Goal: Information Seeking & Learning: Learn about a topic

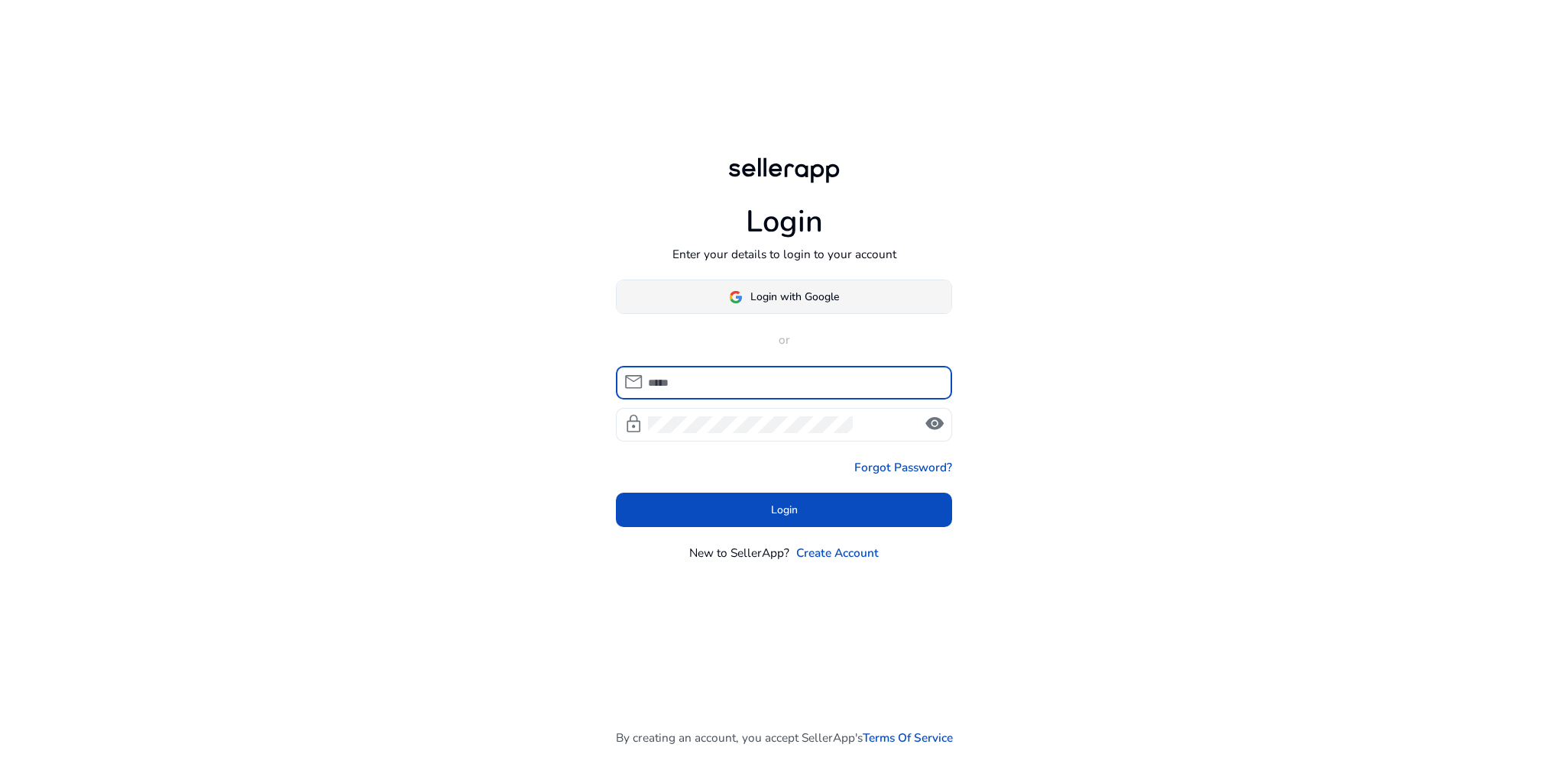
type input "**********"
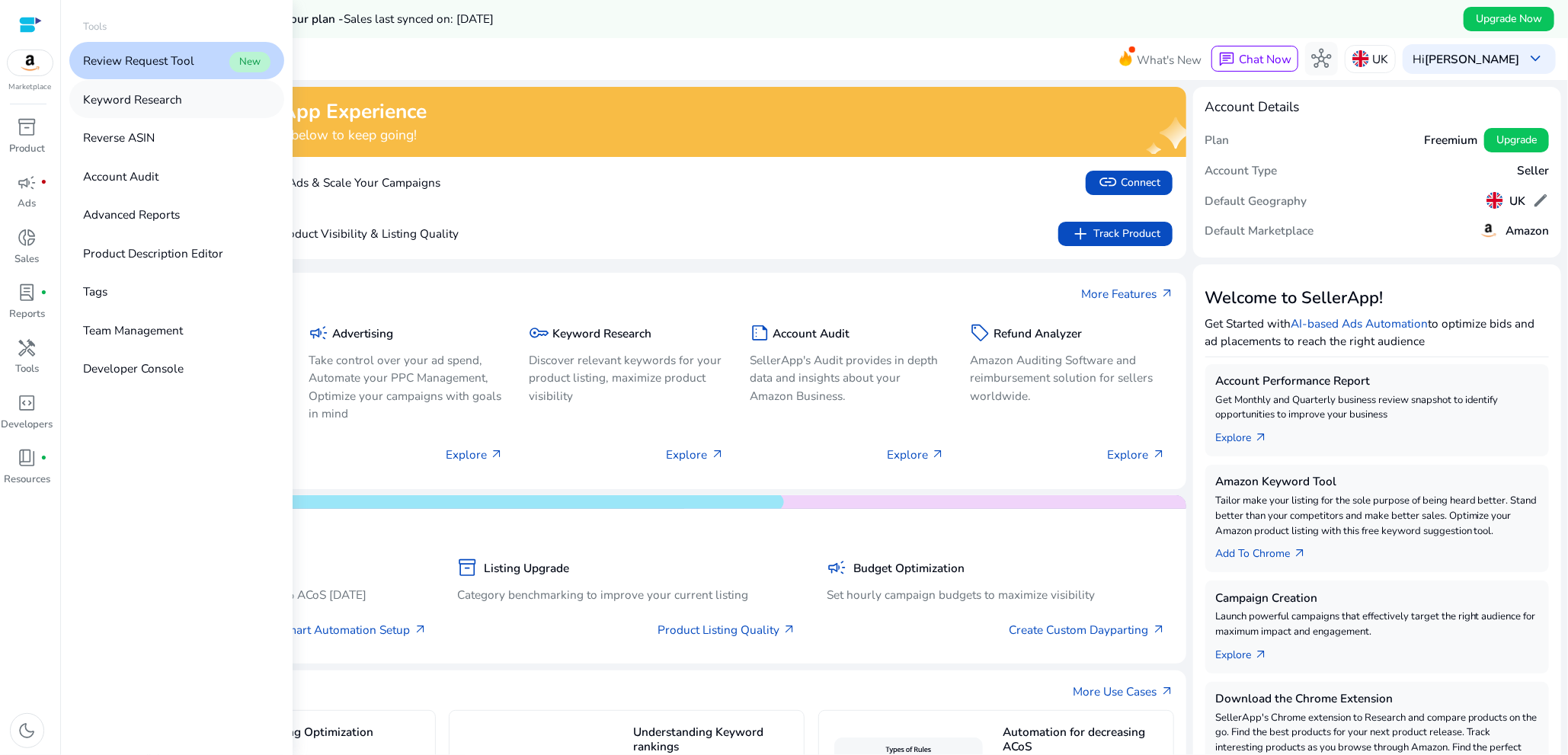
click at [157, 101] on p "Keyword Research" at bounding box center [132, 99] width 99 height 18
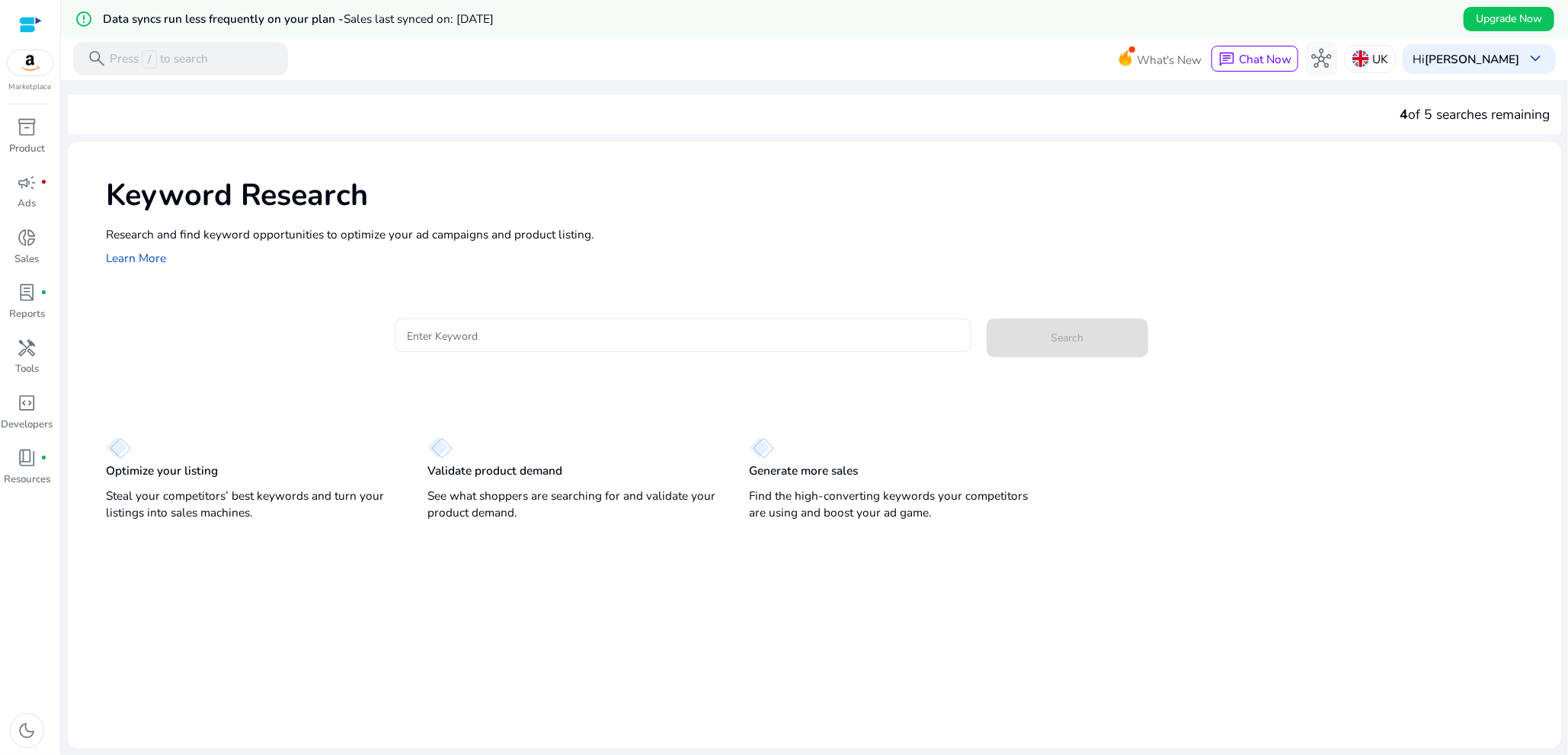
click at [664, 329] on input "Enter Keyword" at bounding box center [684, 335] width 553 height 17
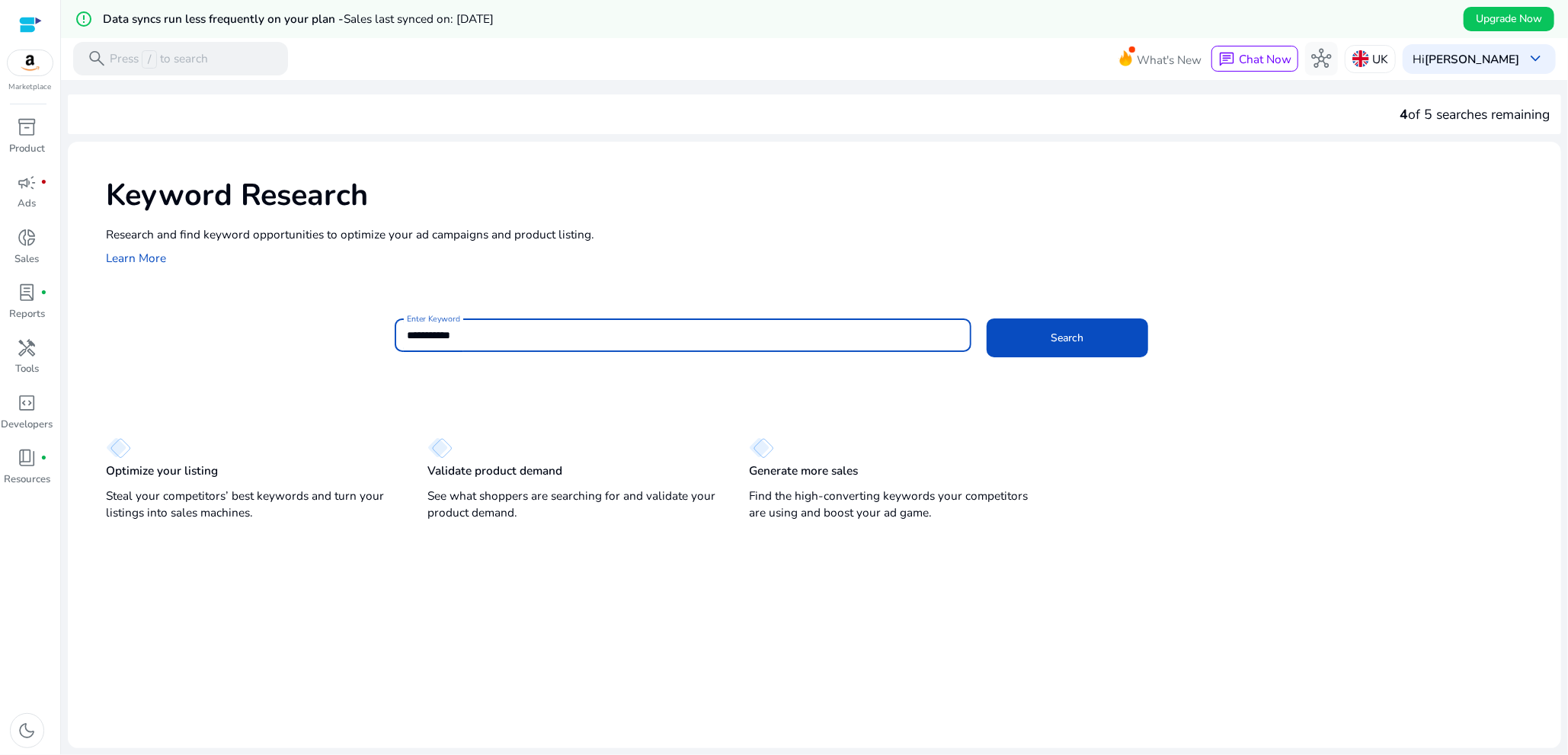
click at [987, 319] on button "Search" at bounding box center [1067, 338] width 160 height 39
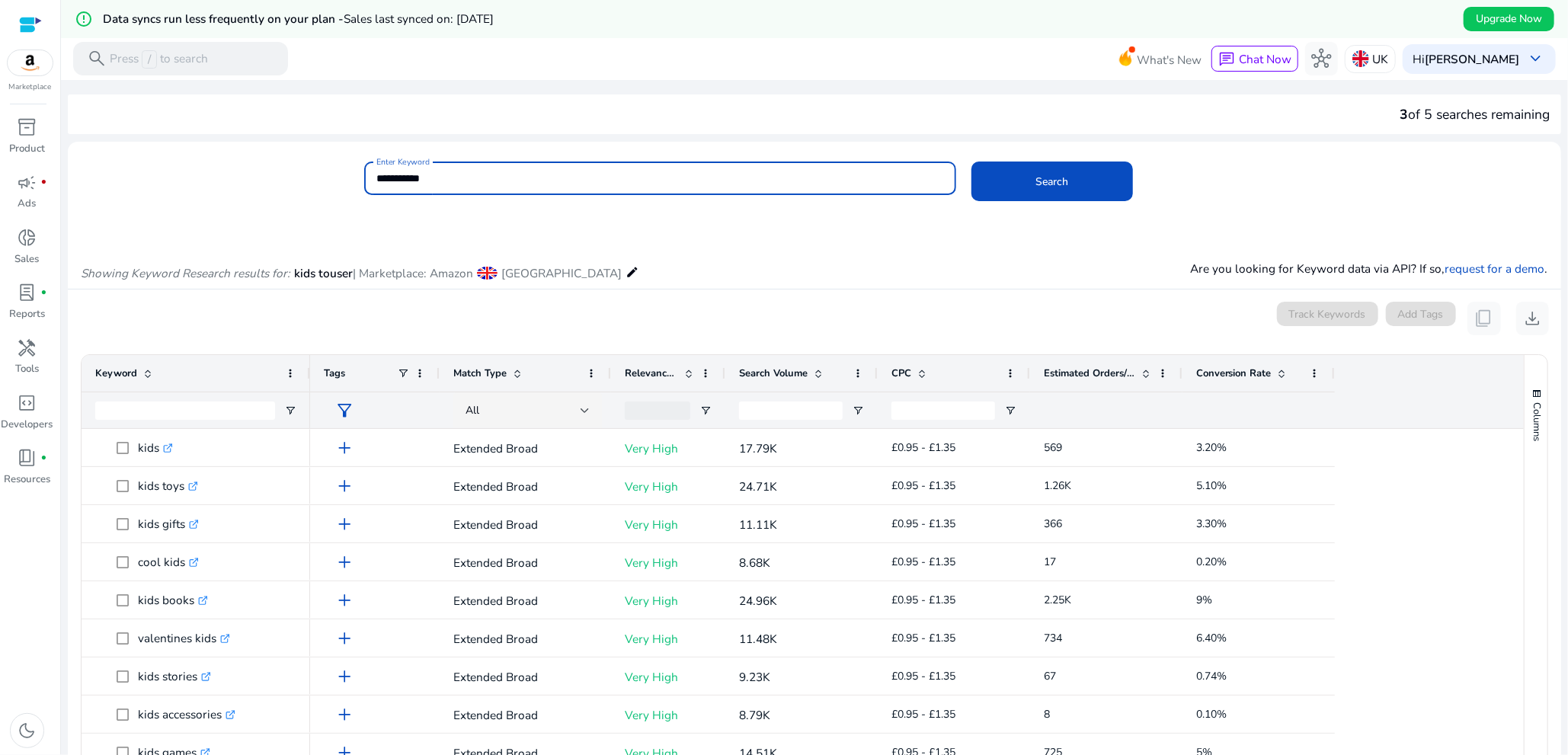
drag, startPoint x: 478, startPoint y: 186, endPoint x: 307, endPoint y: 183, distance: 171.0
click at [307, 183] on div "**********" at bounding box center [808, 186] width 1481 height 49
paste input "**********"
click at [427, 179] on input "**********" at bounding box center [660, 178] width 568 height 17
type input "**********"
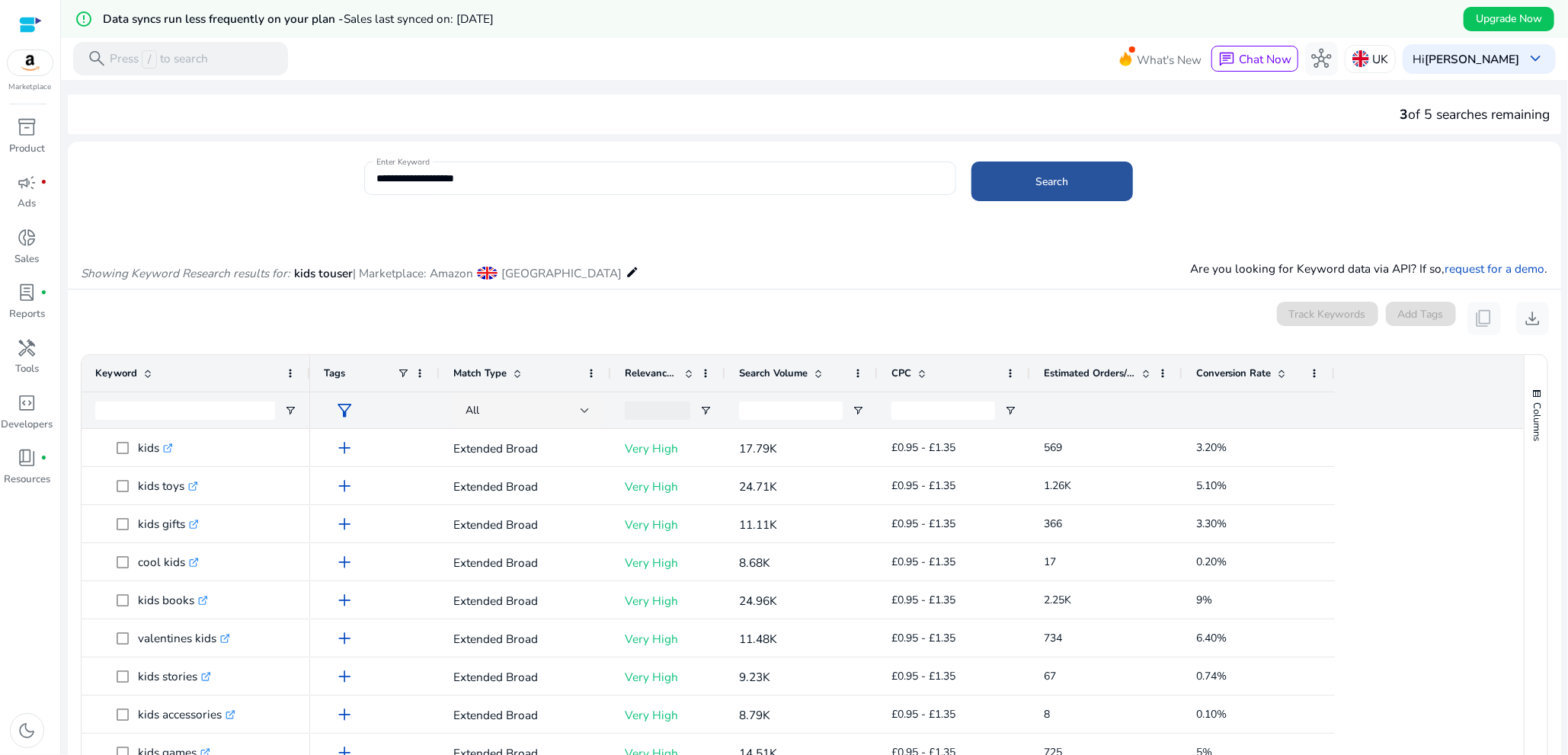
click at [1036, 182] on span "Search" at bounding box center [1052, 181] width 33 height 16
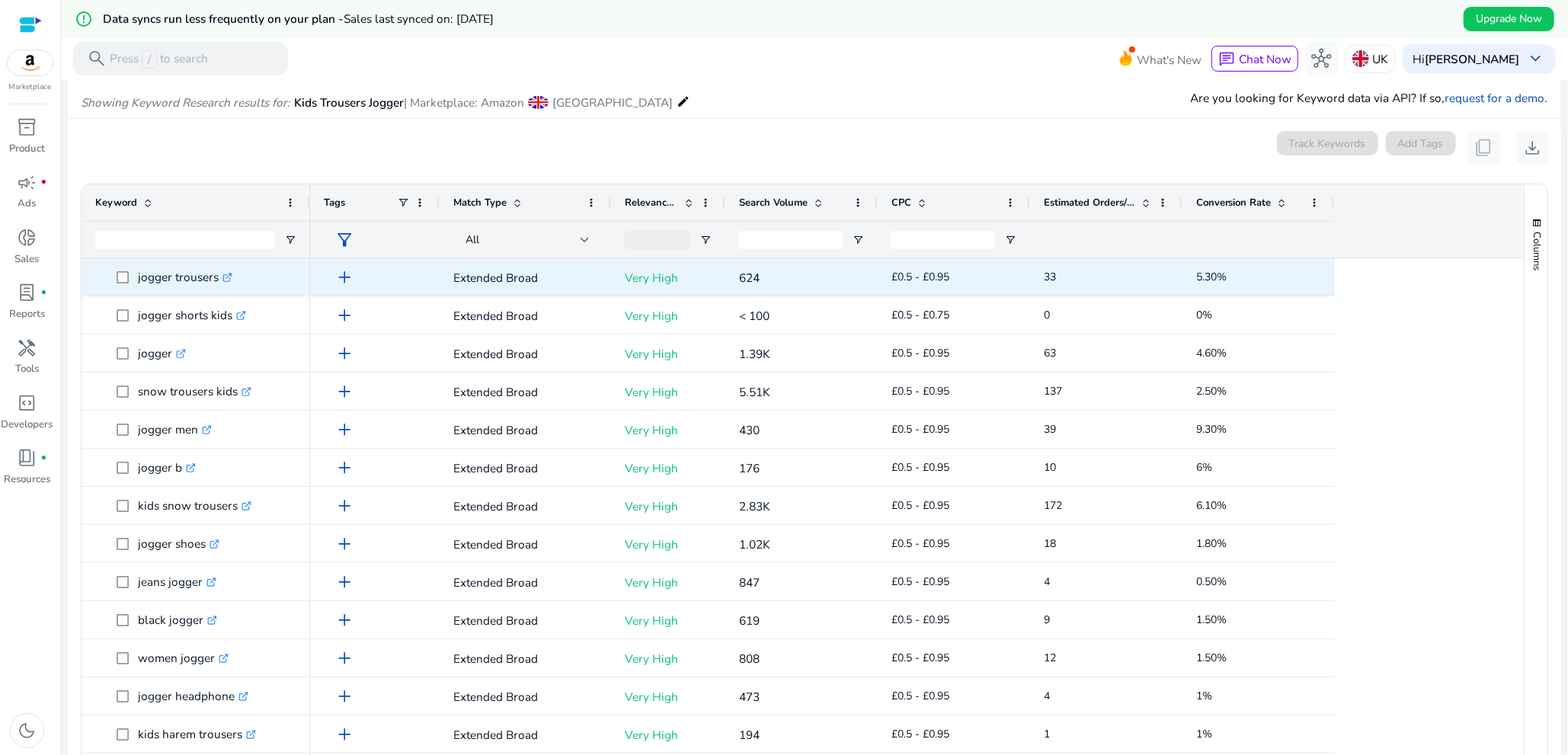
scroll to position [147, 0]
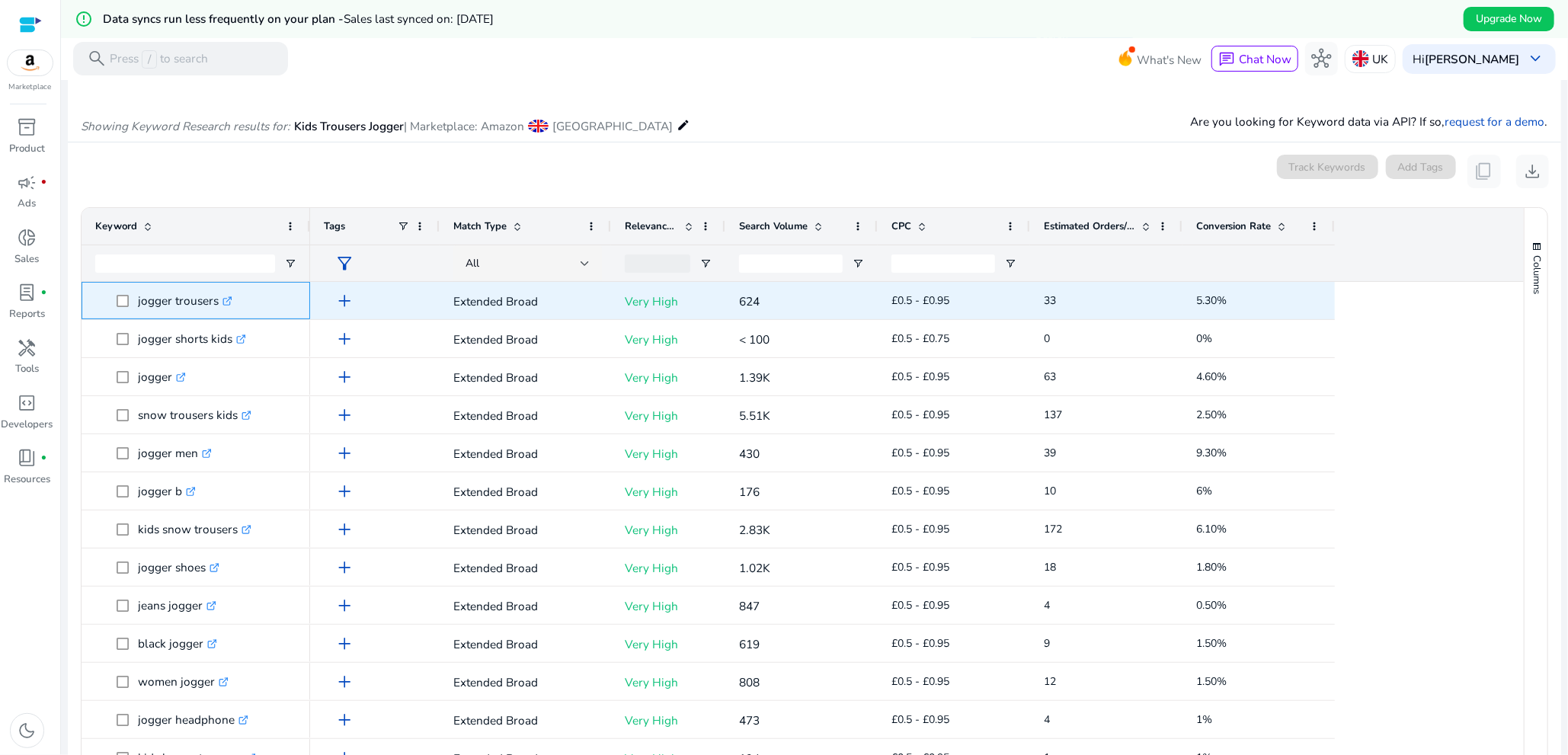
drag, startPoint x: 135, startPoint y: 299, endPoint x: 216, endPoint y: 307, distance: 81.4
click at [216, 307] on span "jogger trousers .st0{fill:#2c8af8}" at bounding box center [206, 300] width 180 height 31
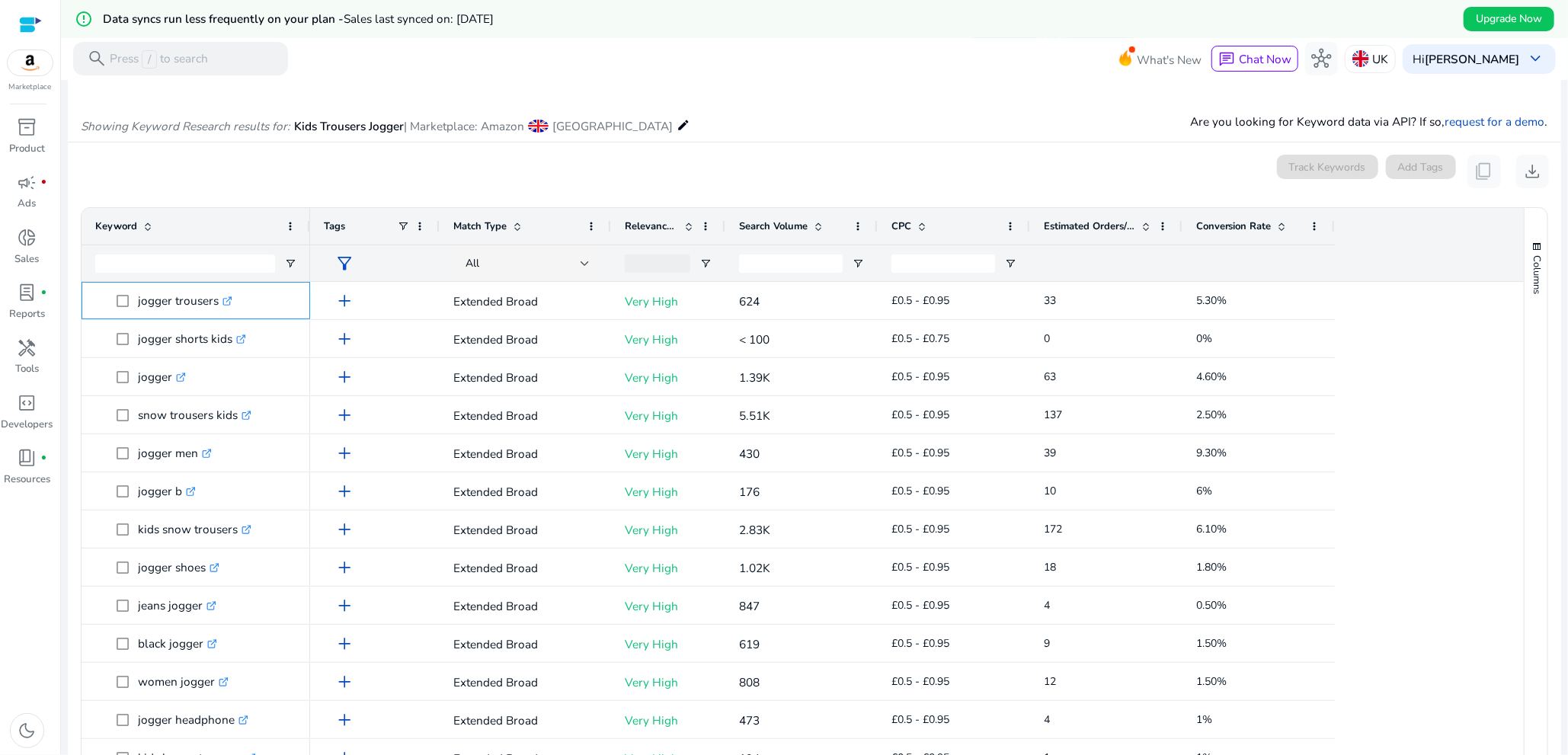
copy span "jogger trousers"
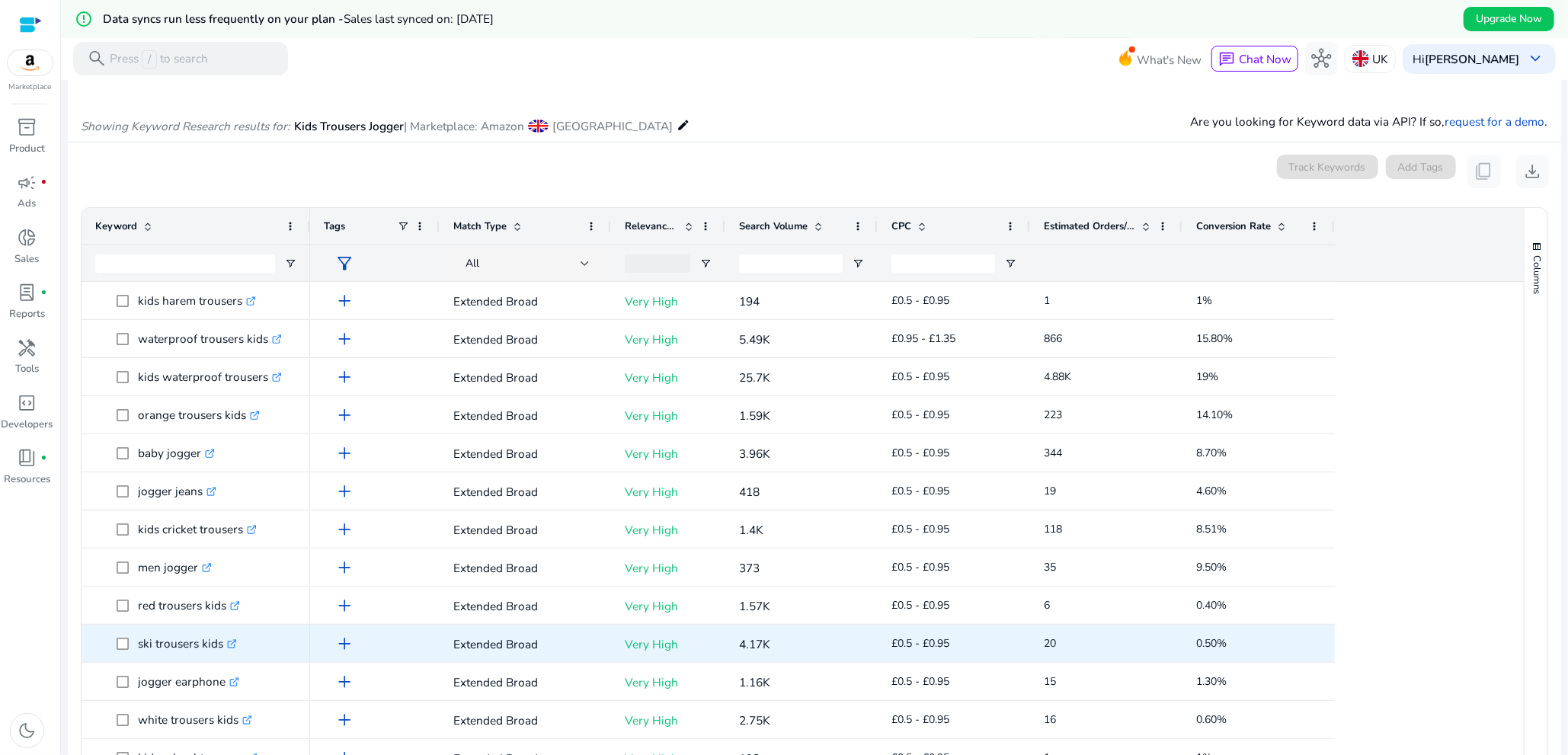
scroll to position [533, 0]
click at [185, 655] on p "white trousers kids .st0{fill:#2c8af8}" at bounding box center [195, 644] width 114 height 31
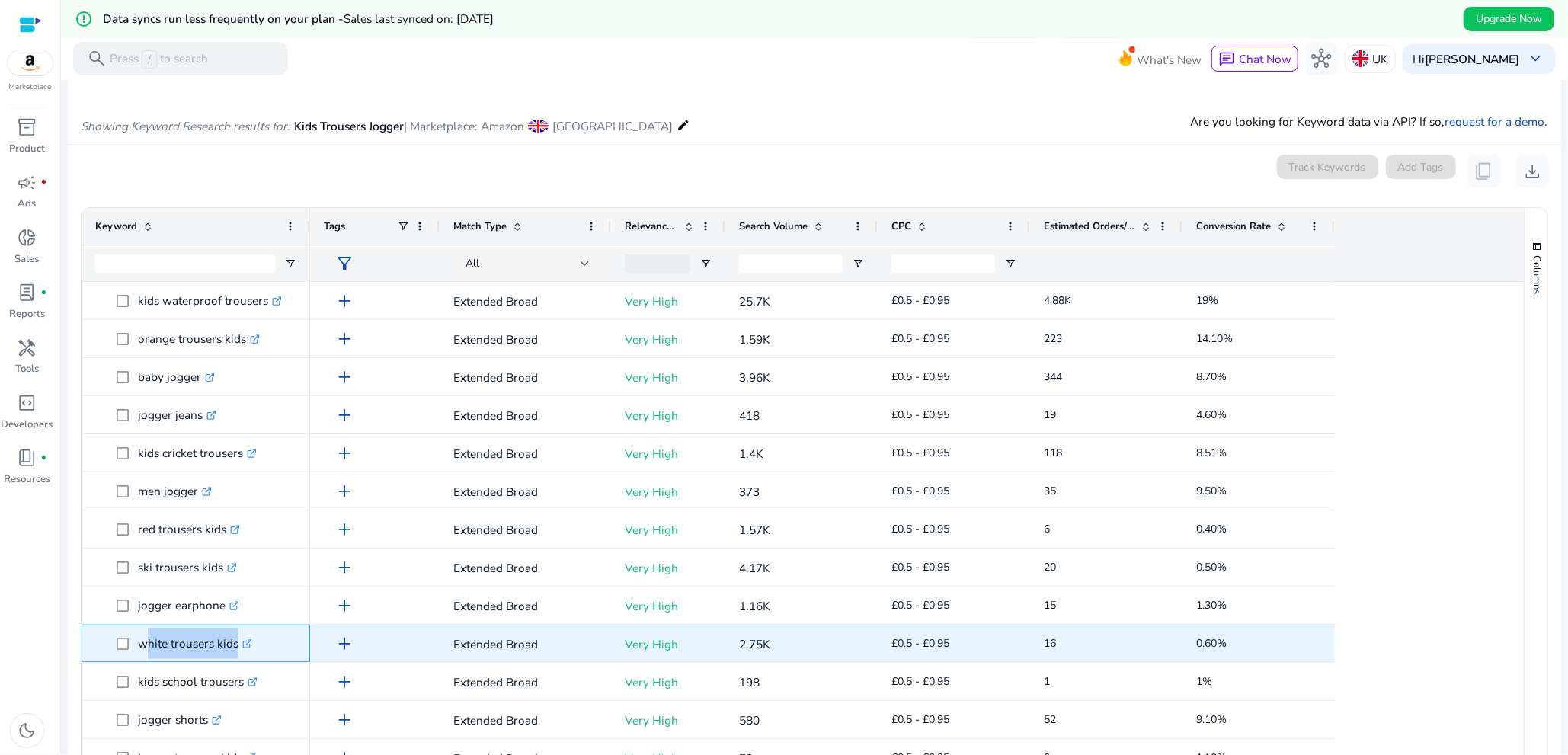
click at [185, 655] on p "white trousers kids .st0{fill:#2c8af8}" at bounding box center [195, 644] width 114 height 31
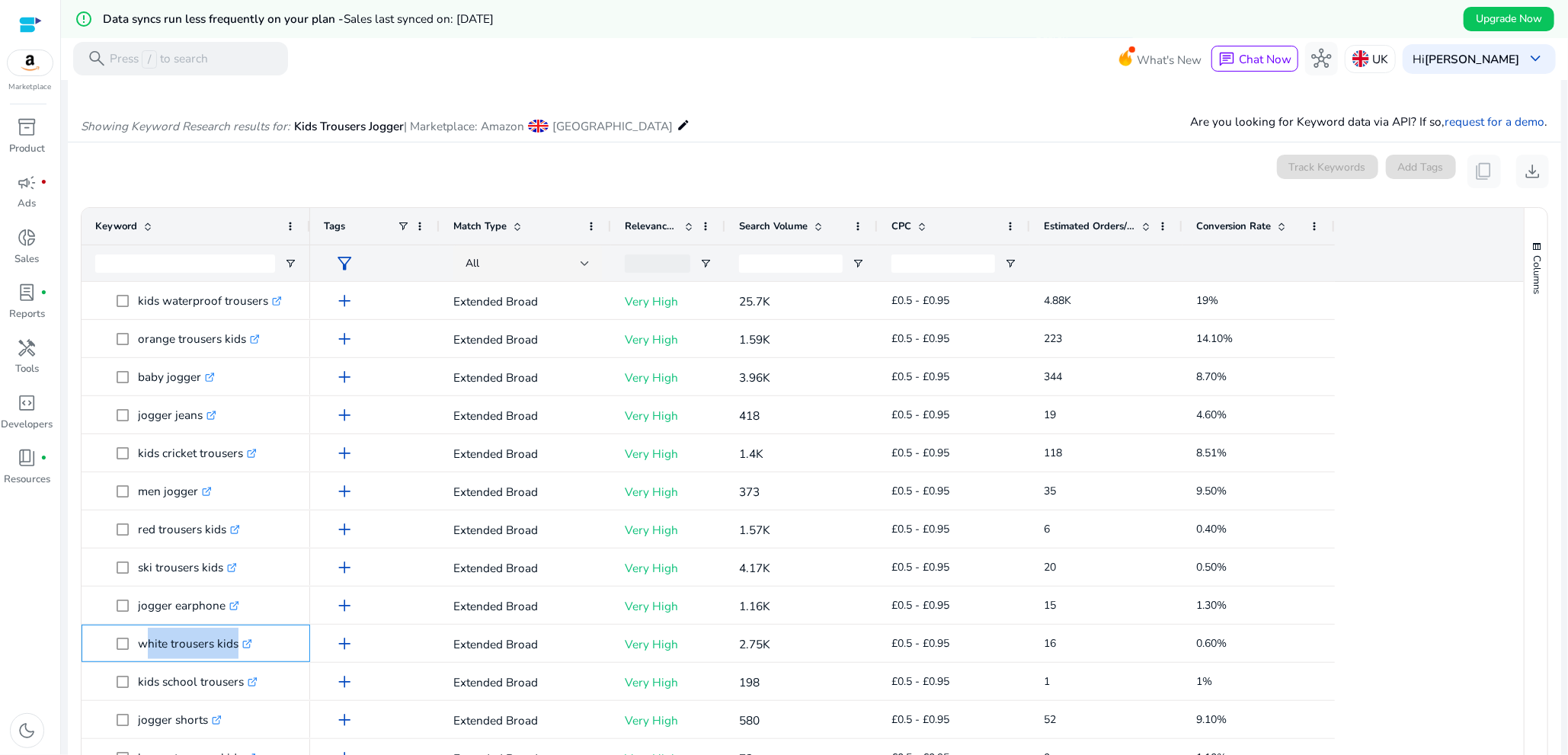
copy span "white trousers kids .st0{fill:#2c8af8}"
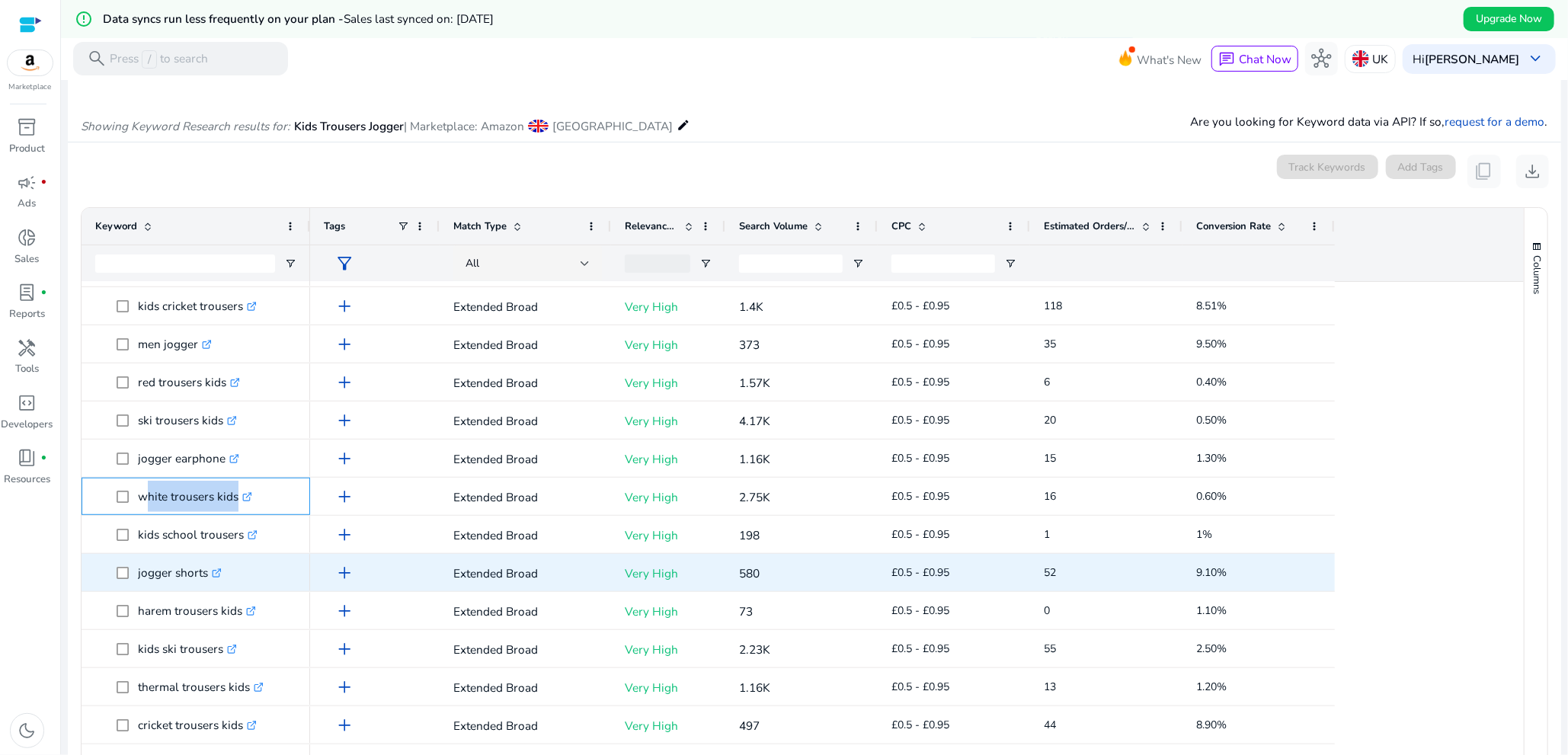
scroll to position [686, 0]
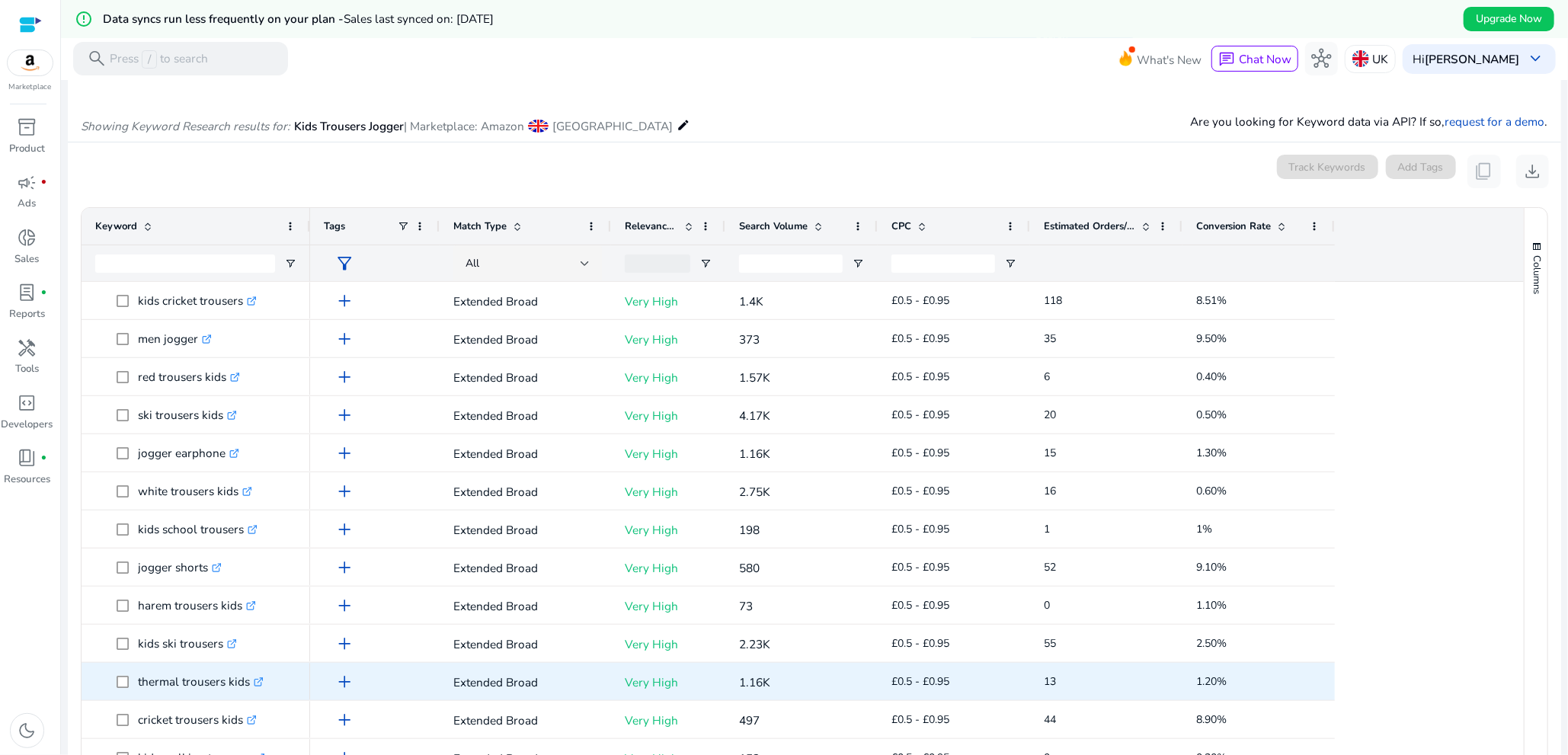
click at [148, 682] on p "thermal trousers kids .st0{fill:#2c8af8}" at bounding box center [201, 682] width 126 height 31
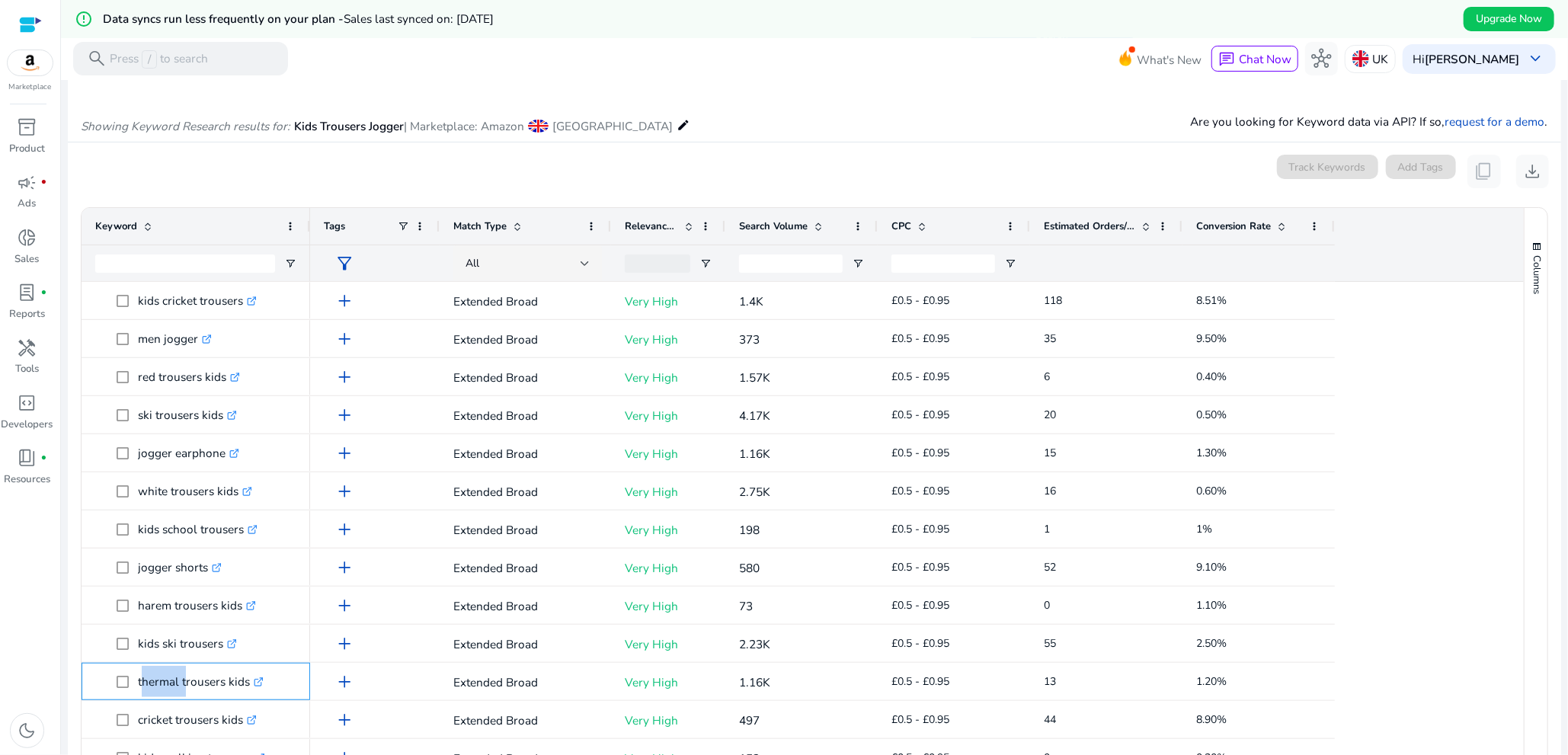
copy p "thermal trousers kids"
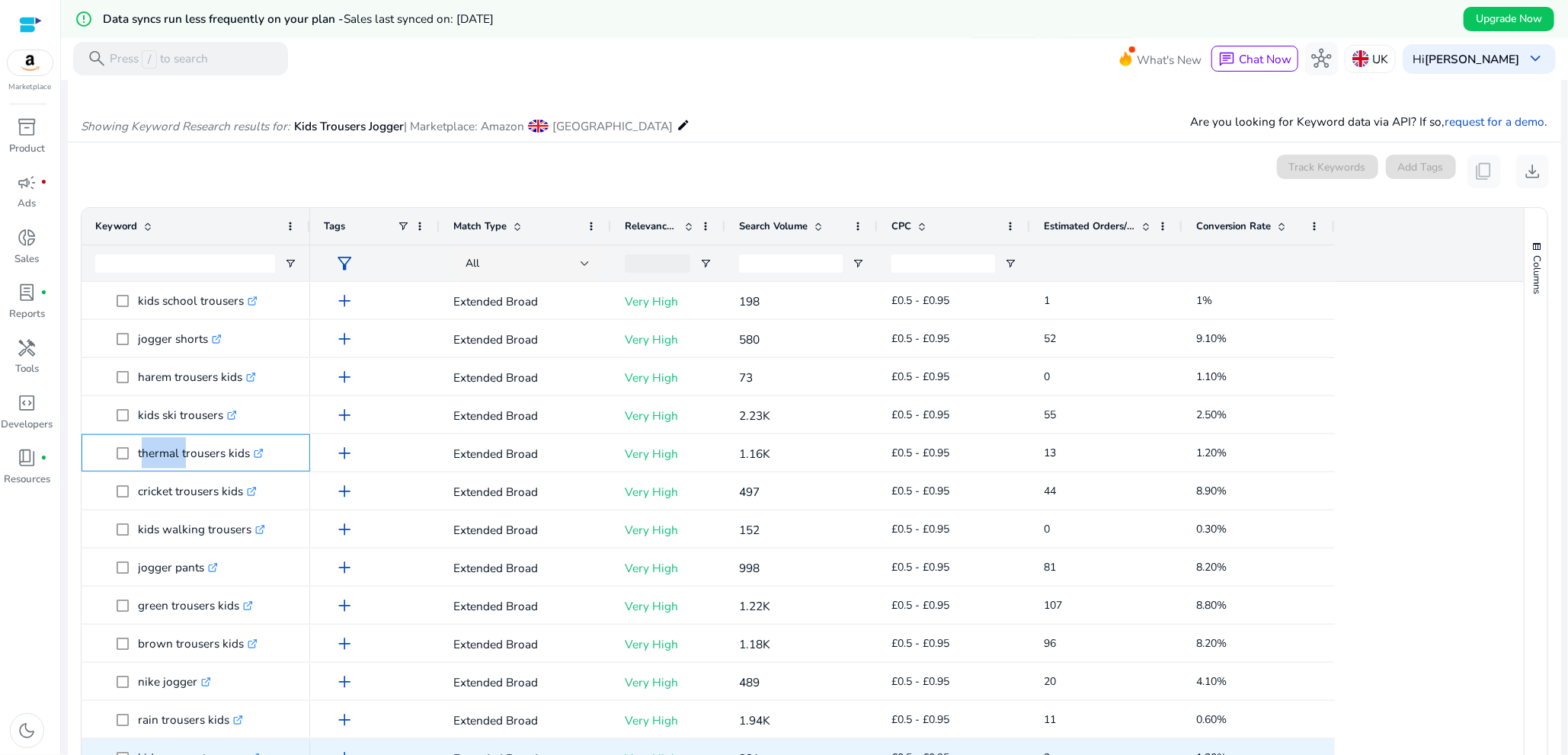
scroll to position [0, 0]
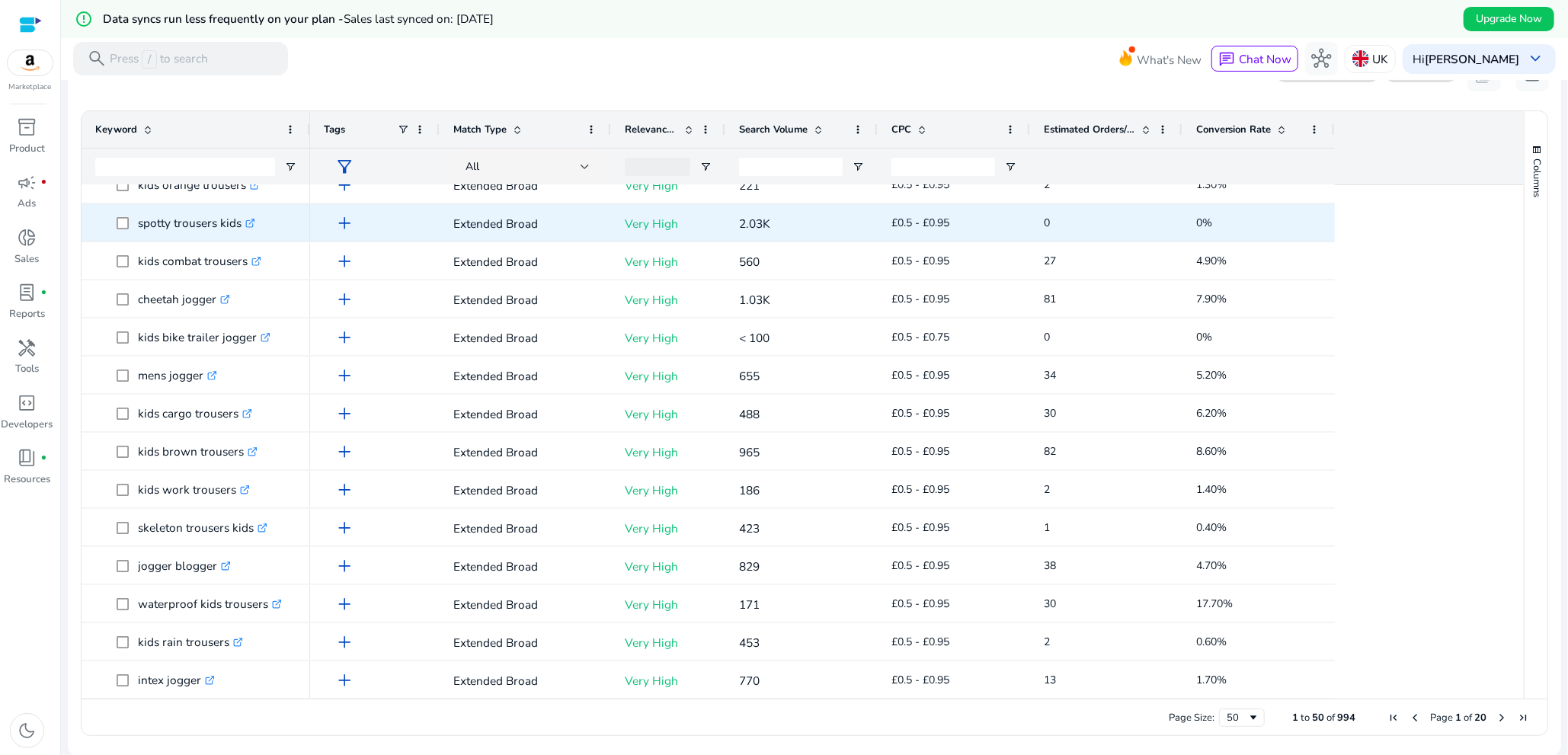
click at [173, 230] on p "spotty trousers kids .st0{fill:#2c8af8}" at bounding box center [197, 223] width 118 height 31
copy span "spotty trousers kids .st0{fill:#2c8af8}"
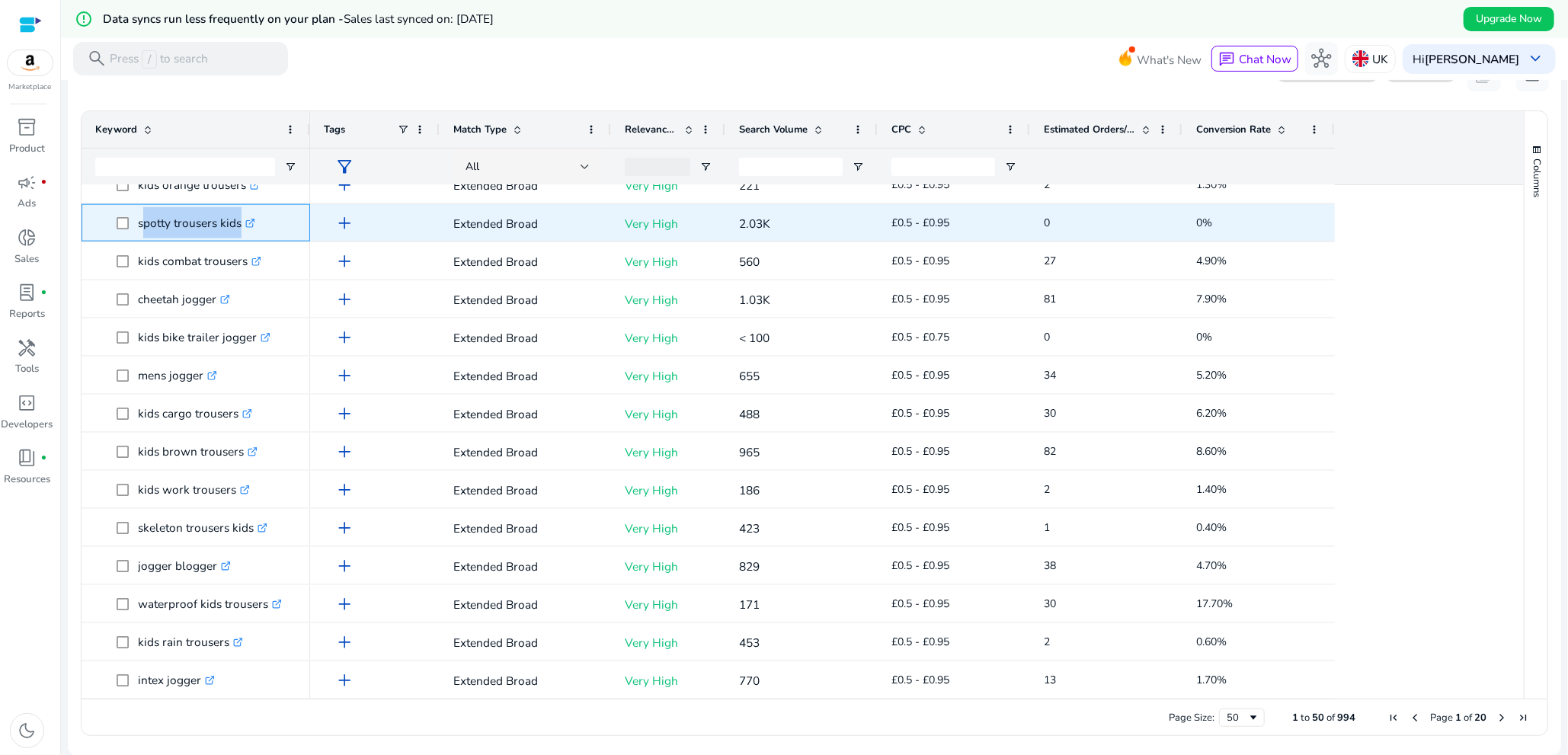
click at [251, 220] on icon ".st0{fill:#2c8af8}" at bounding box center [250, 223] width 10 height 10
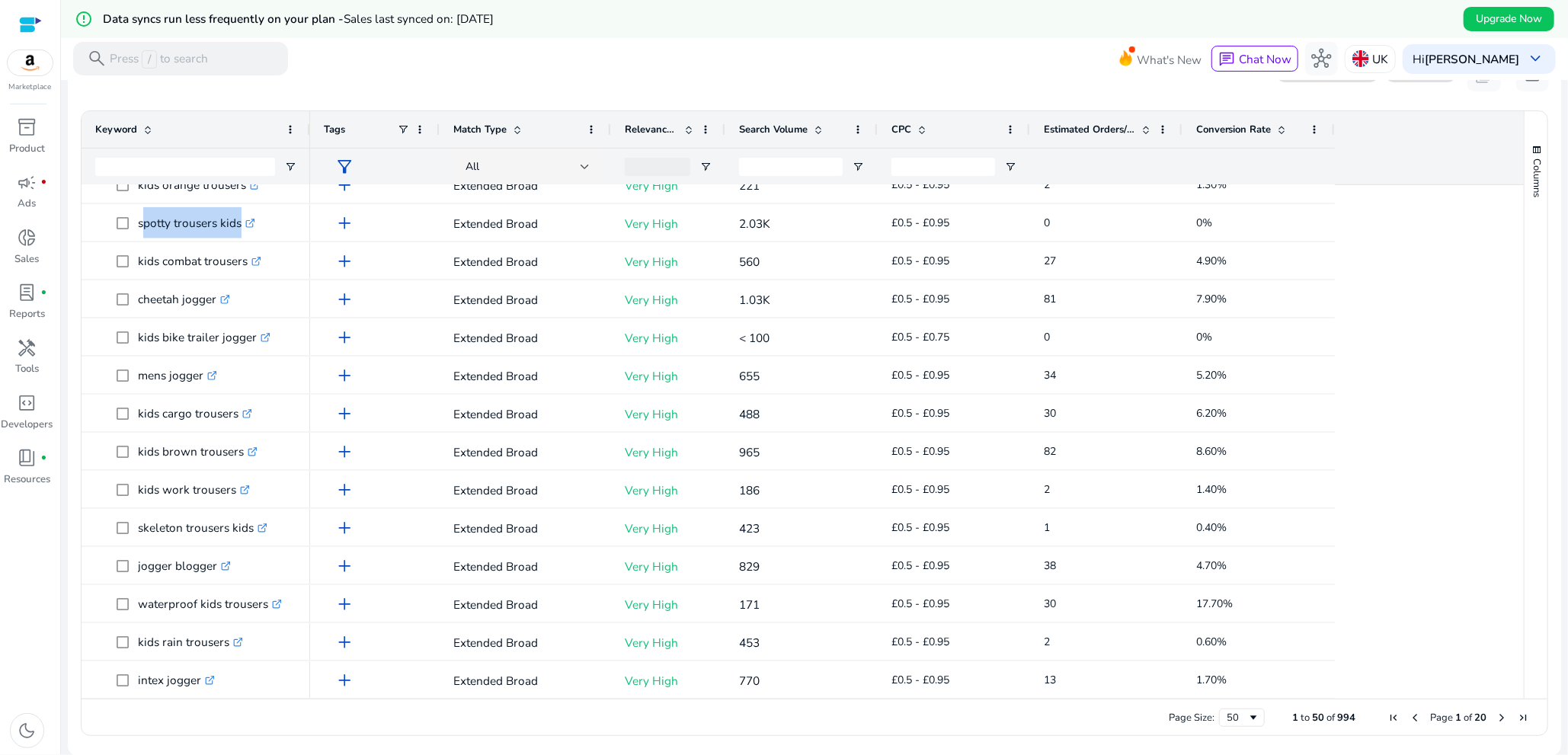
click at [1495, 719] on span "Next Page" at bounding box center [1501, 718] width 12 height 12
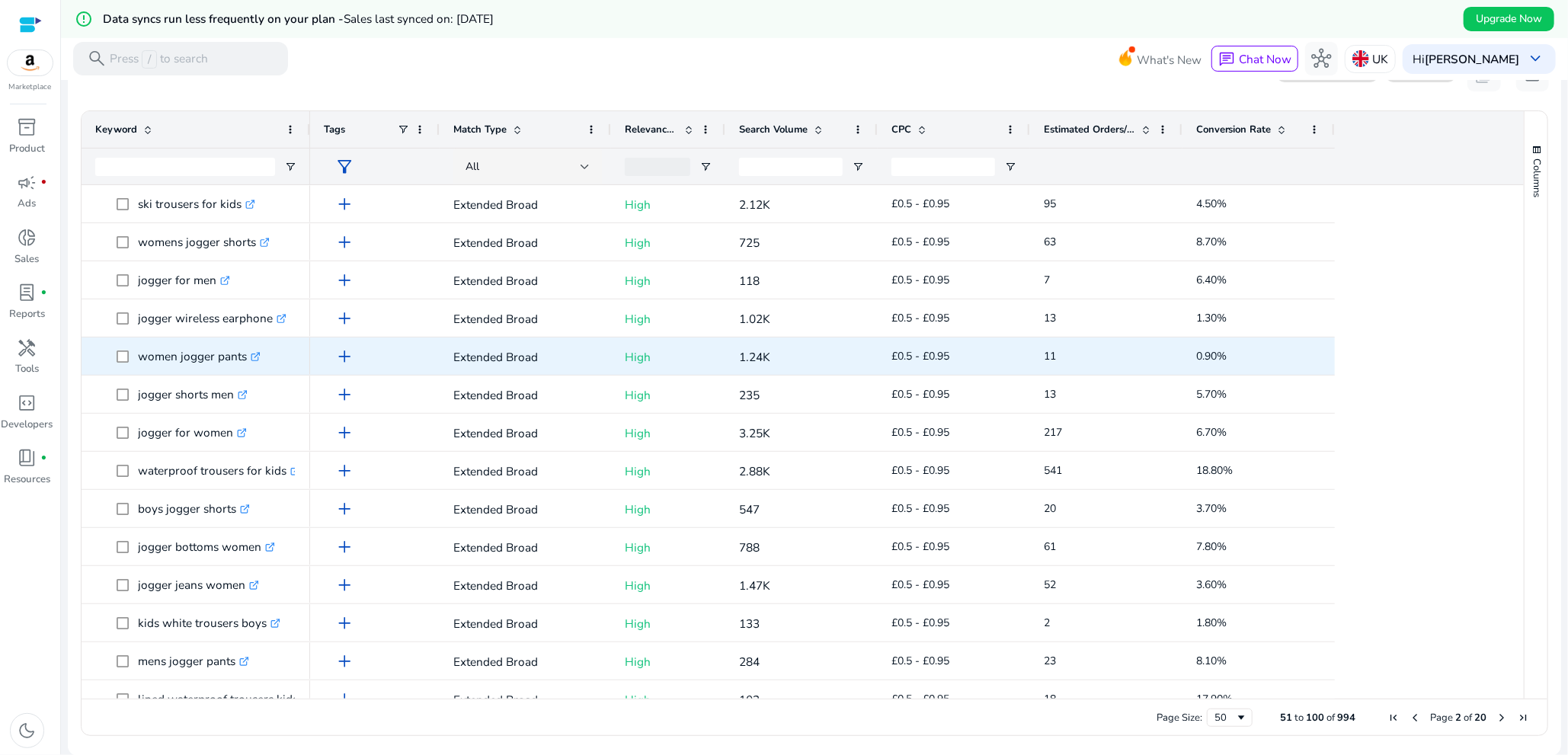
click at [164, 365] on p "women jogger pants .st0{fill:#2c8af8}" at bounding box center [199, 356] width 123 height 31
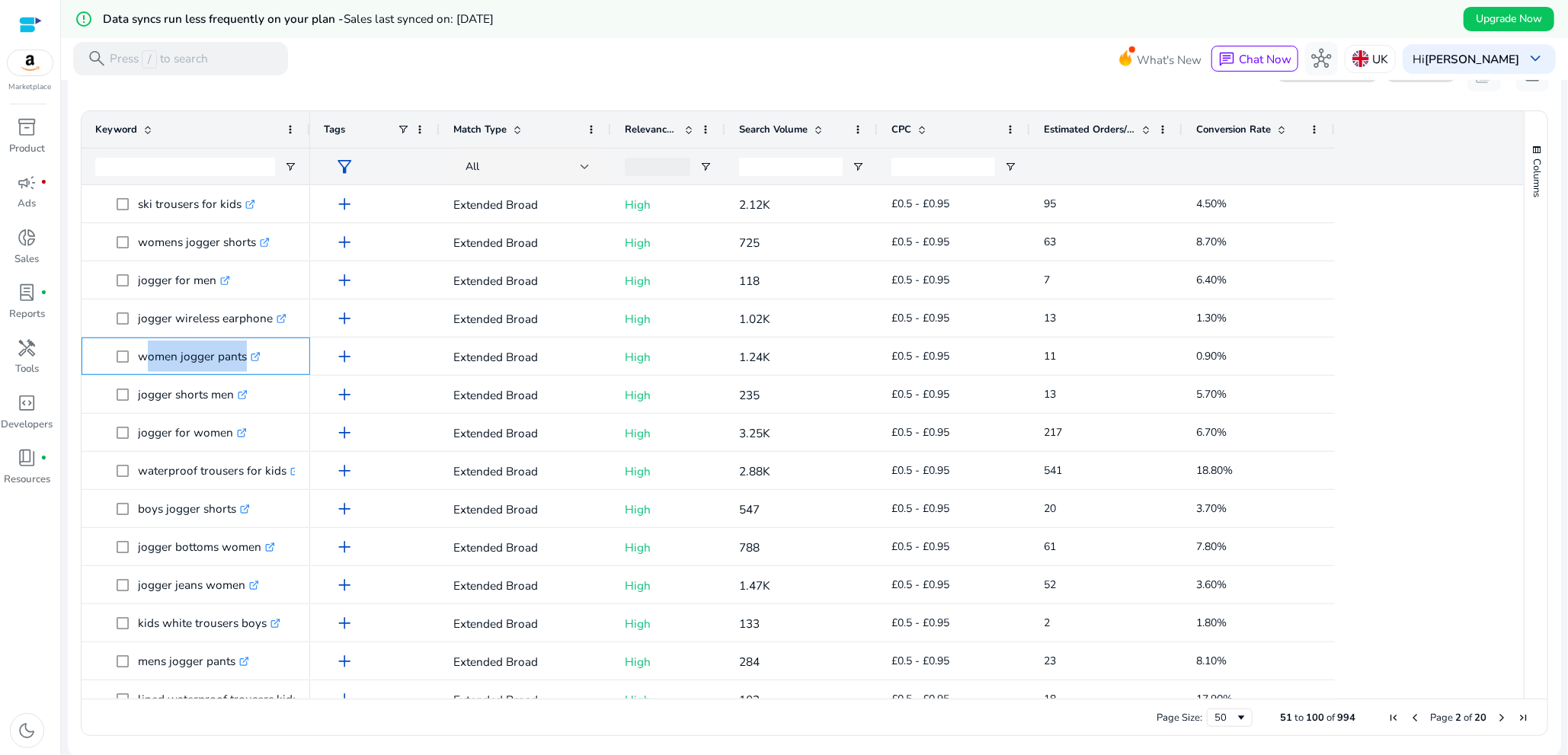
copy span "women jogger pants .st0{fill:#2c8af8}"
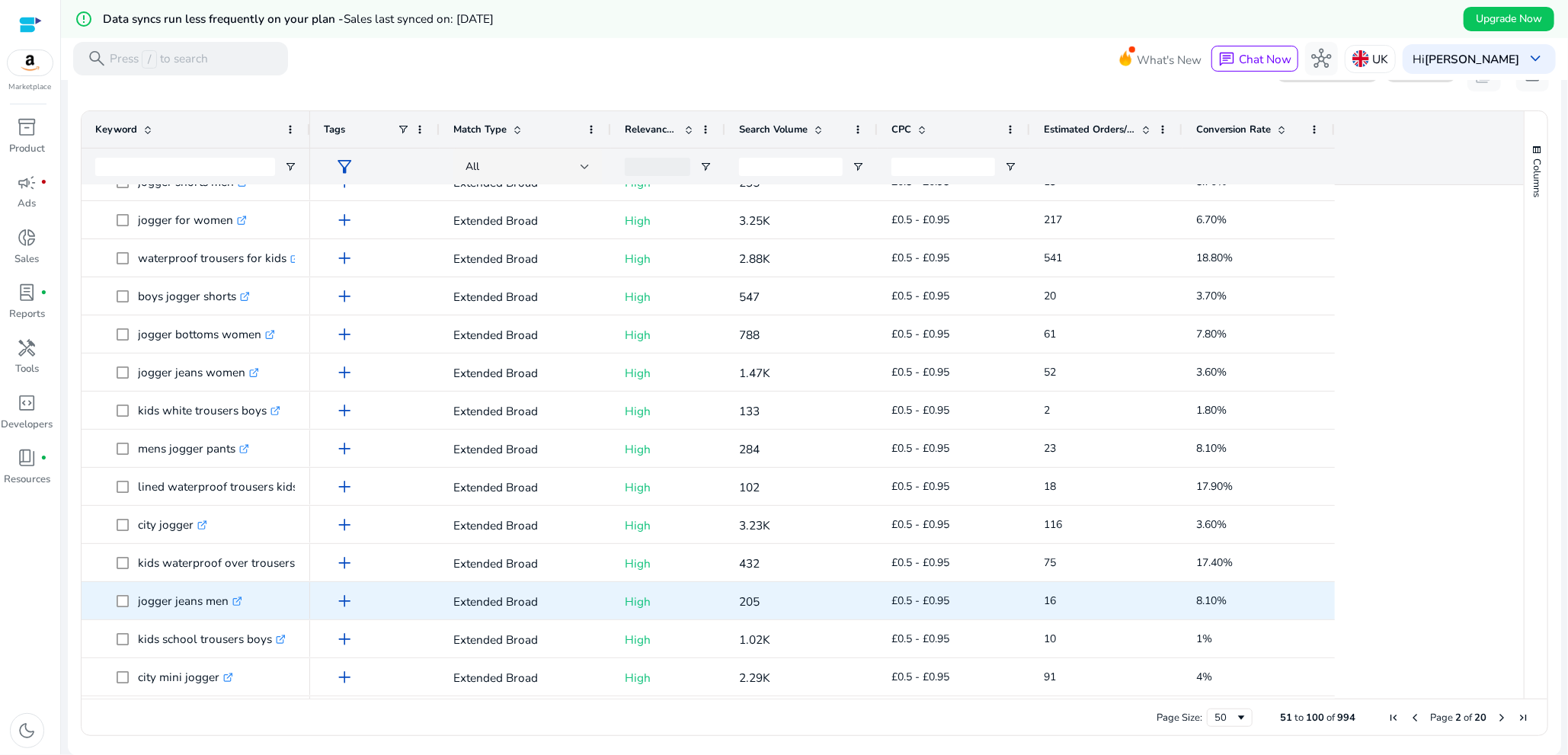
scroll to position [228, 0]
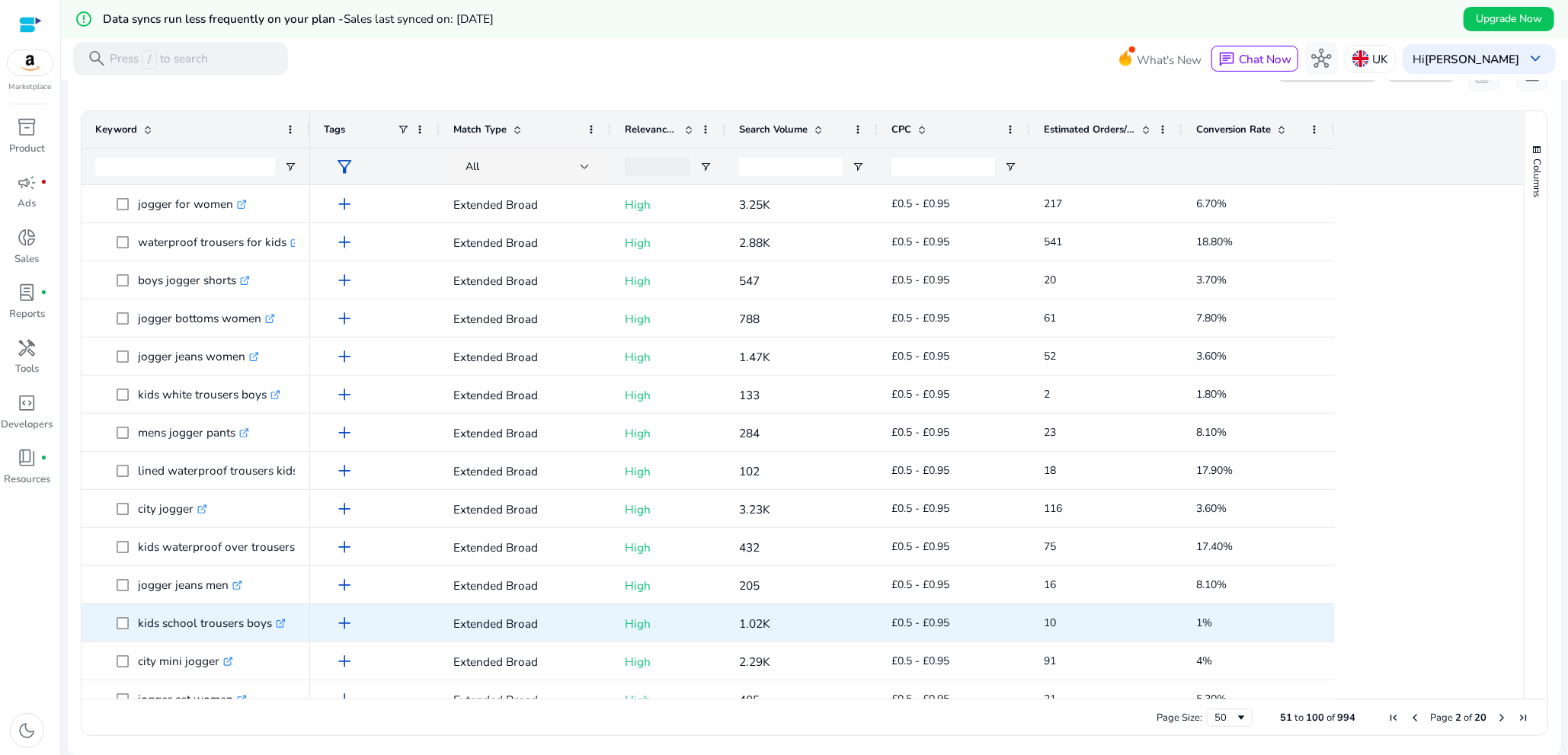
click at [164, 635] on p "kids school trousers boys .st0{fill:#2c8af8}" at bounding box center [211, 623] width 148 height 31
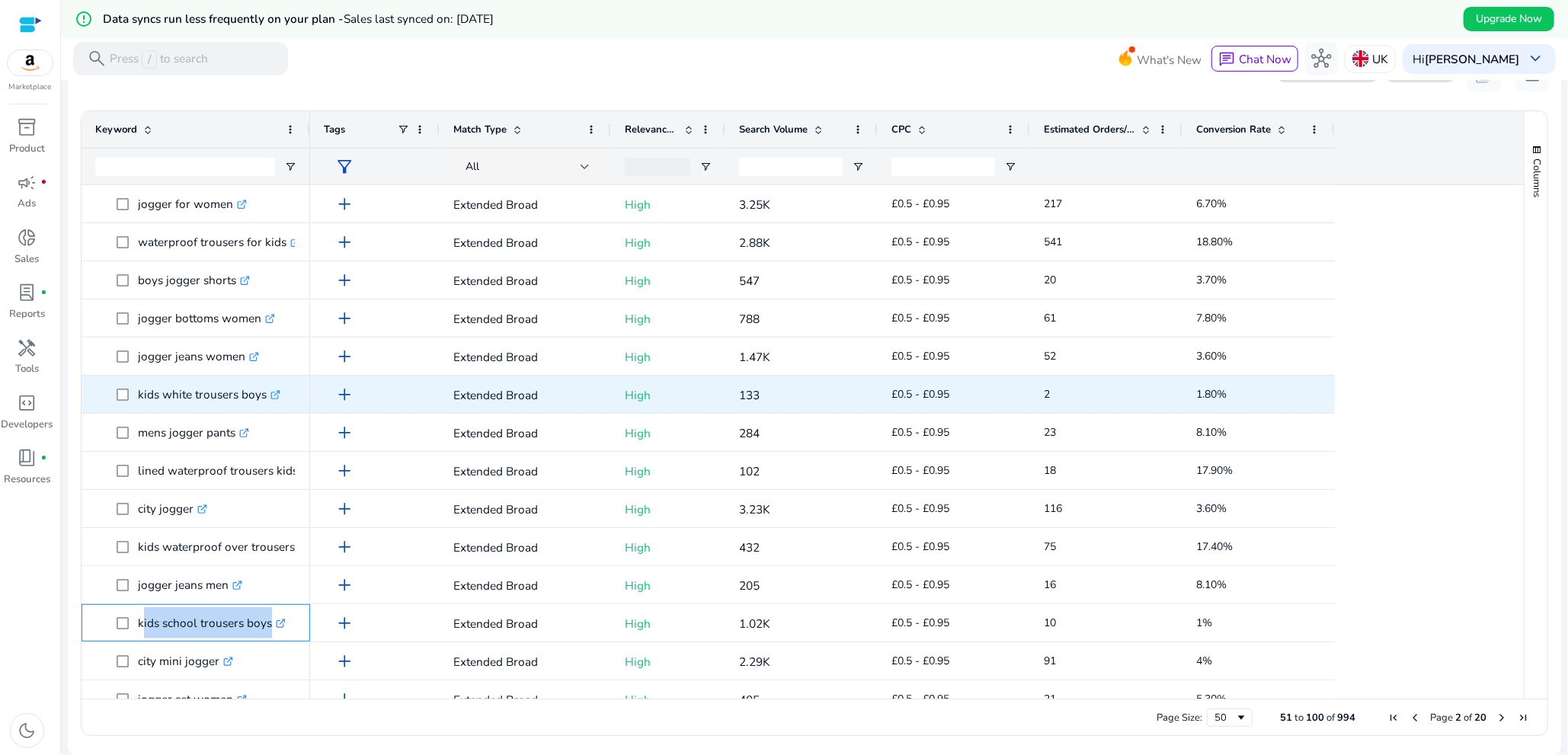
copy span "kids school trousers boys .st0{fill:#2c8af8}"
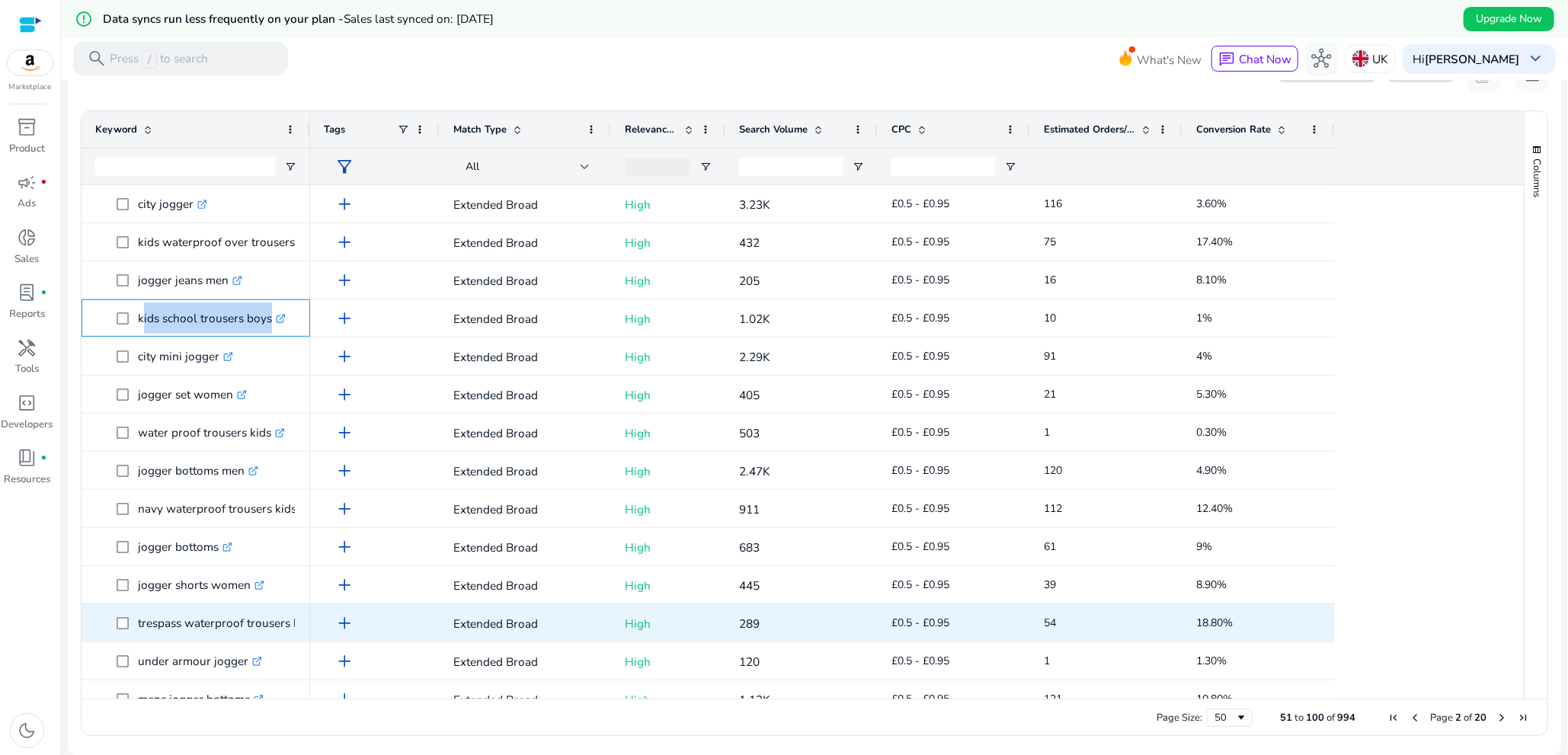
scroll to position [610, 0]
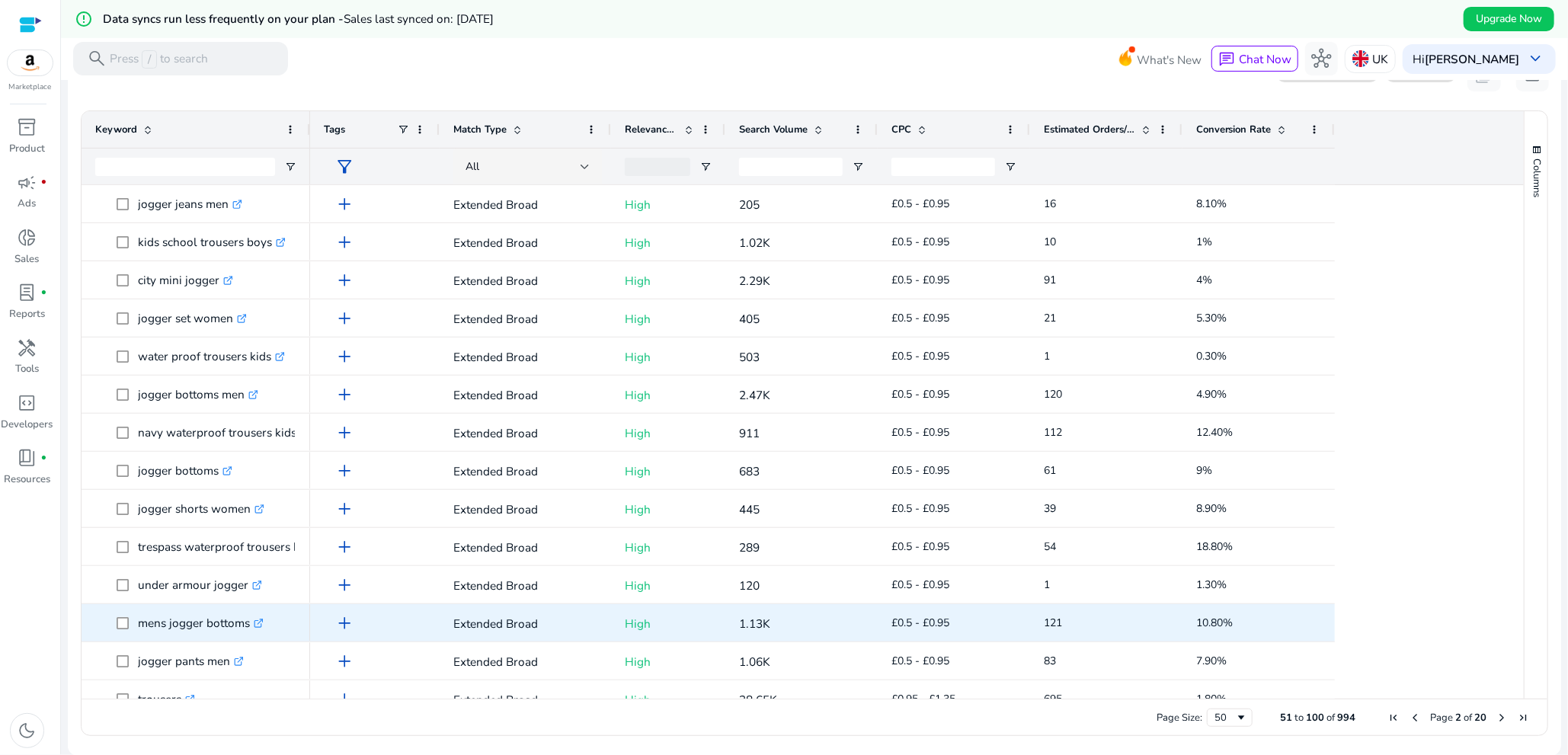
click at [156, 638] on div "mens jogger bottoms .st0{fill:#2c8af8}" at bounding box center [195, 623] width 201 height 35
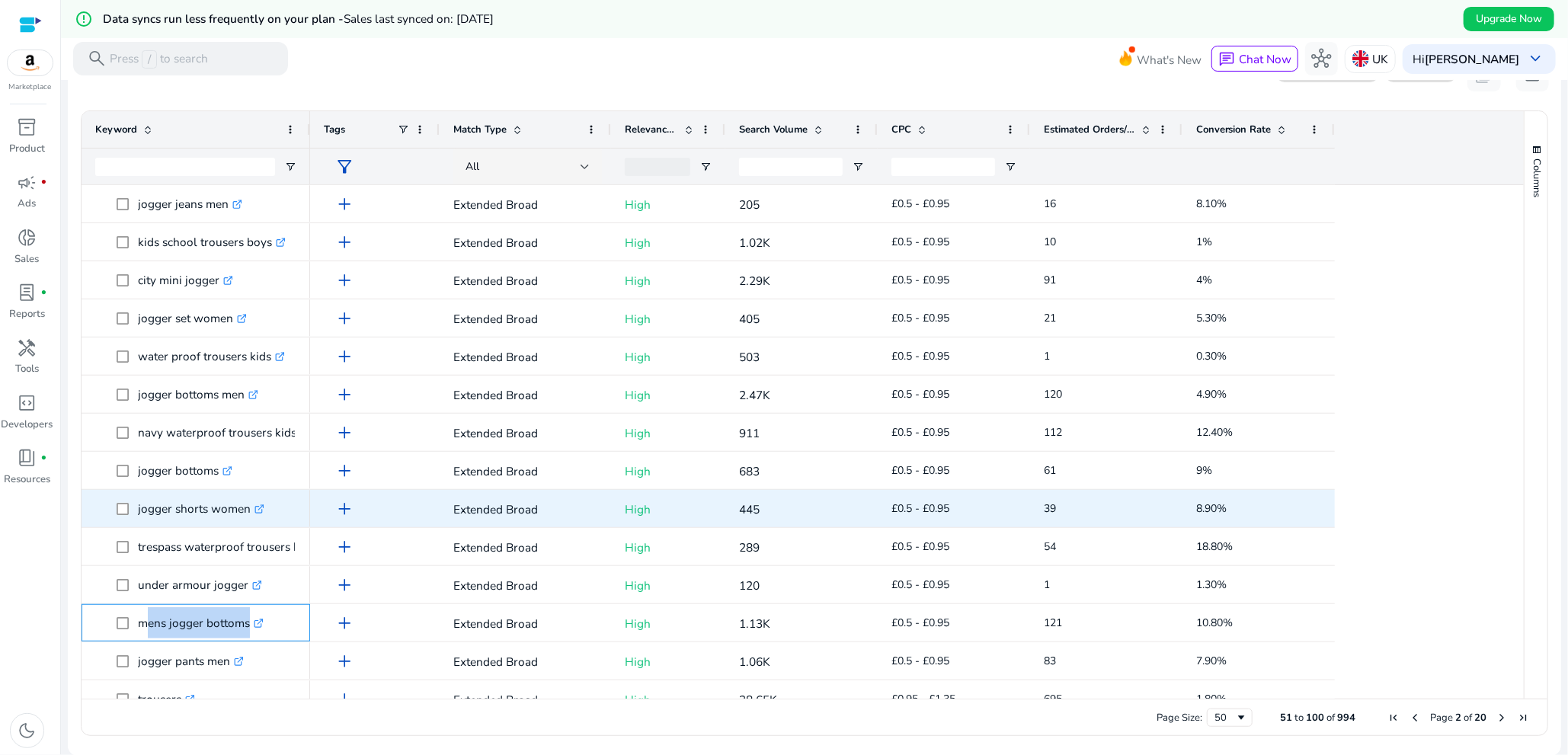
copy span "mens jogger bottoms .st0{fill:#2c8af8}"
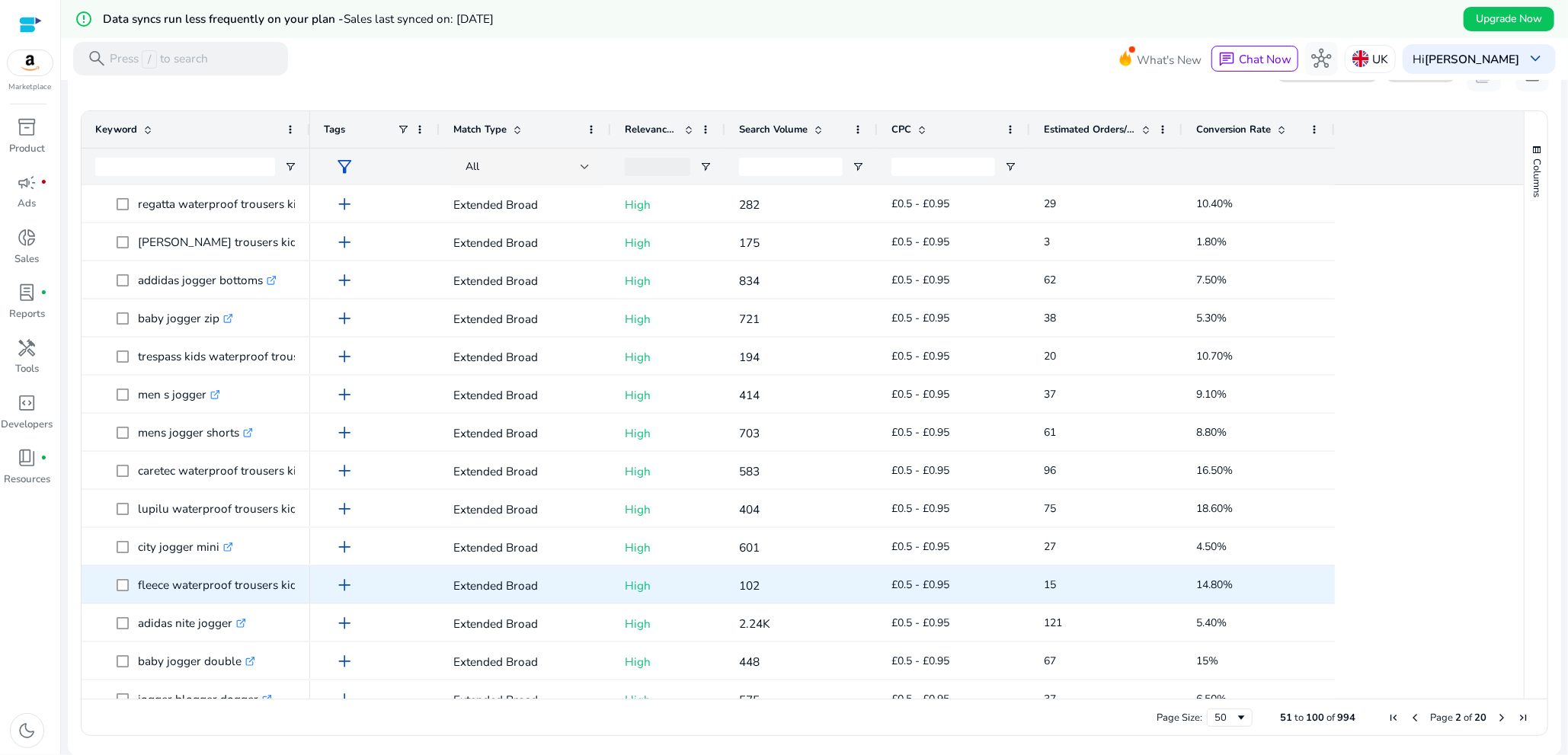
scroll to position [1220, 0]
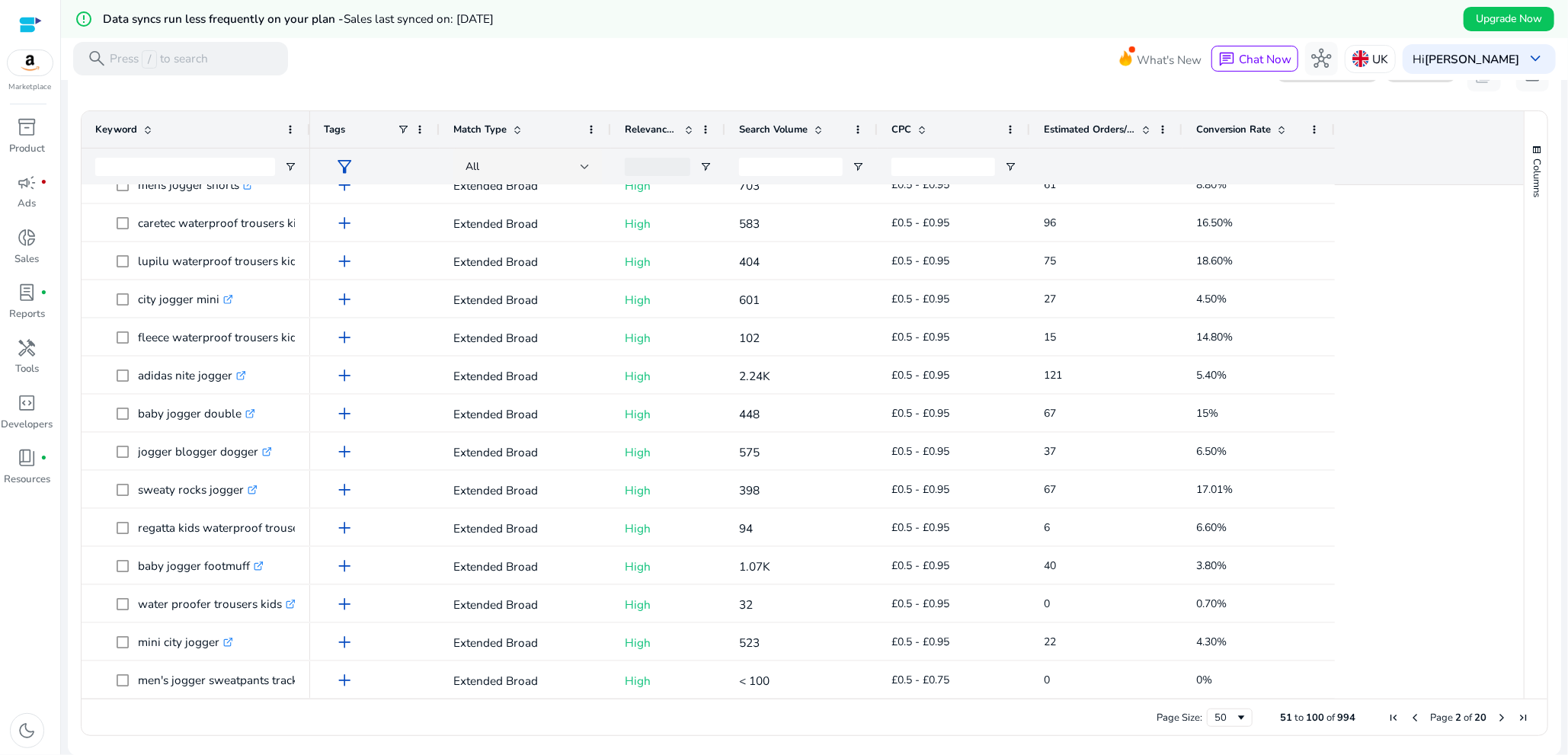
click at [1496, 719] on span "Next Page" at bounding box center [1501, 718] width 12 height 12
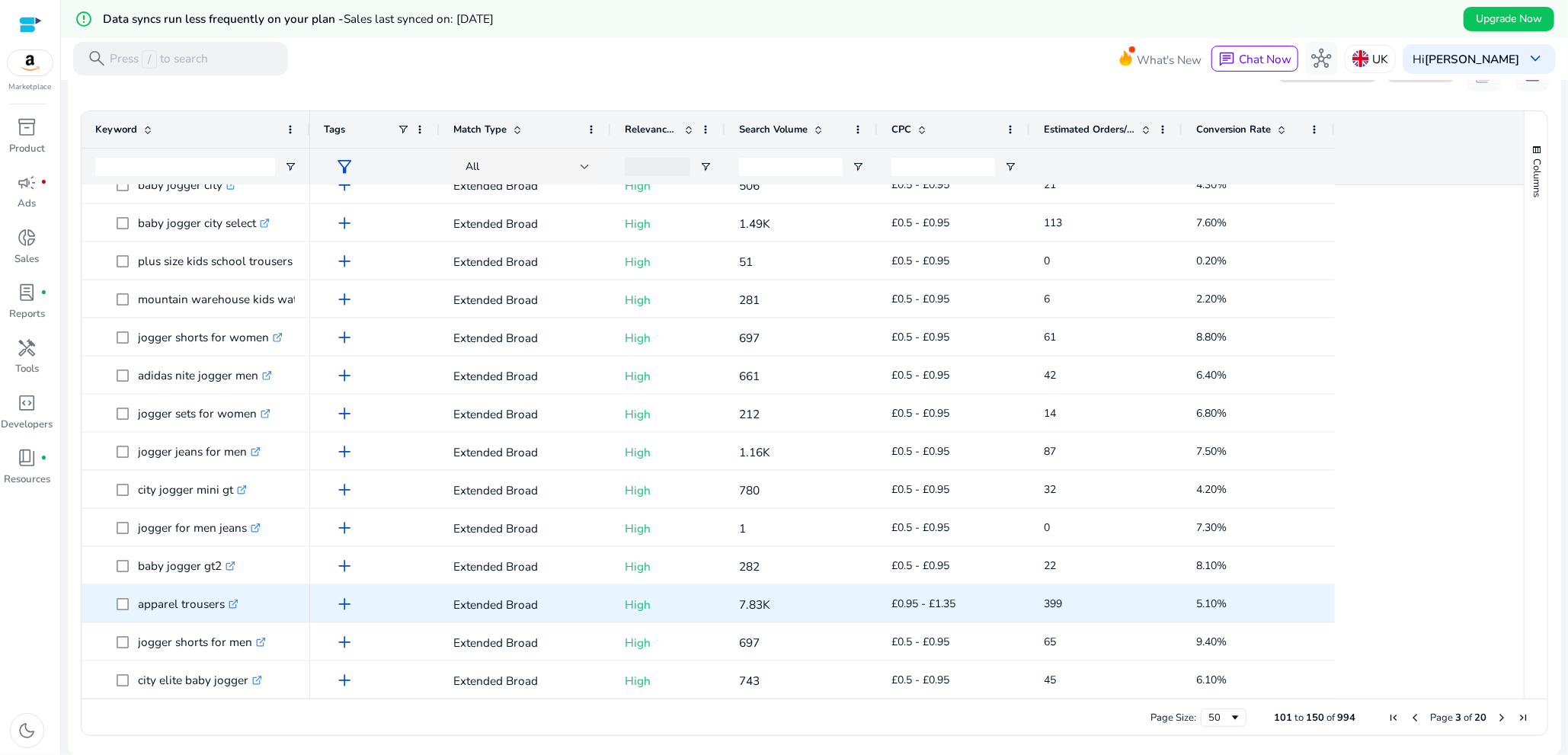
click at [147, 609] on p "apparel trousers .st0{fill:#2c8af8}" at bounding box center [188, 603] width 101 height 31
copy p "apparel trousers"
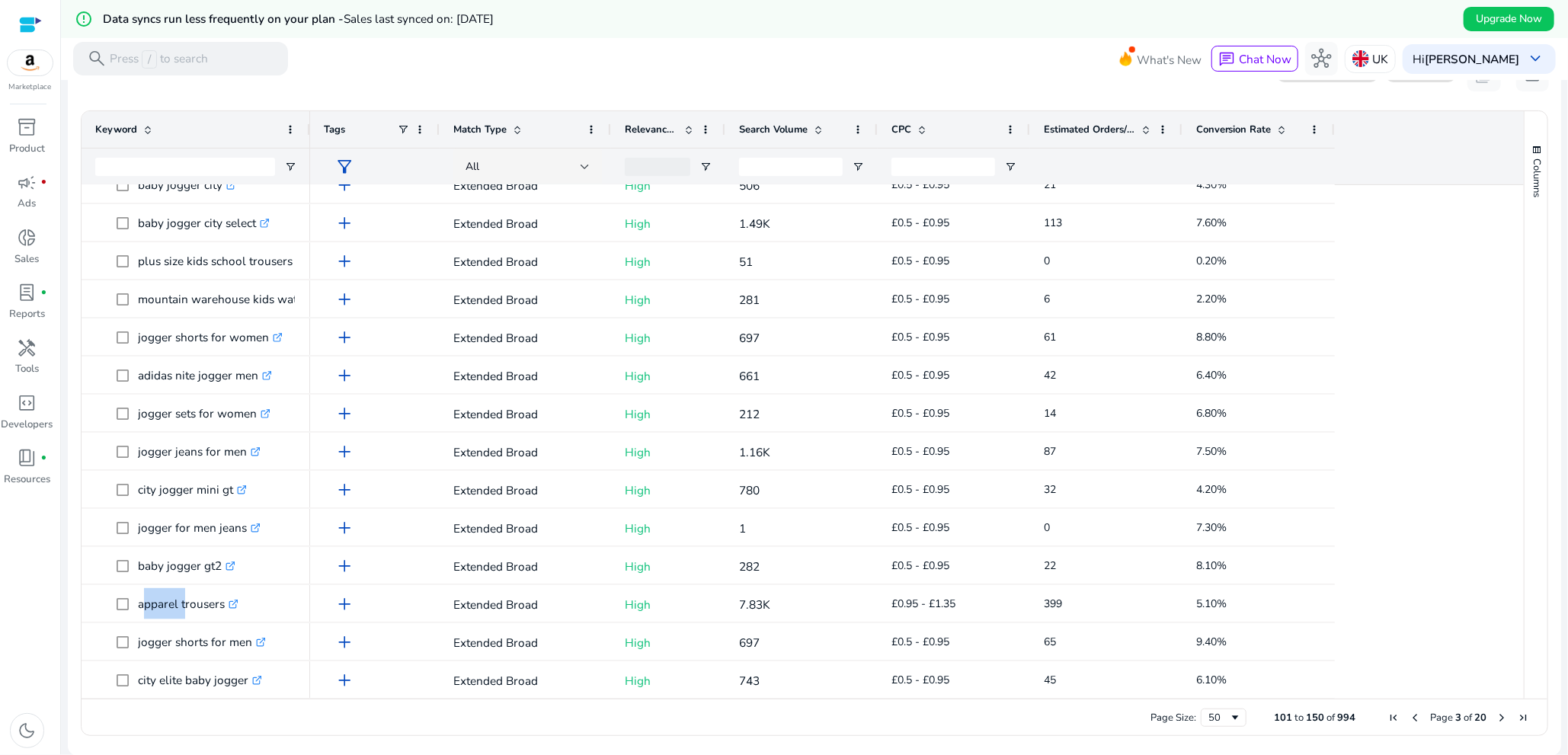
click at [1495, 718] on span "Next Page" at bounding box center [1501, 718] width 12 height 12
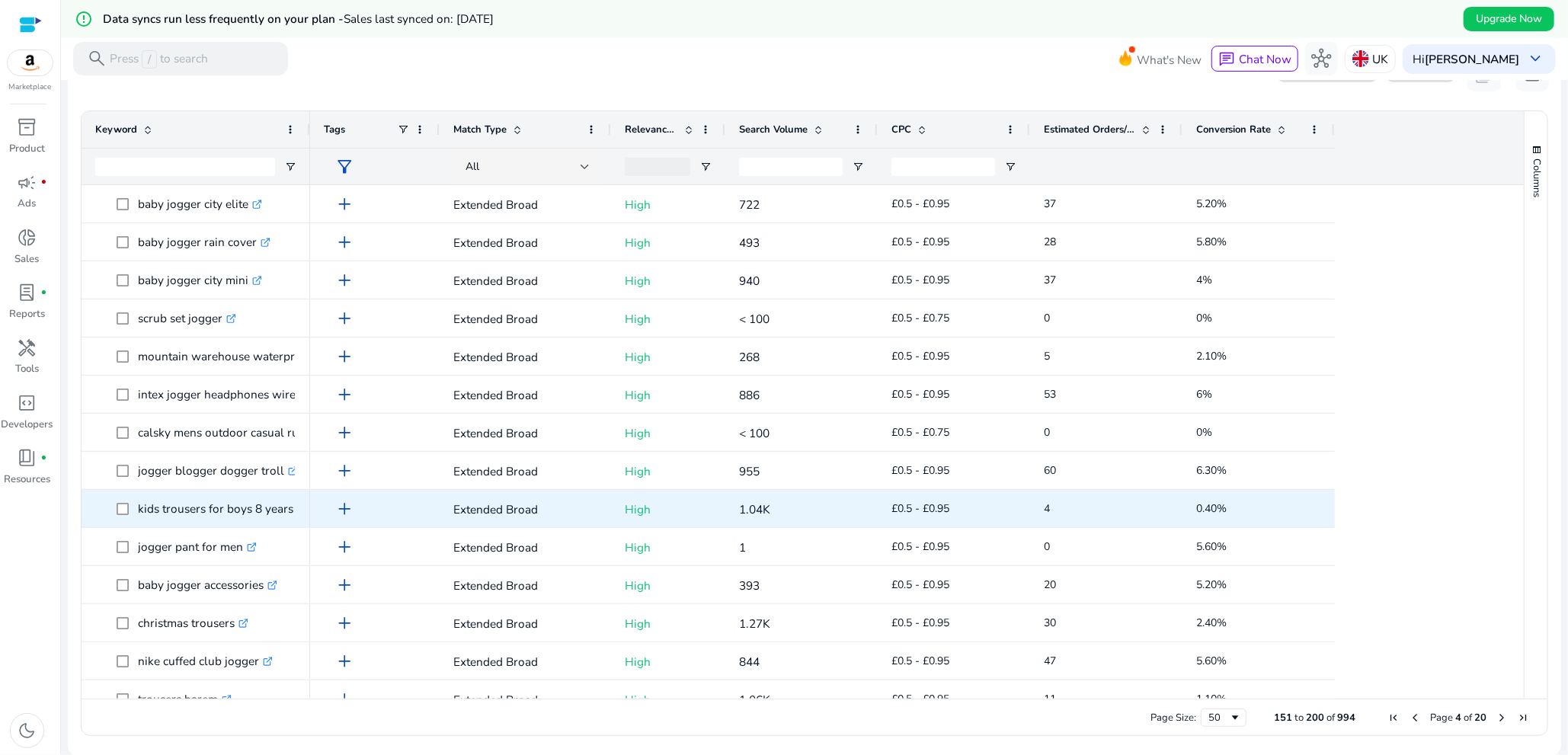
click at [210, 521] on p "kids trousers for boys 8 years .st0{fill:#2c8af8}" at bounding box center [223, 508] width 169 height 31
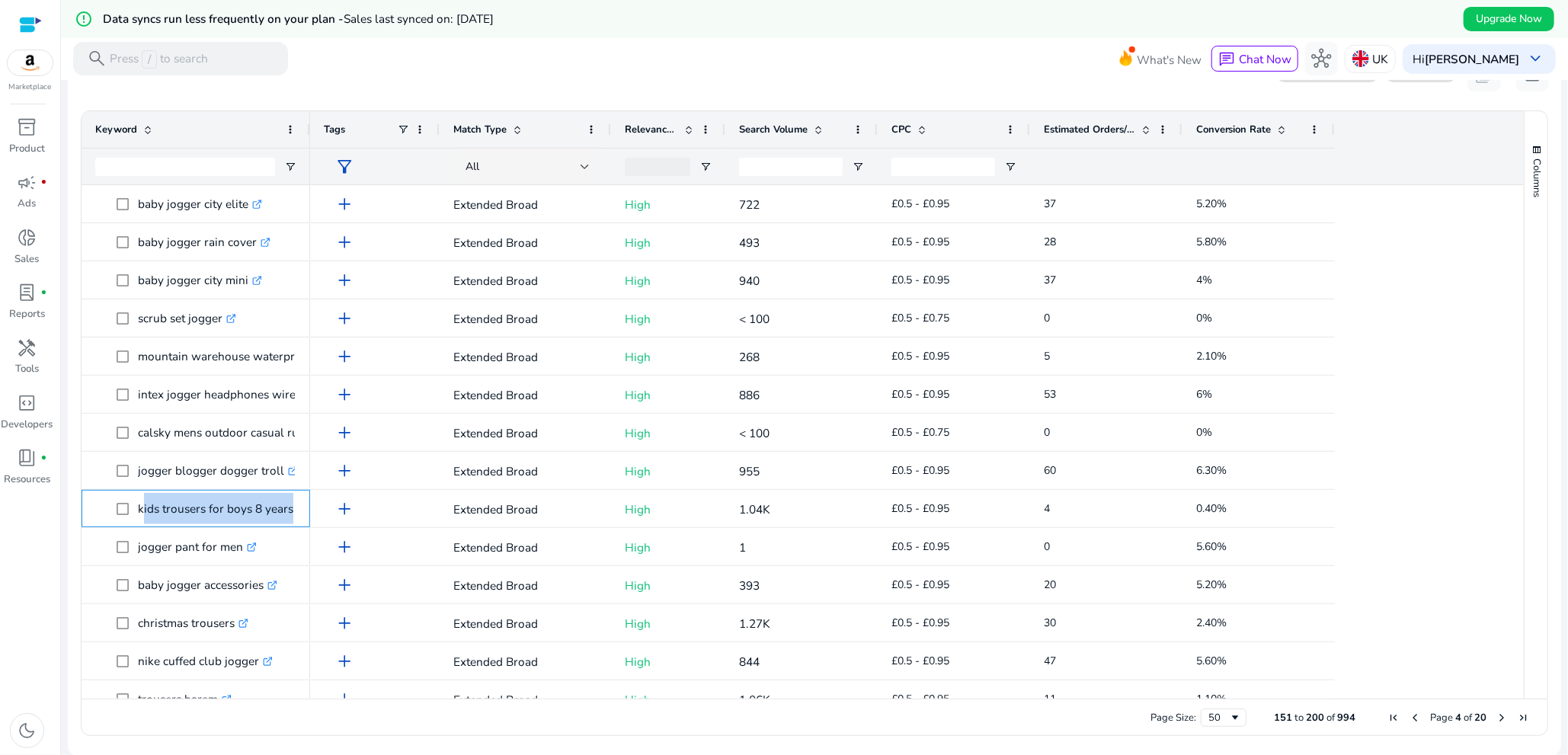
copy span "kids trousers for boys 8 years .st0{fill:#2c8af8}"
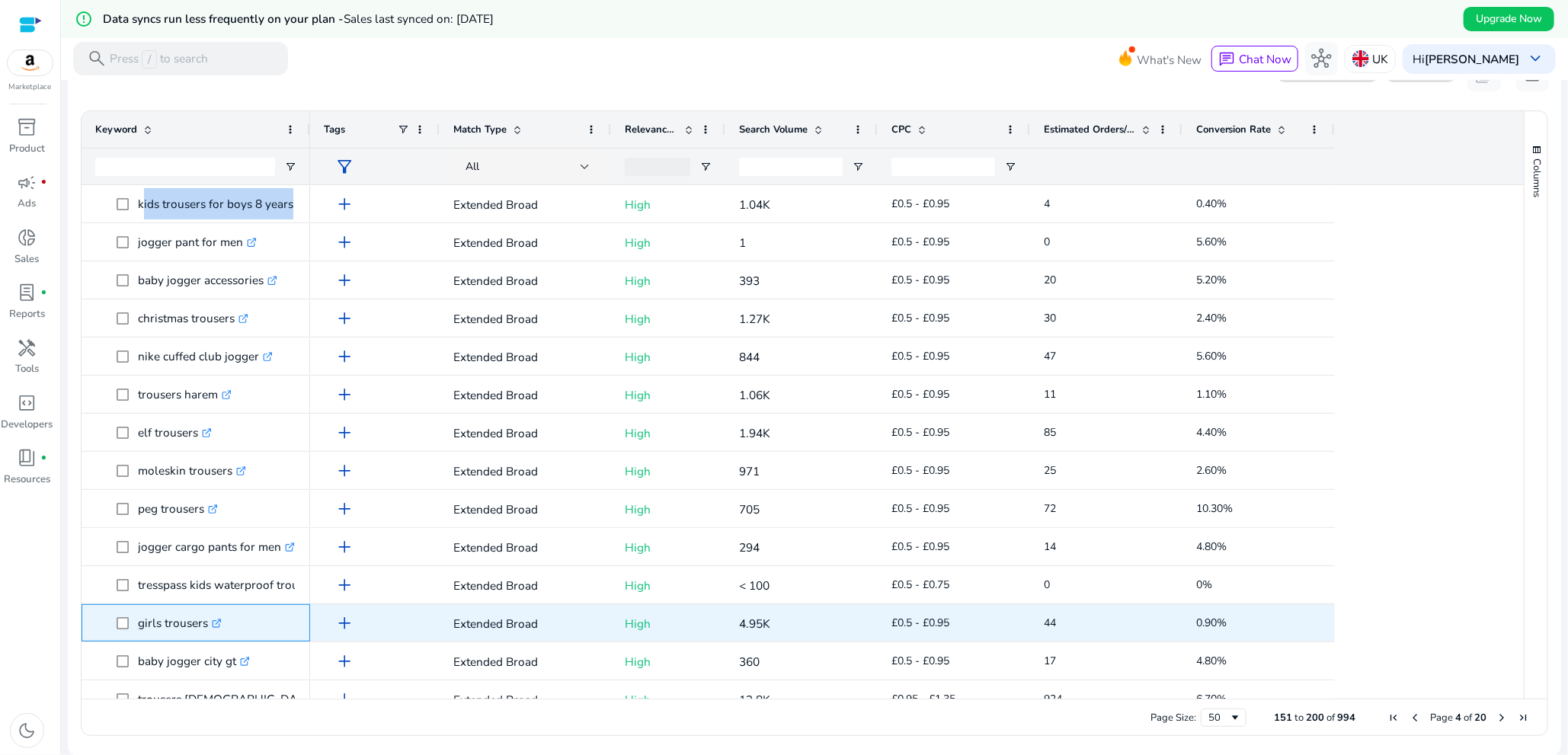
click at [158, 638] on div "girls trousers .st0{fill:#2c8af8}" at bounding box center [195, 623] width 201 height 35
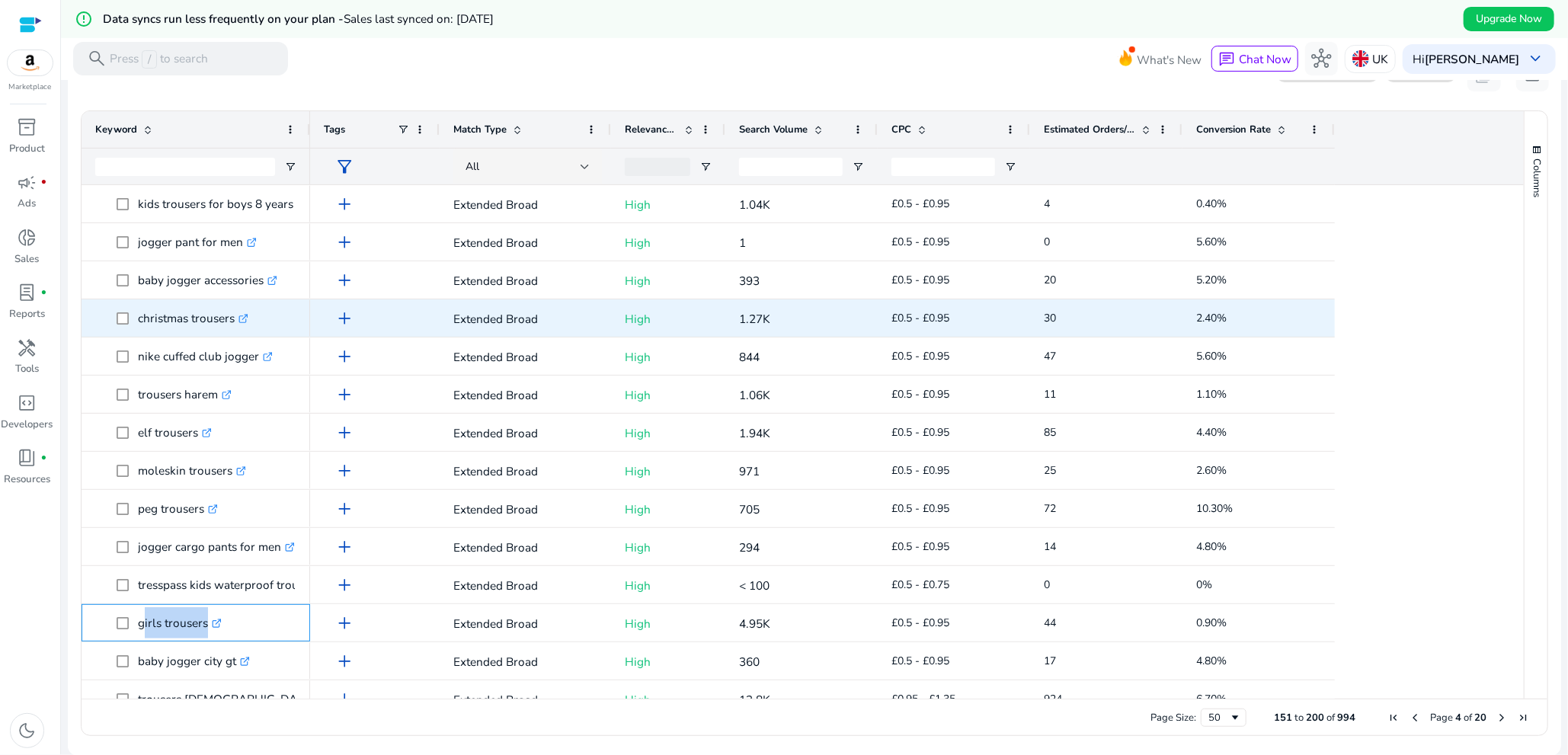
copy span "girls trousers .st0{fill:#2c8af8}"
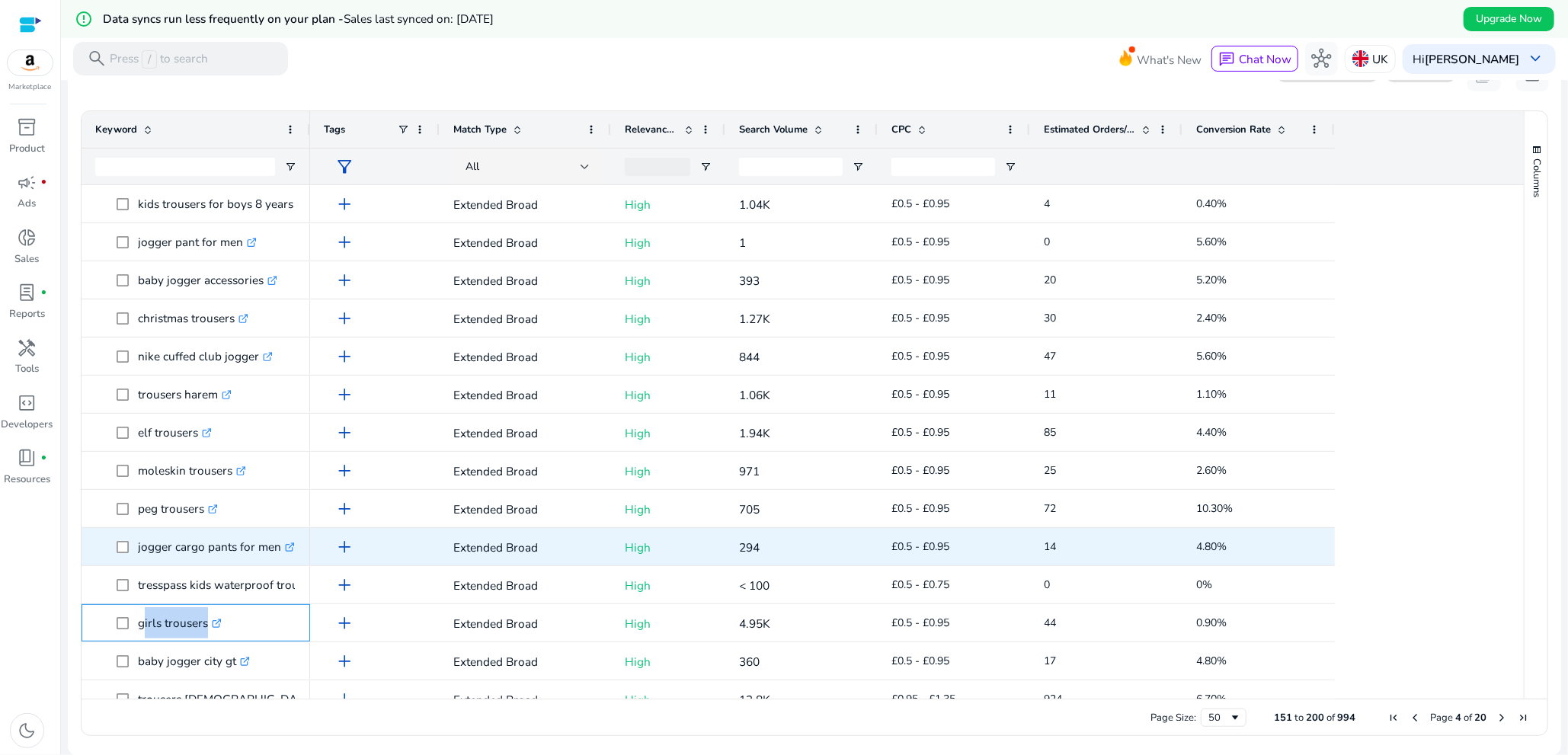
scroll to position [381, 0]
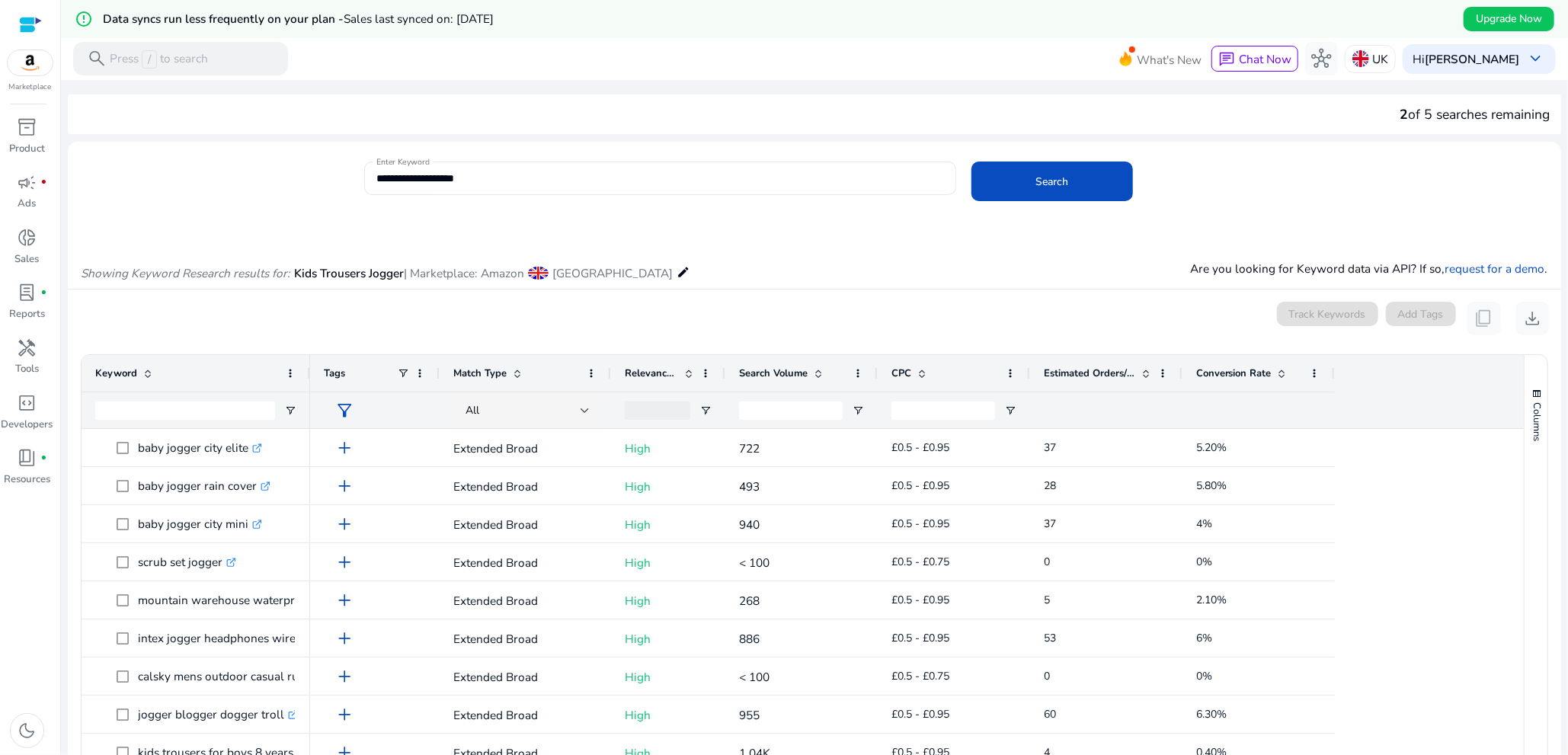
scroll to position [381, 0]
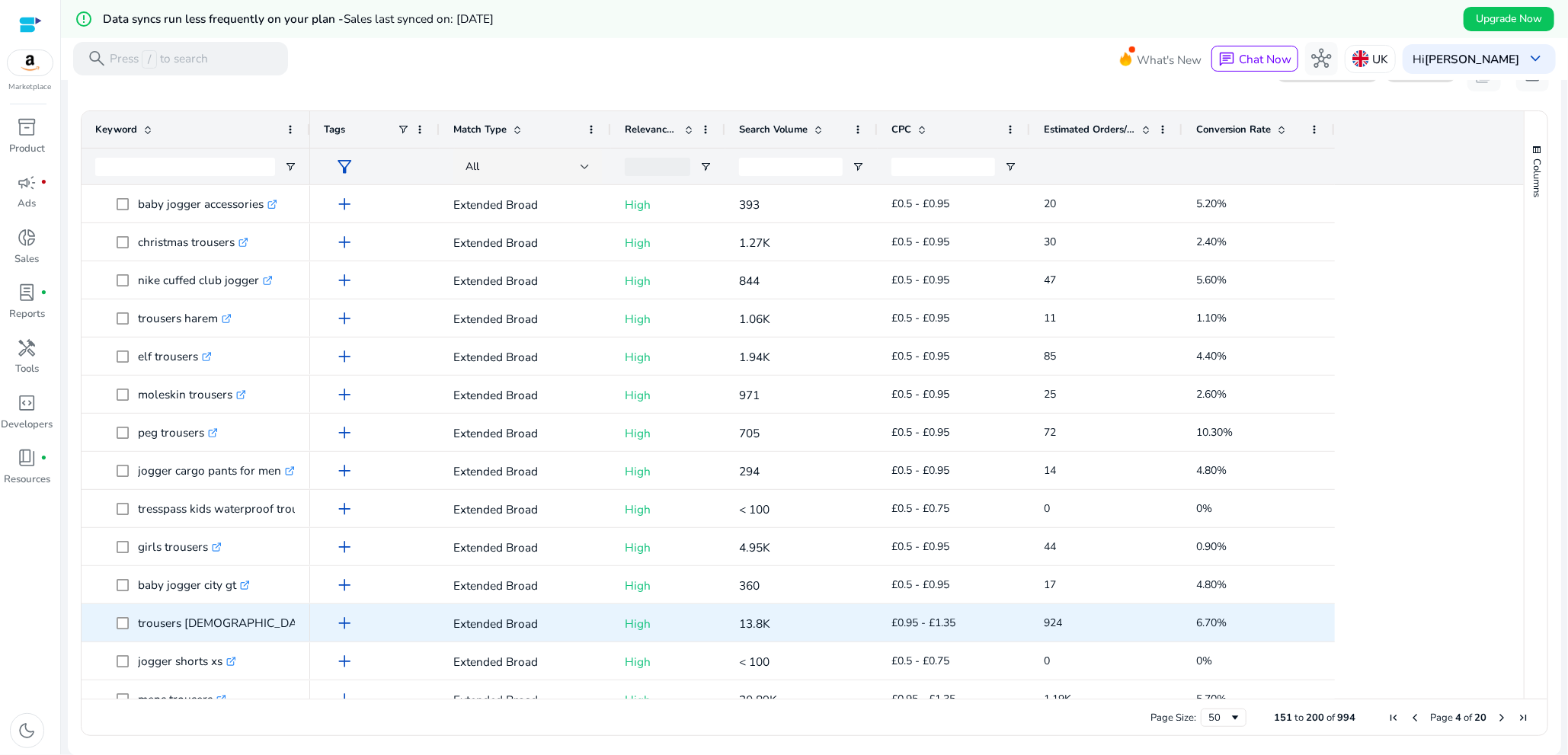
click at [161, 640] on div "trousers ladies .st0{fill:#2c8af8}" at bounding box center [195, 623] width 201 height 35
copy span "trousers ladies .st0{fill:#2c8af8}"
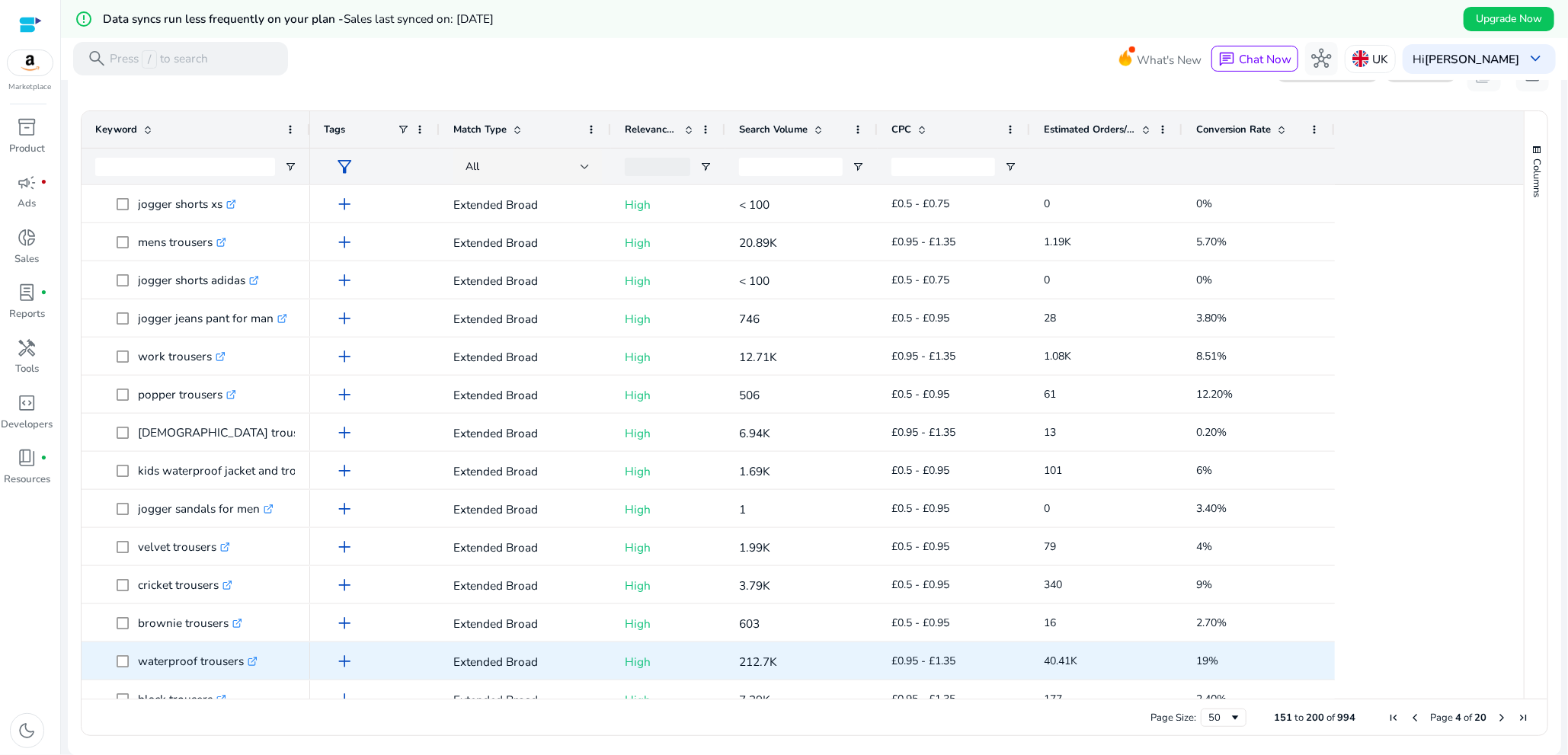
scroll to position [915, 0]
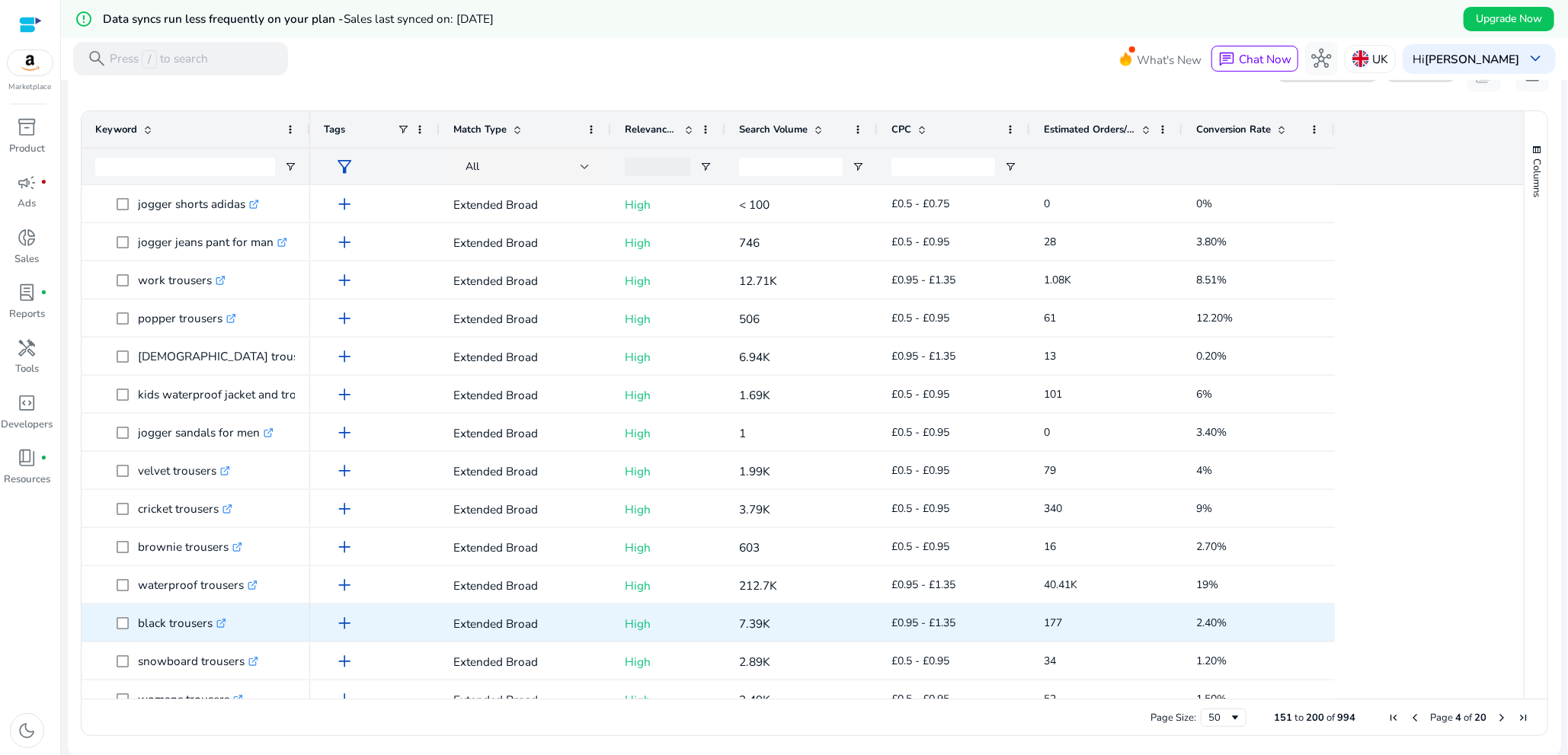
click at [144, 633] on p "black trousers .st0{fill:#2c8af8}" at bounding box center [182, 623] width 89 height 31
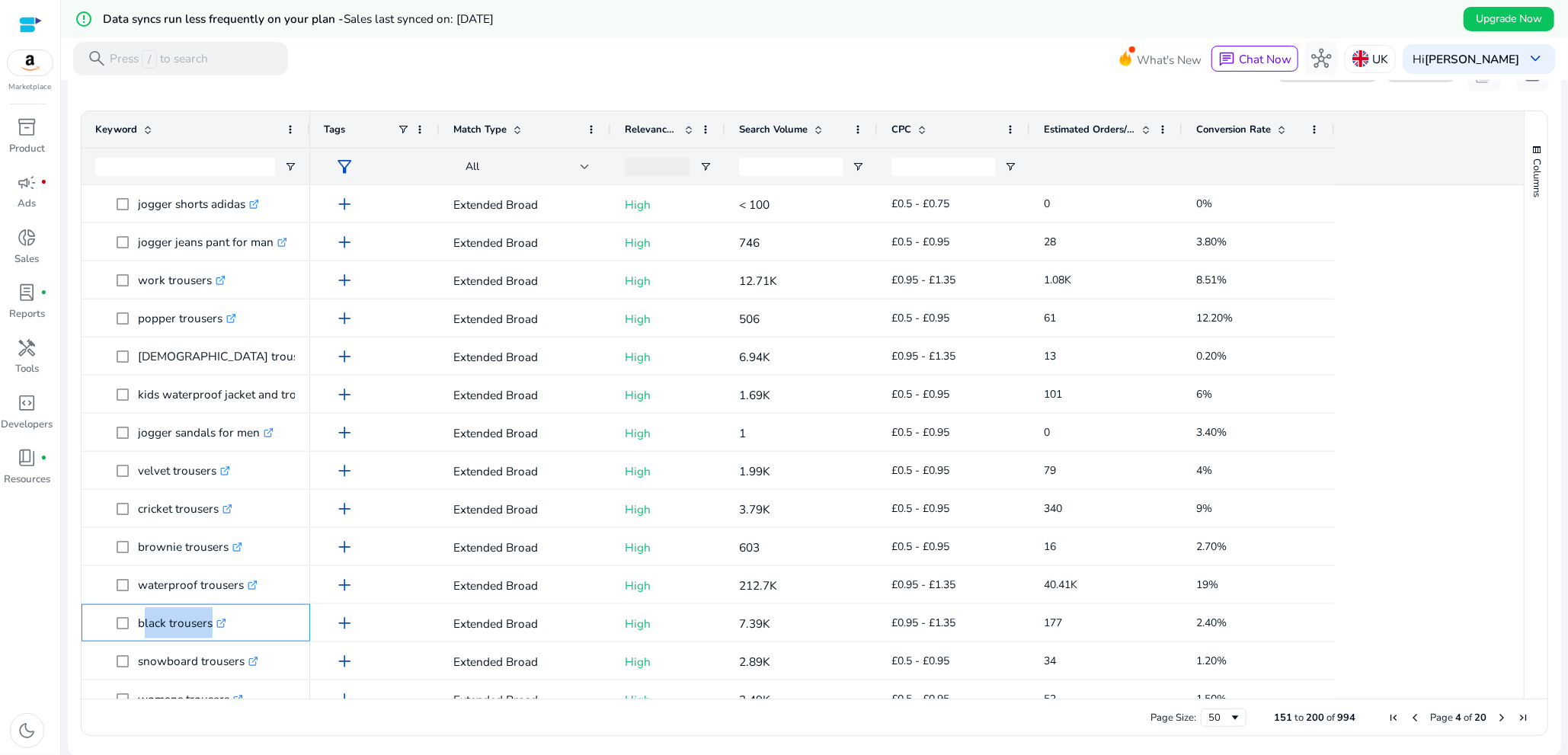
copy span "black trousers .st0{fill:#2c8af8}"
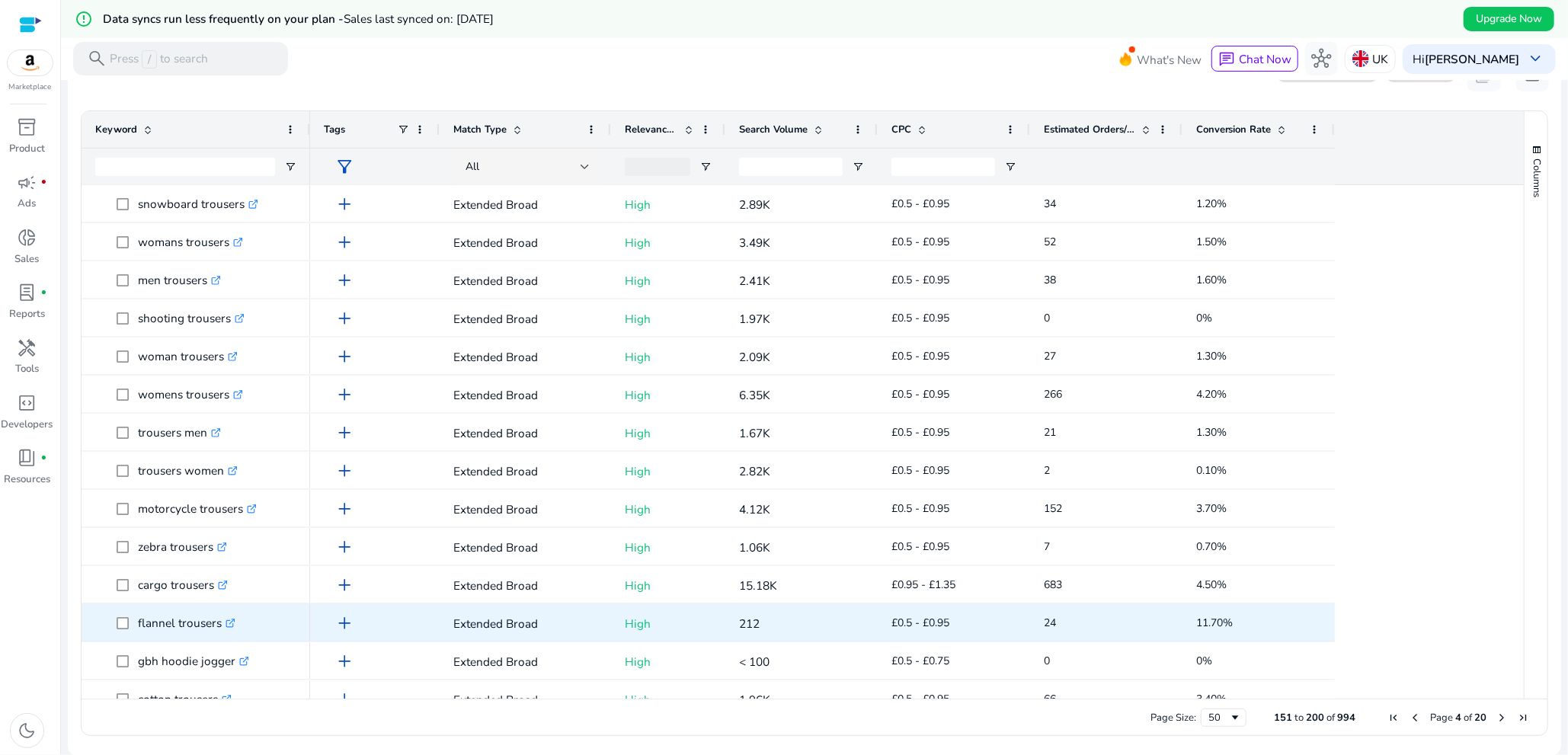
scroll to position [1391, 0]
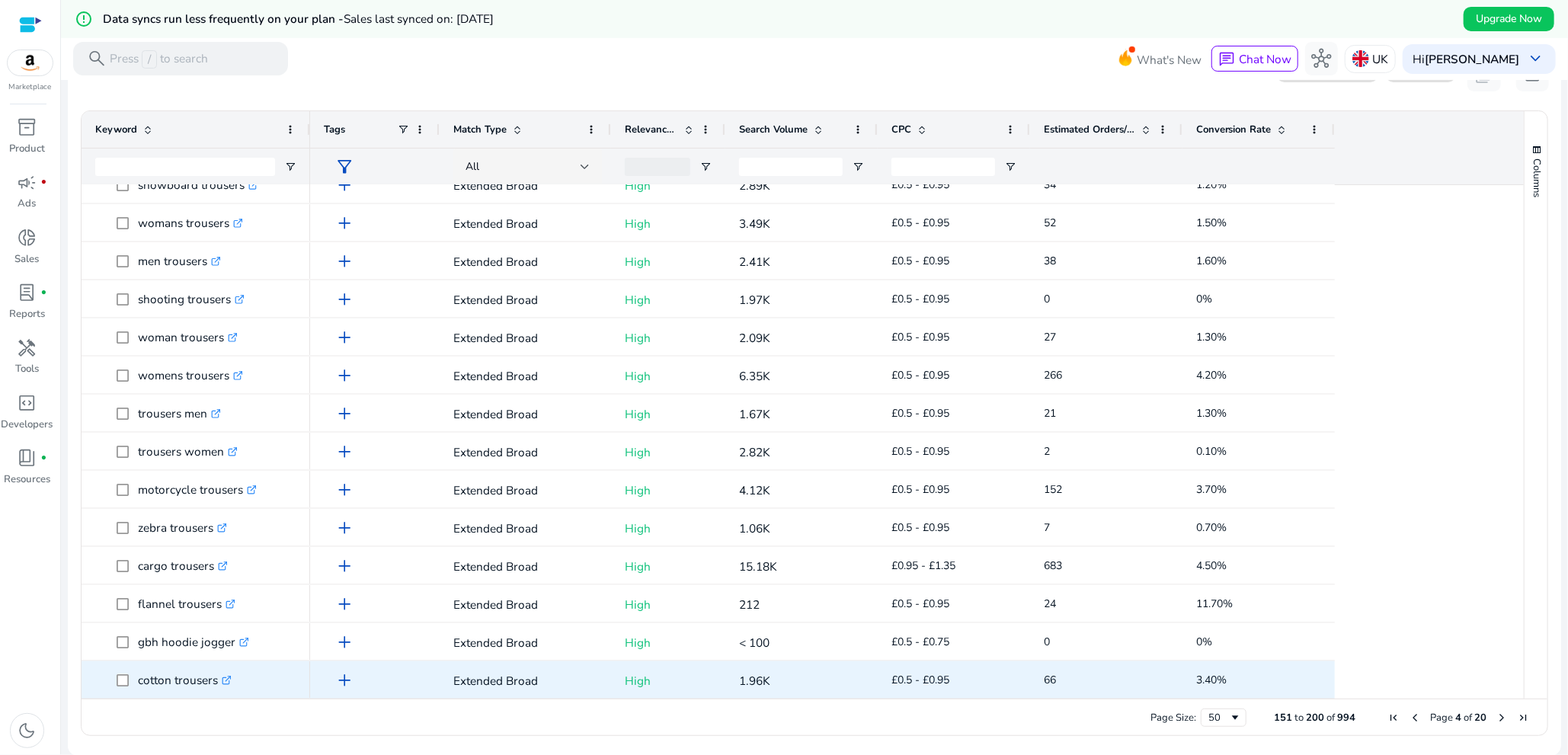
click at [152, 682] on p "cotton trousers .st0{fill:#2c8af8}" at bounding box center [185, 680] width 94 height 31
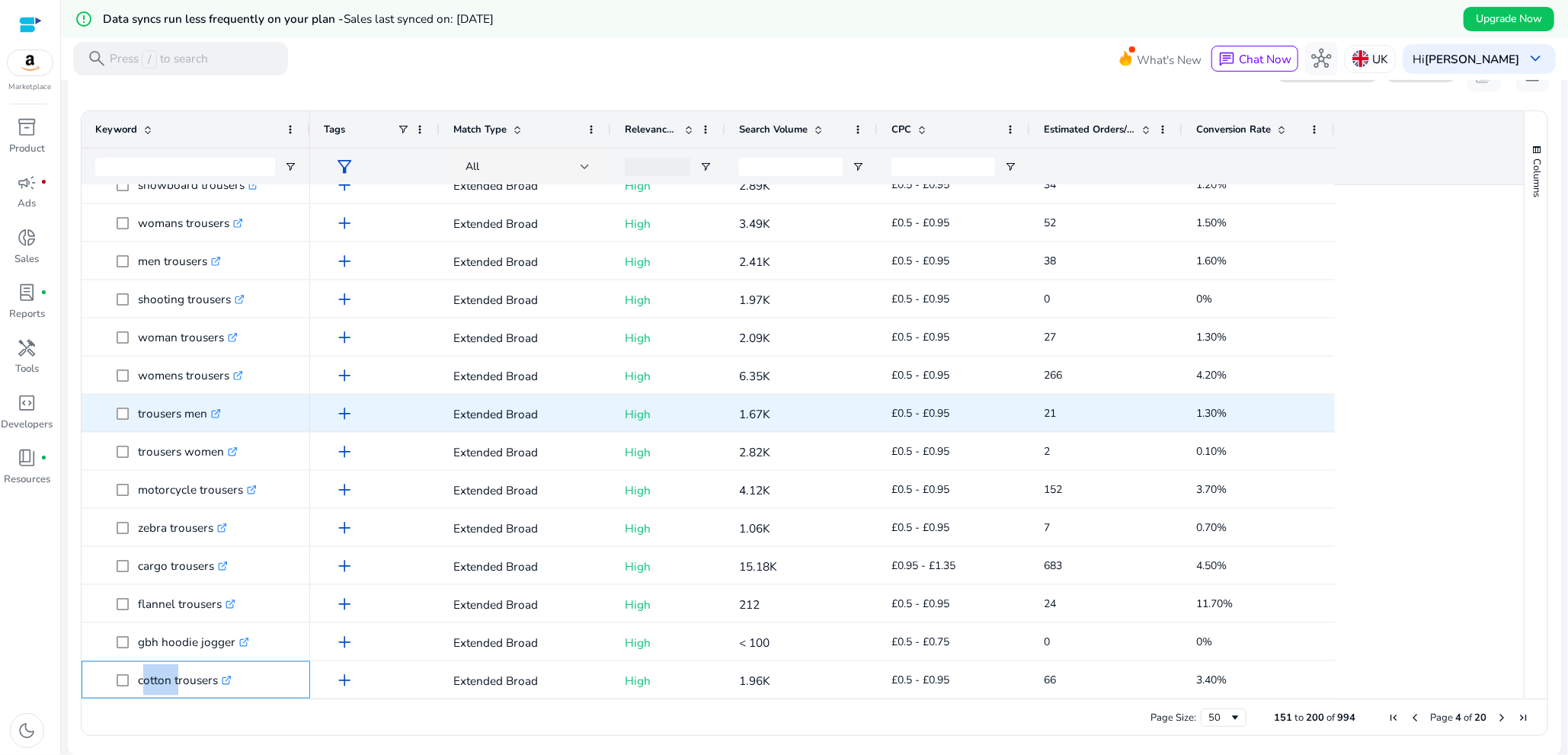
copy p "cotton trousers"
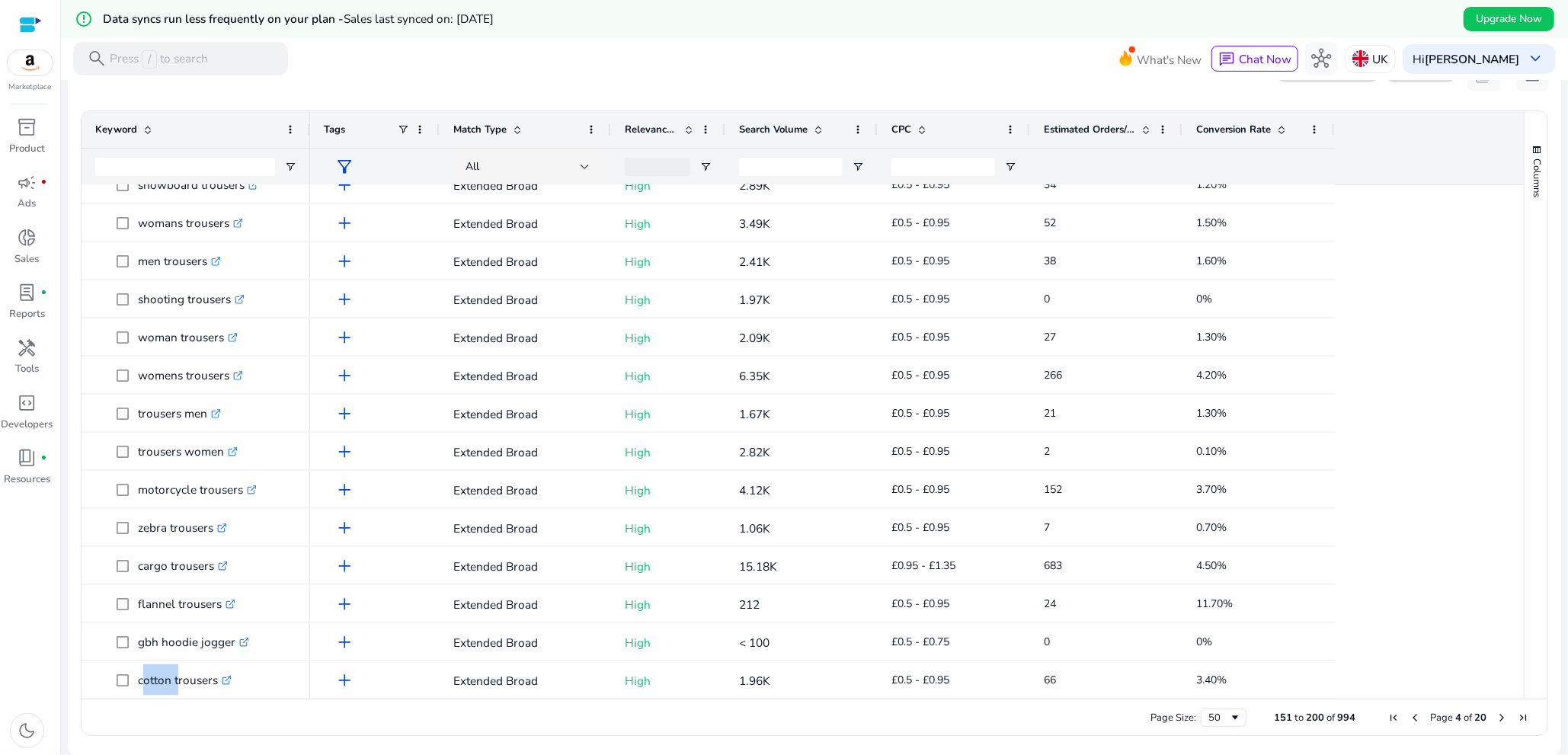
click at [1495, 718] on span "Next Page" at bounding box center [1501, 718] width 12 height 12
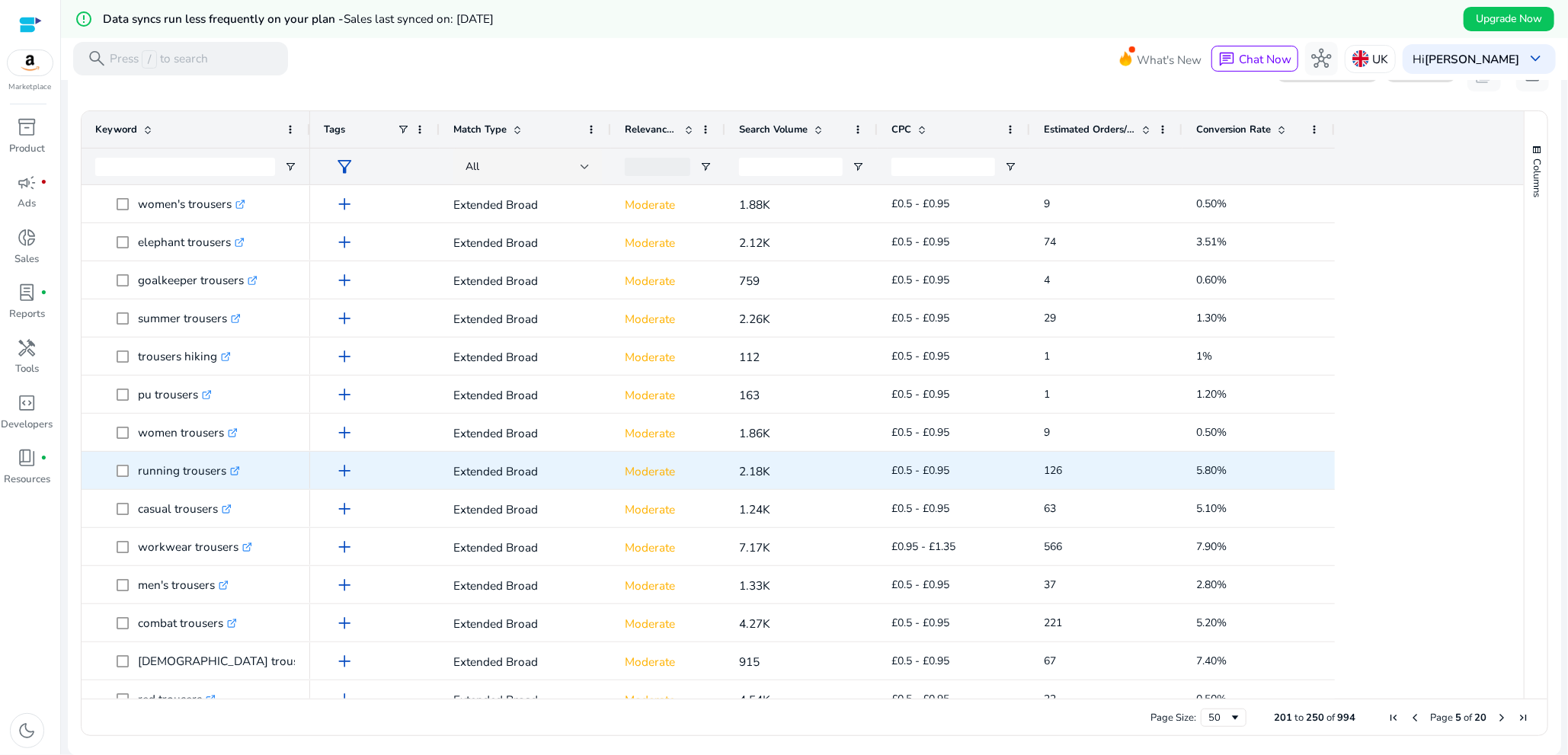
click at [149, 476] on p "running trousers .st0{fill:#2c8af8}" at bounding box center [189, 470] width 102 height 31
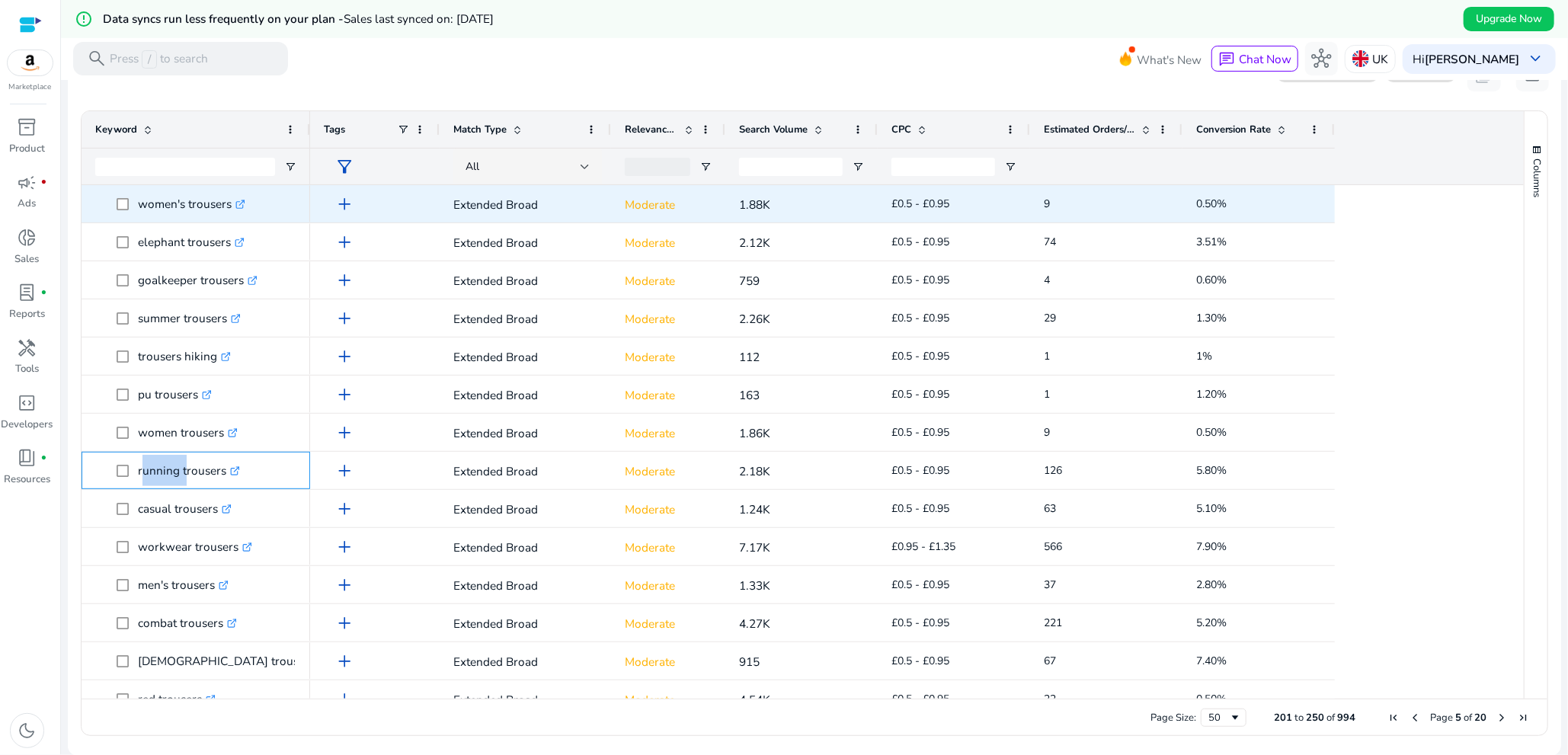
copy p "running trousers"
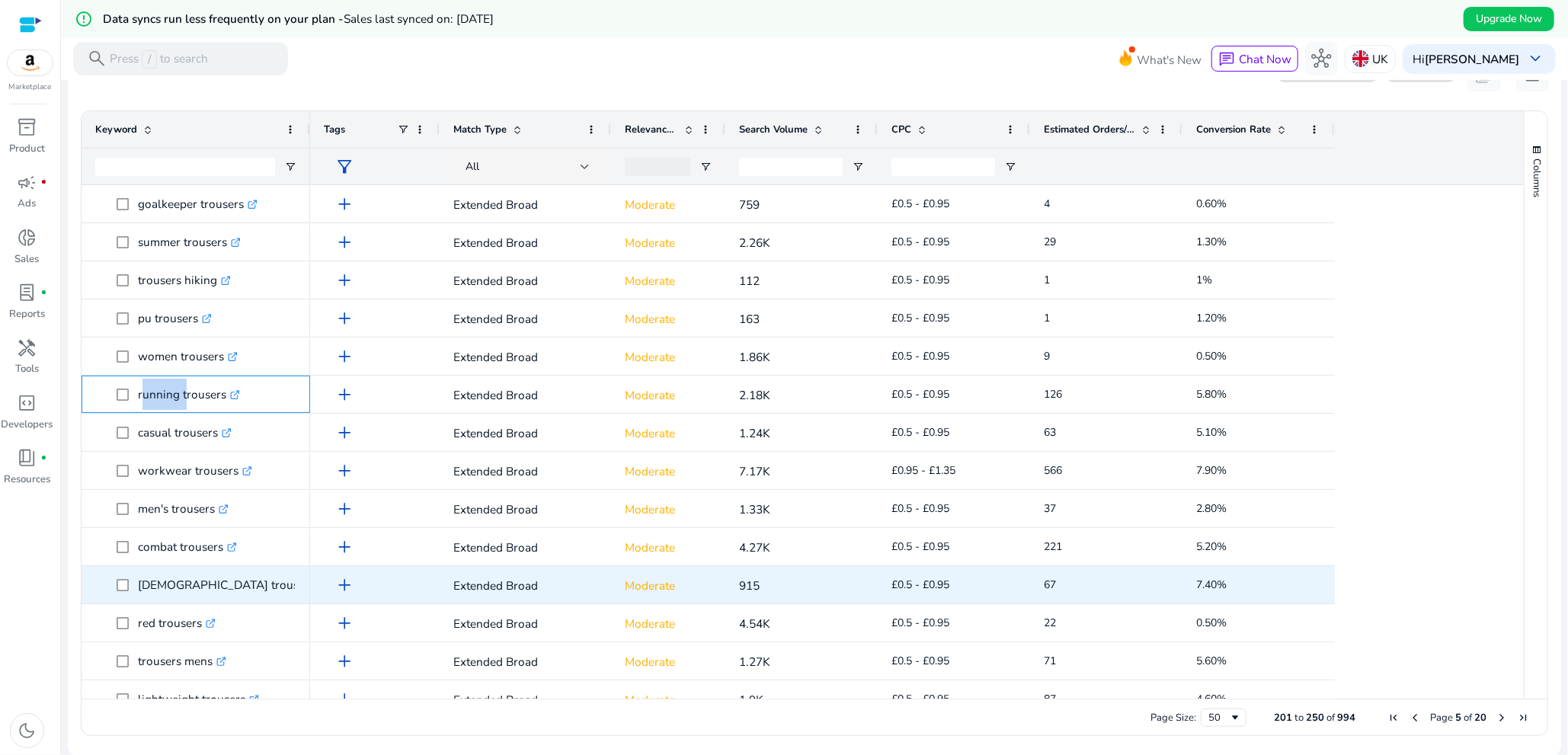
scroll to position [152, 0]
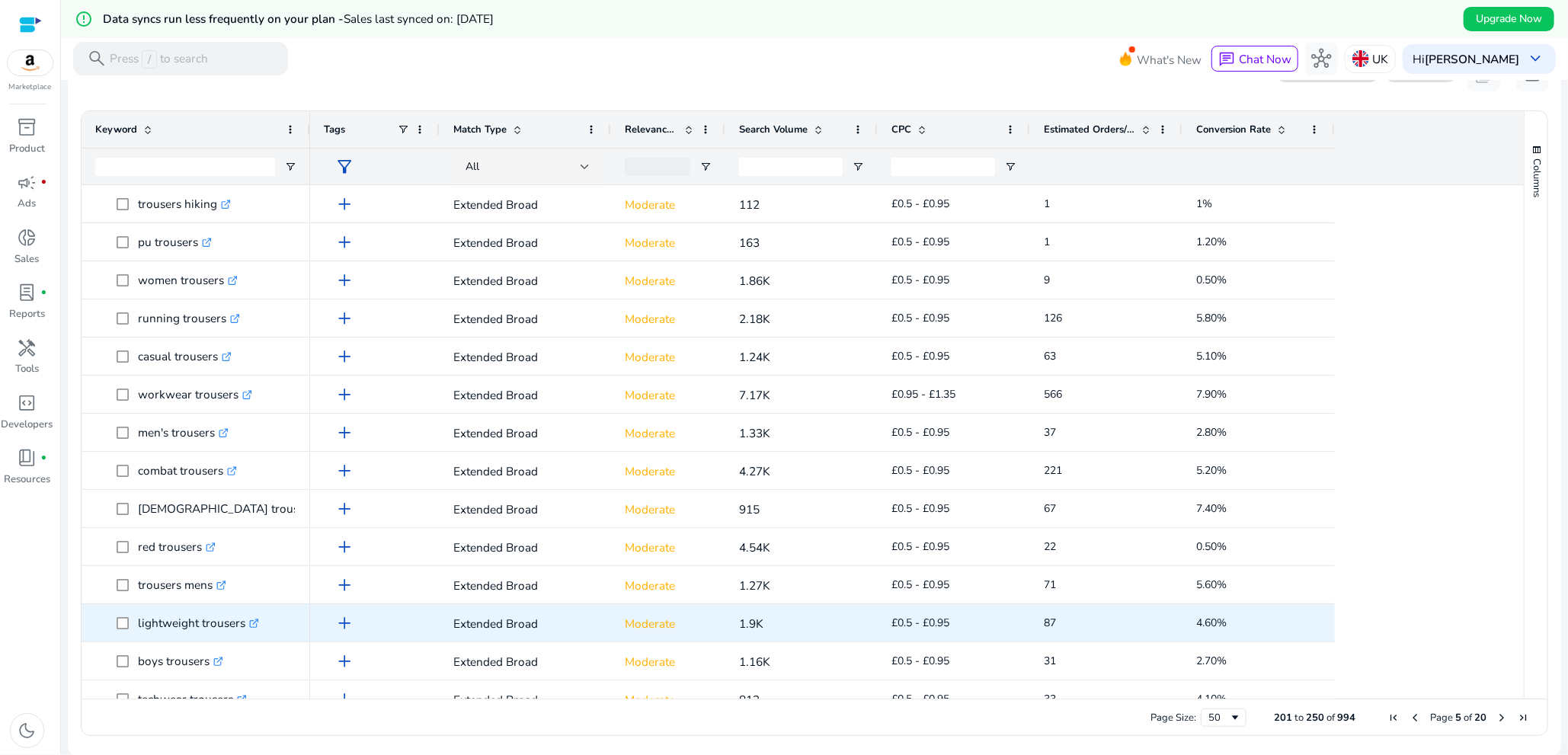
click at [149, 632] on p "lightweight trousers .st0{fill:#2c8af8}" at bounding box center [198, 623] width 121 height 31
copy span "lightweight trousers .st0{fill:#2c8af8}"
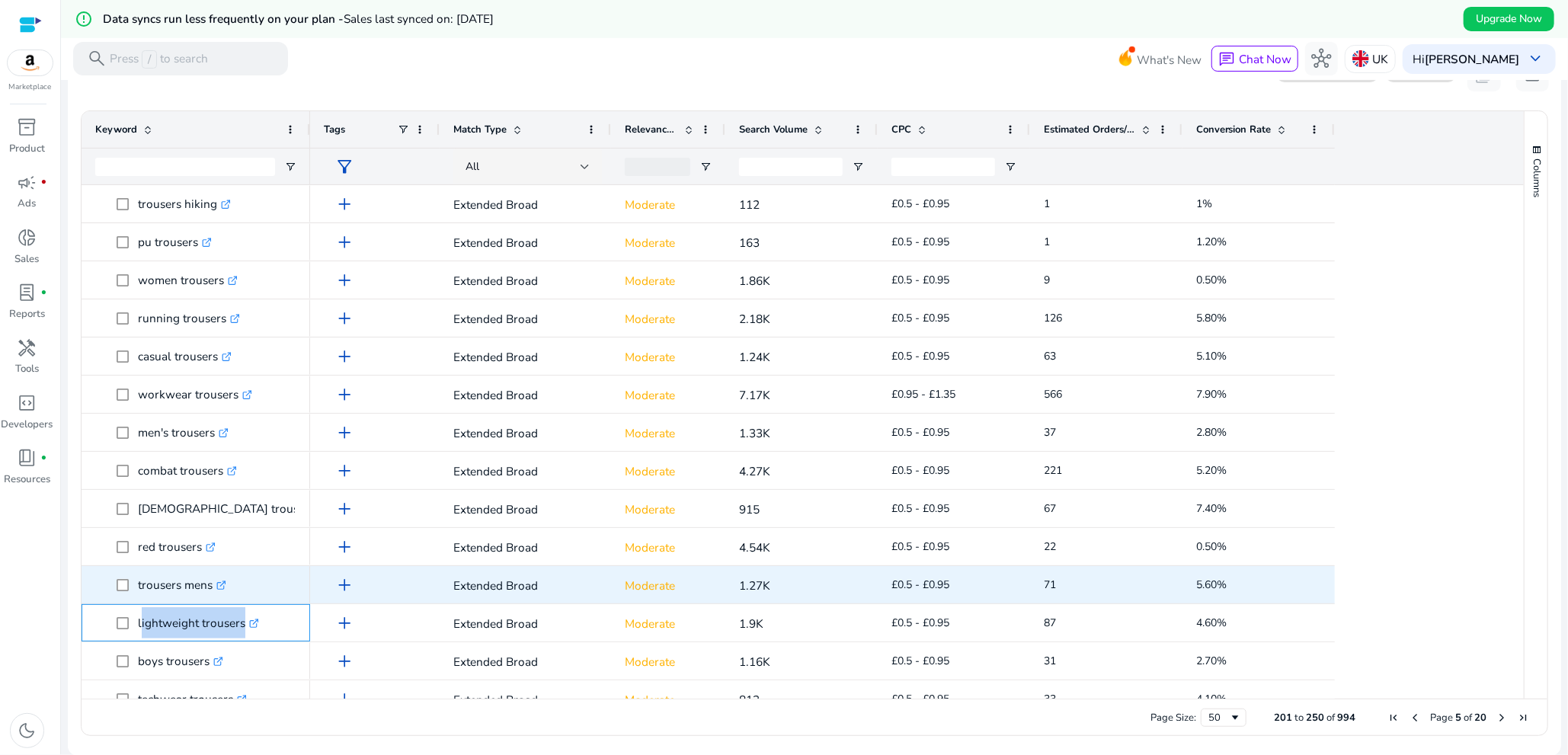
scroll to position [228, 0]
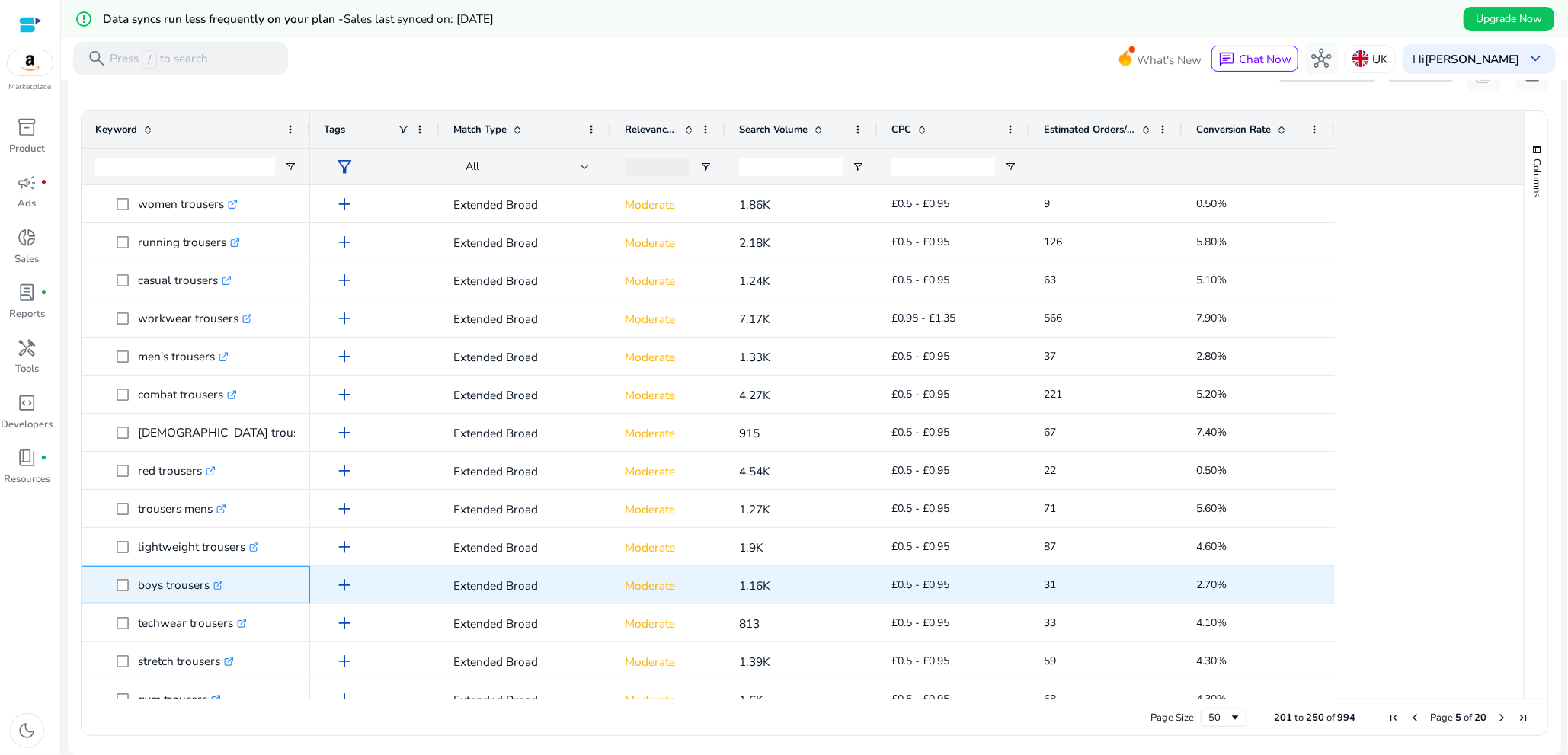
click at [156, 595] on p "boys trousers .st0{fill:#2c8af8}" at bounding box center [181, 585] width 85 height 31
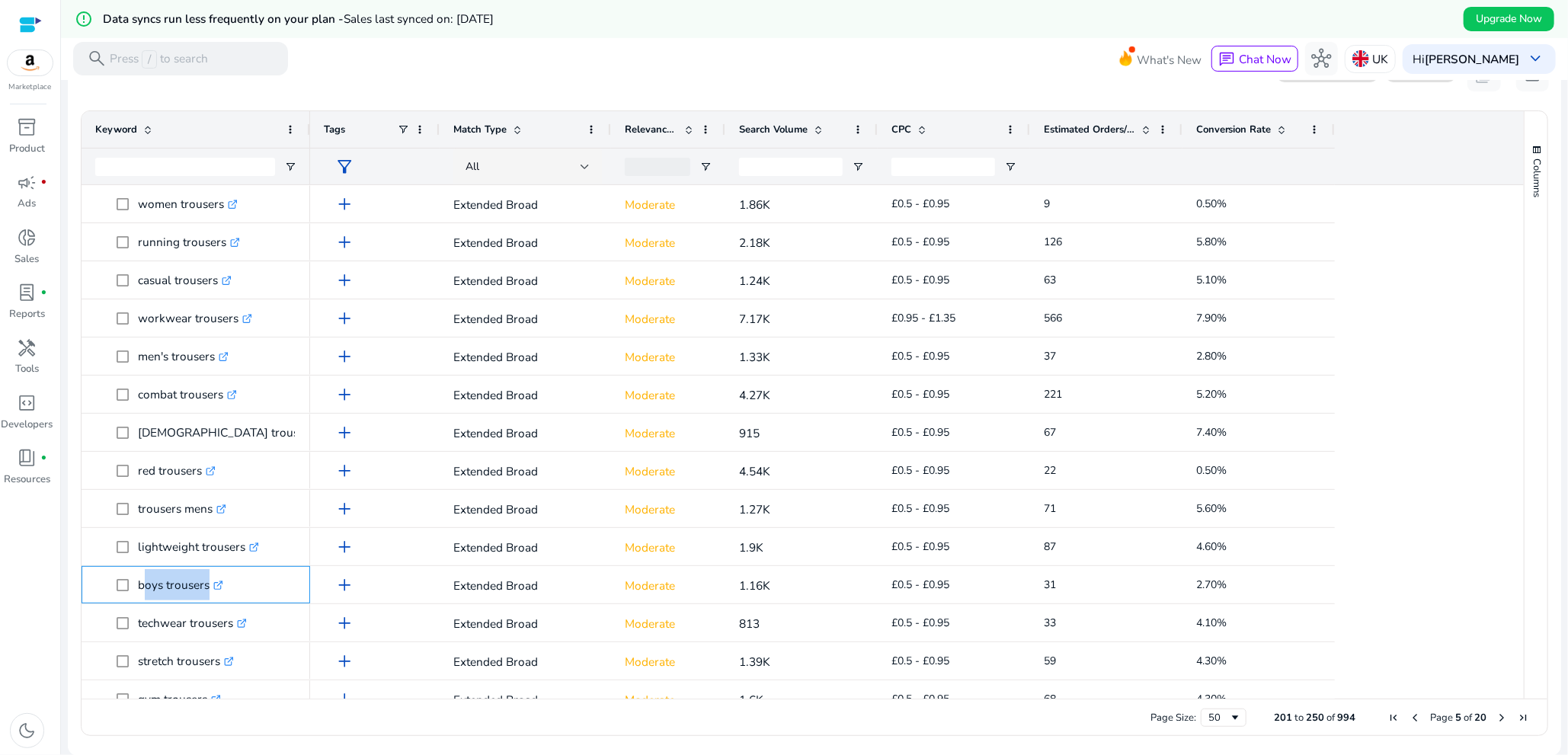
copy span "boys trousers .st0{fill:#2c8af8}"
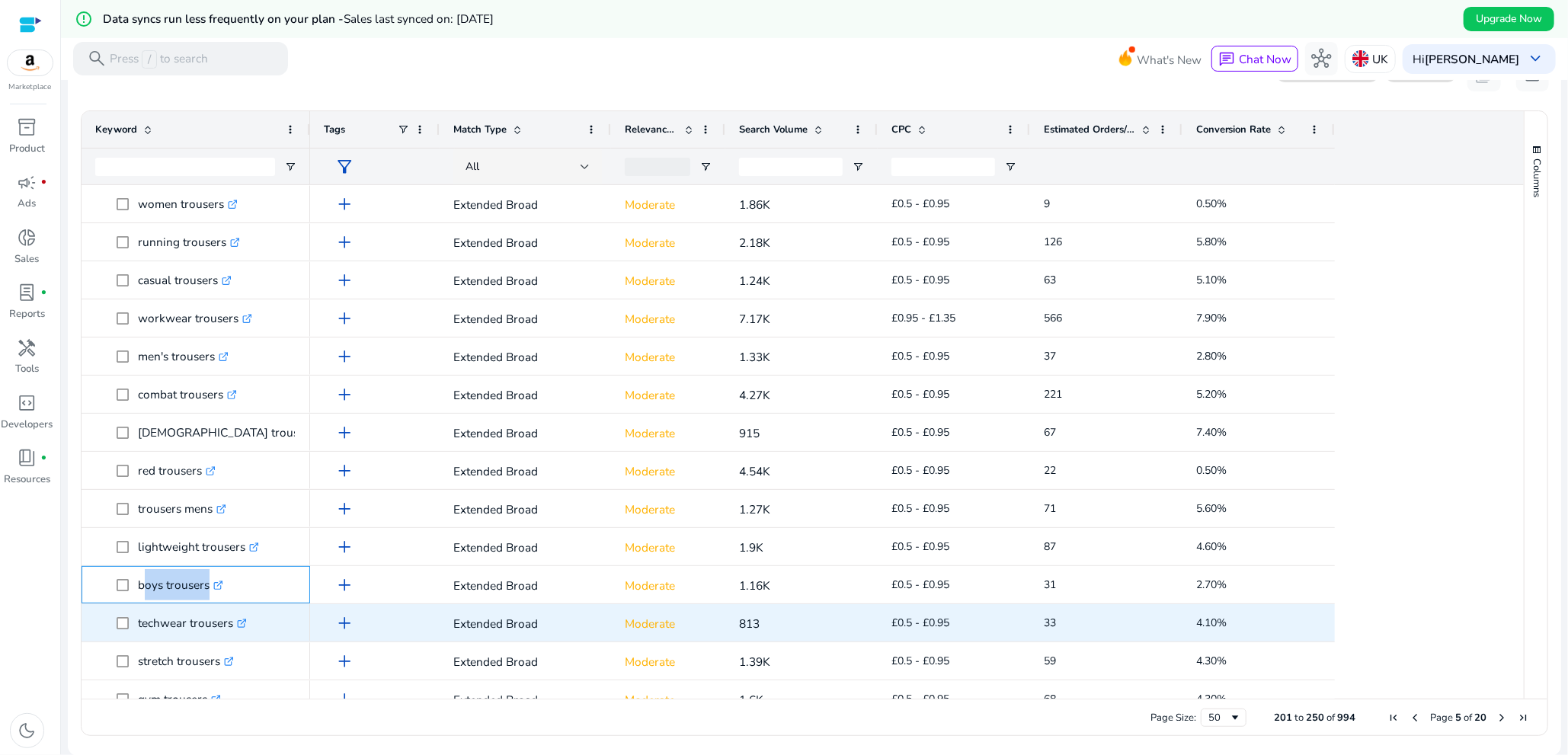
scroll to position [305, 0]
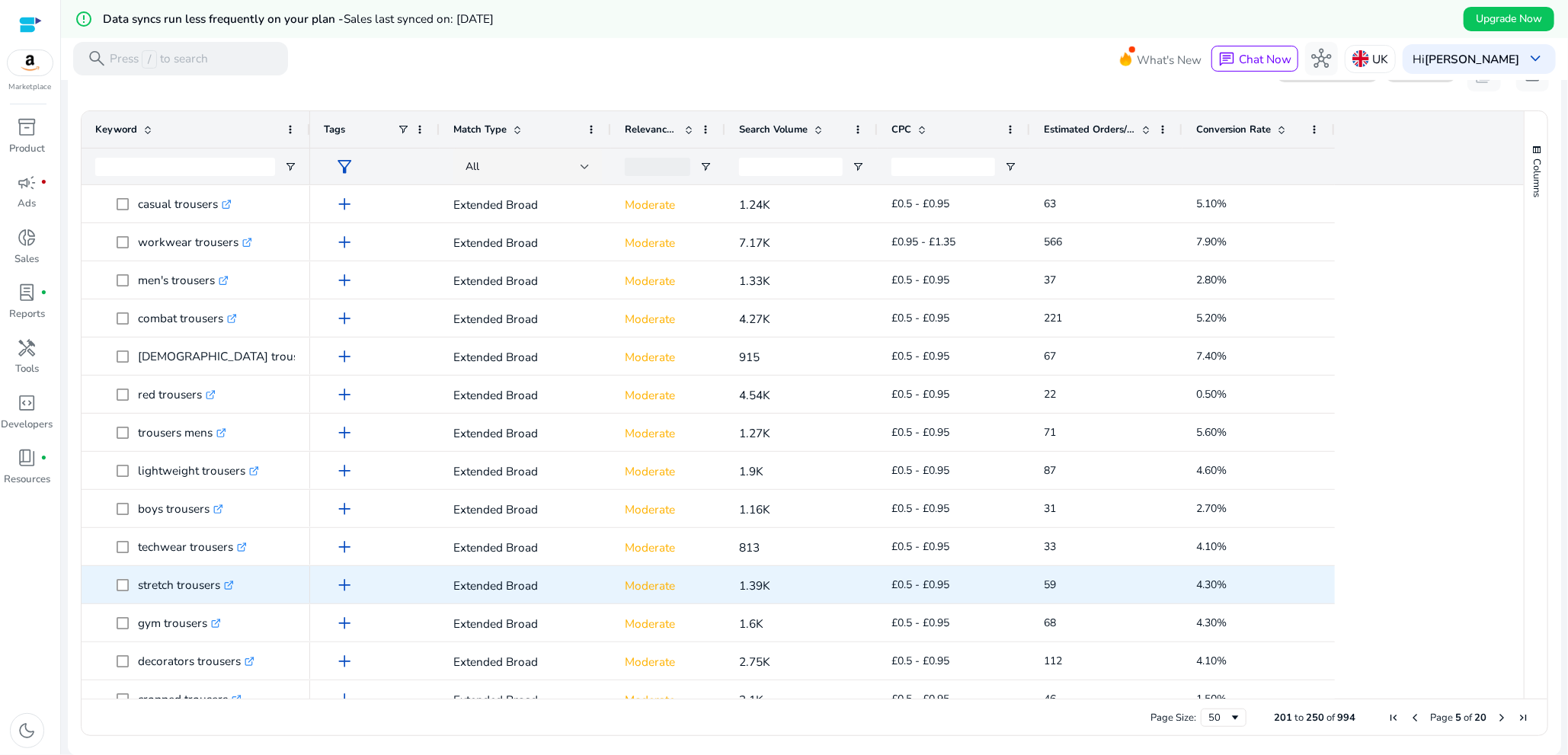
click at [173, 590] on p "stretch trousers .st0{fill:#2c8af8}" at bounding box center [185, 585] width 96 height 31
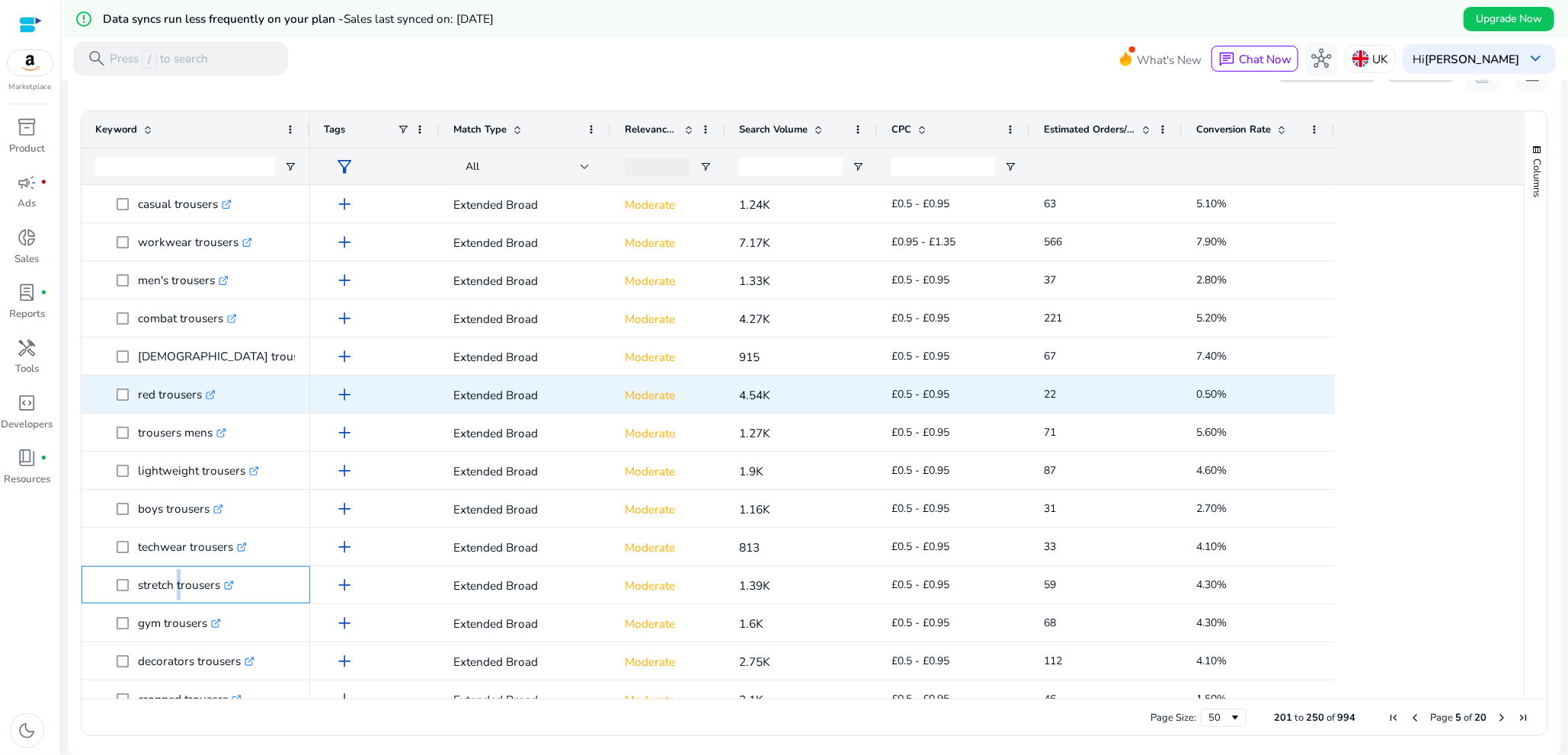
copy p "stretch trousers"
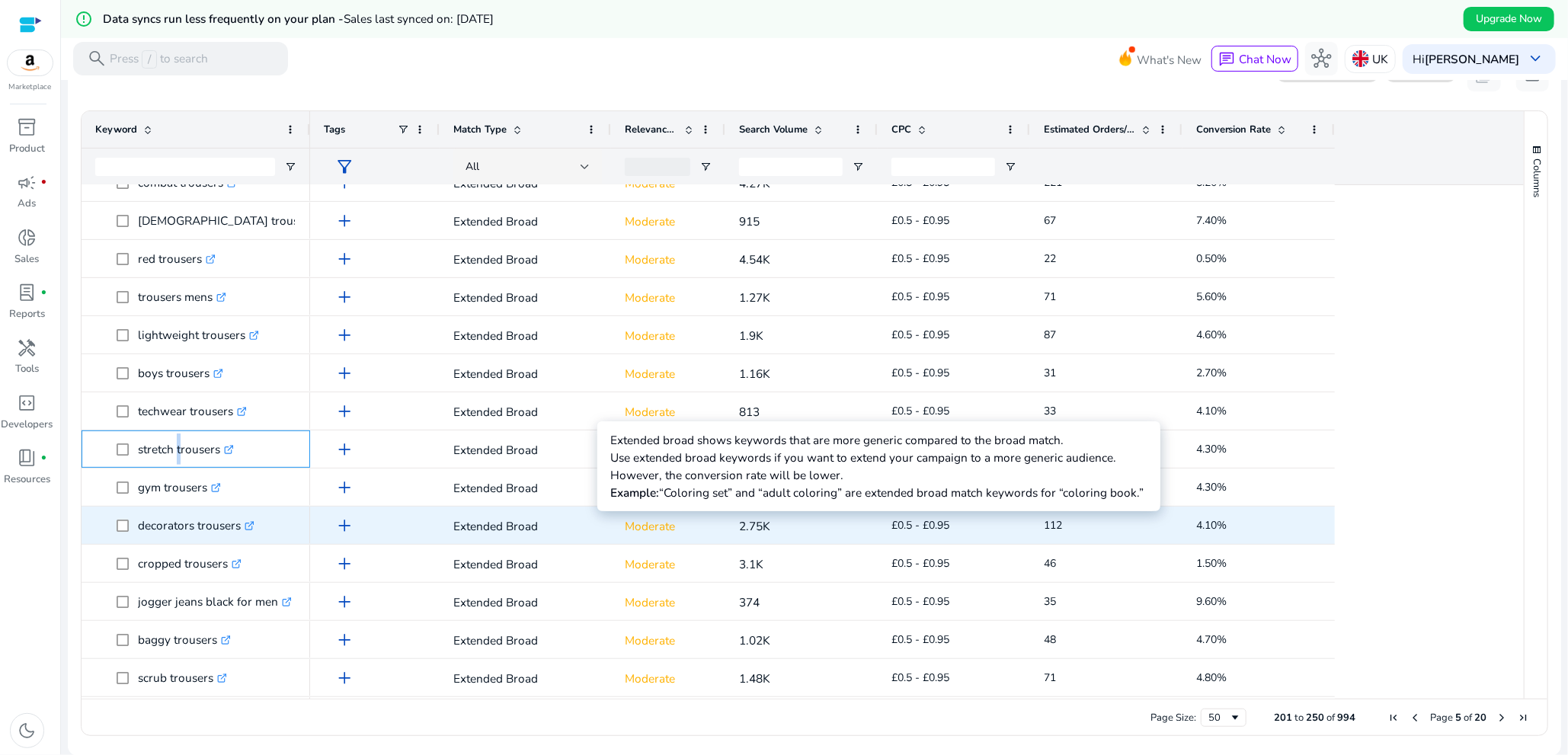
scroll to position [457, 0]
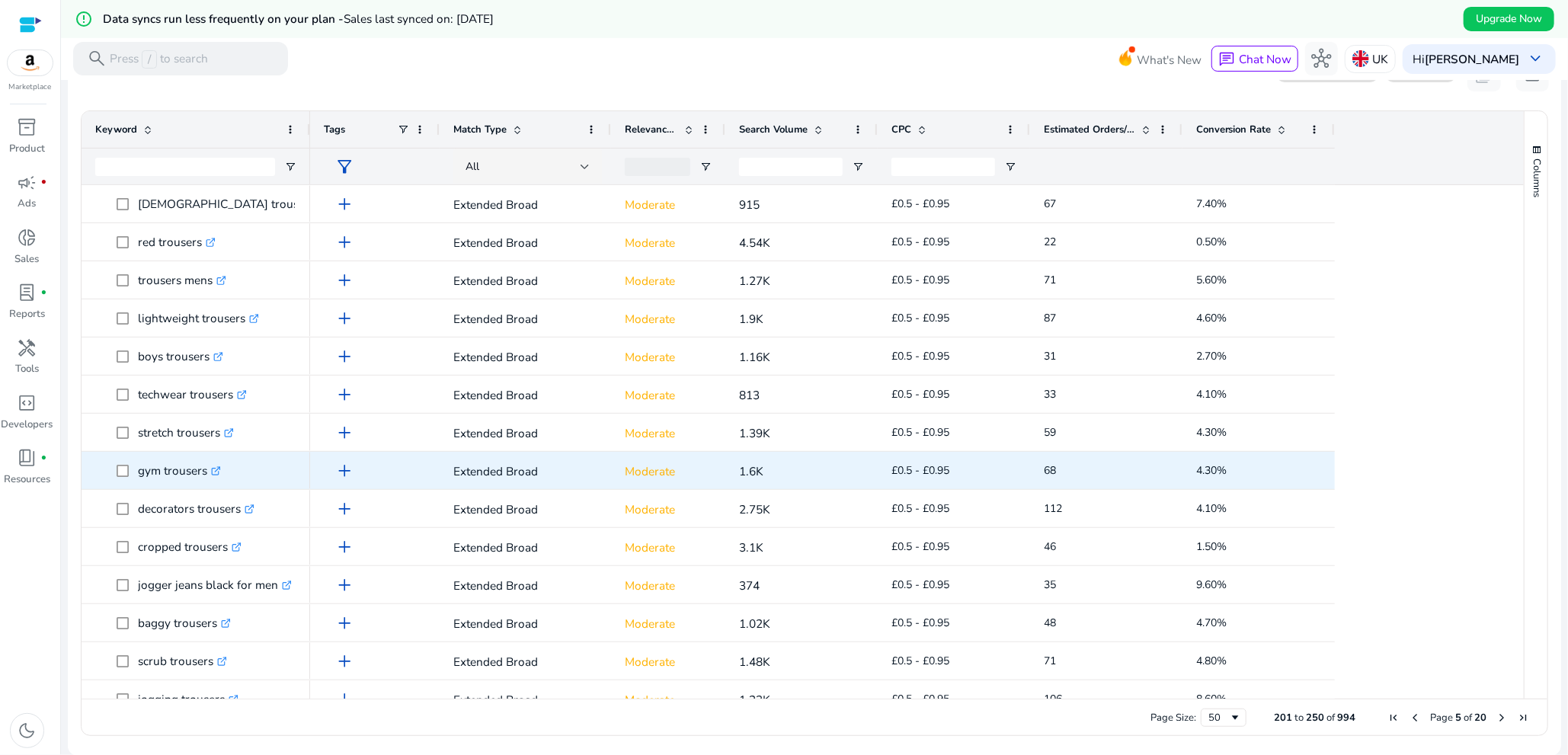
click at [143, 482] on p "gym trousers .st0{fill:#2c8af8}" at bounding box center [179, 470] width 83 height 31
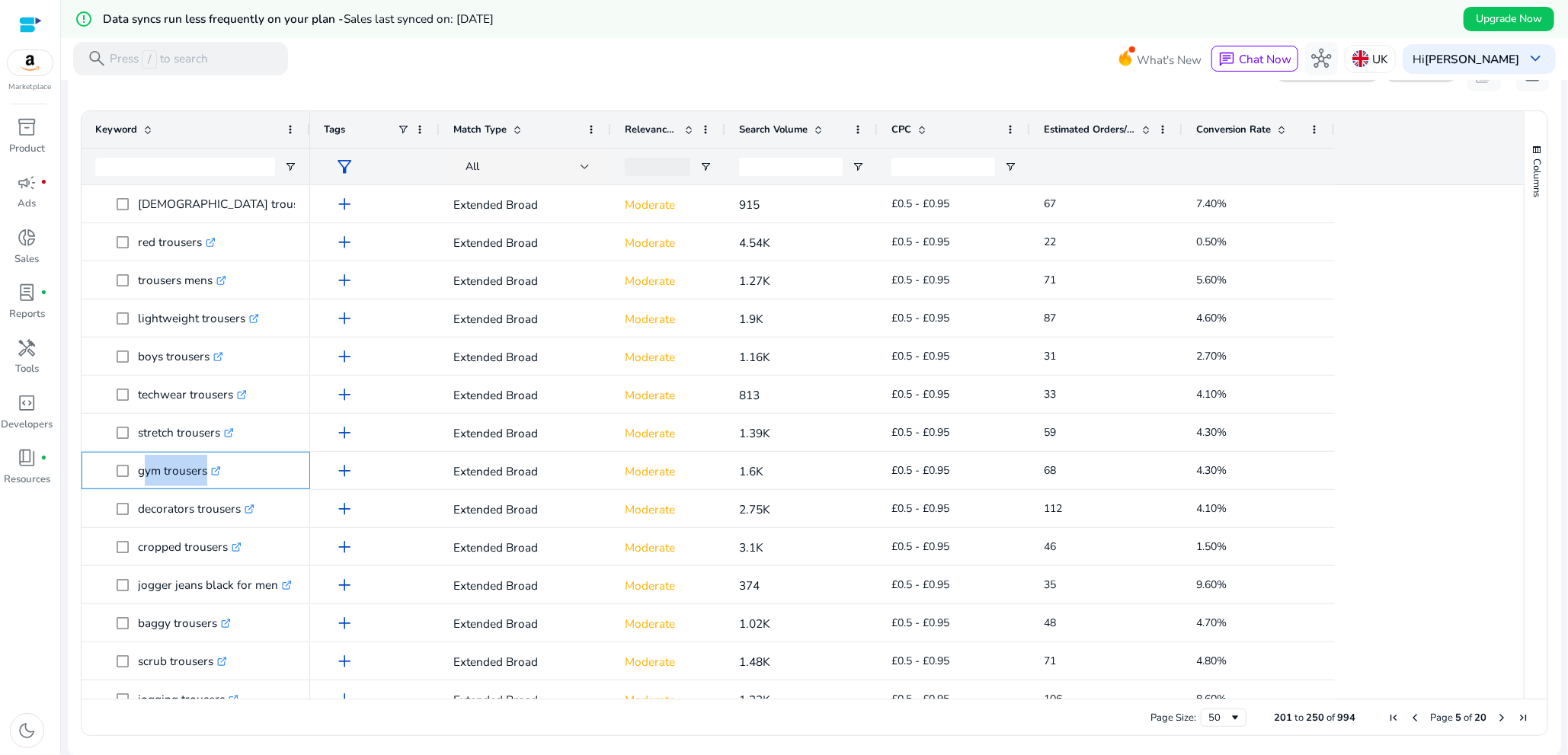
copy span "gym trousers .st0{fill:#2c8af8}"
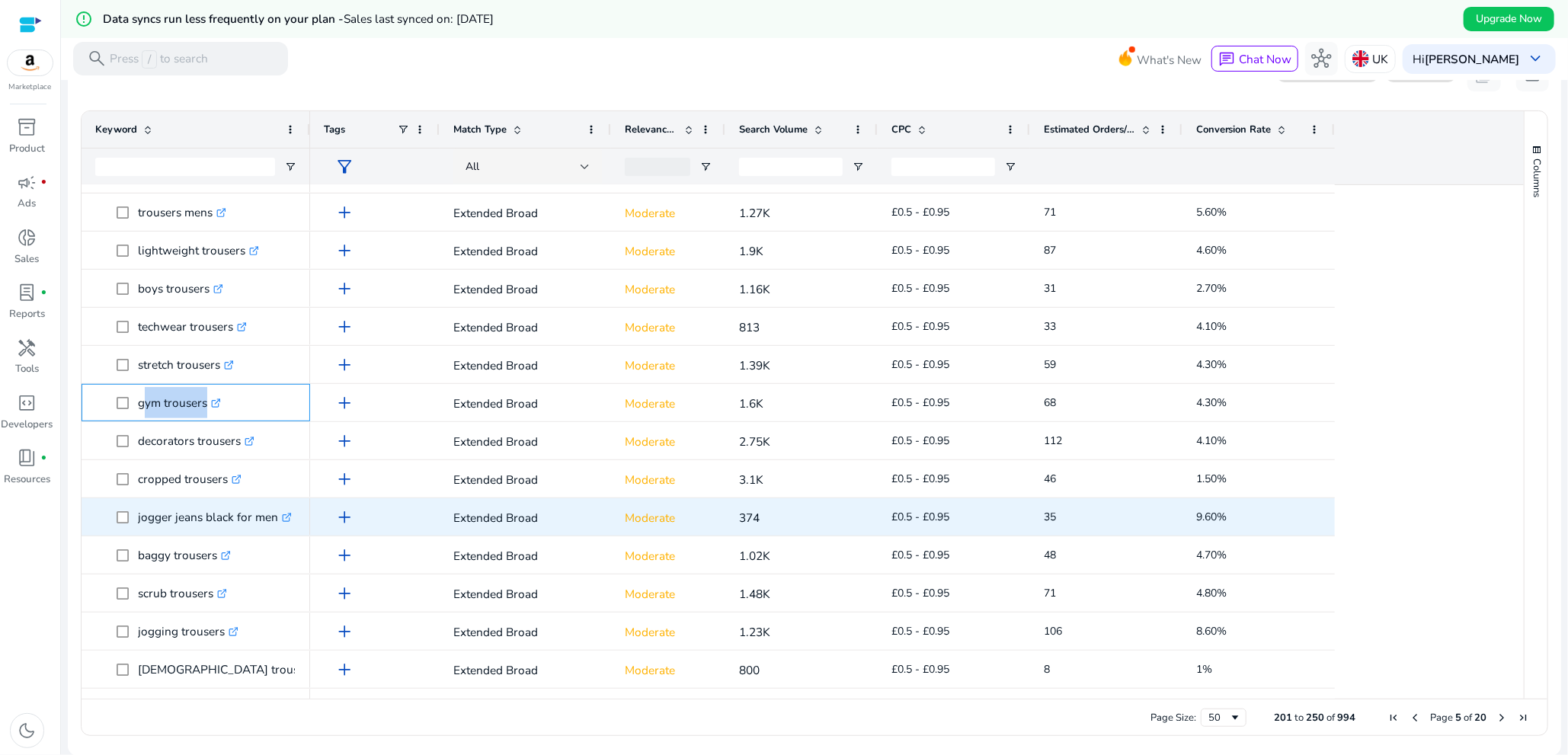
scroll to position [533, 0]
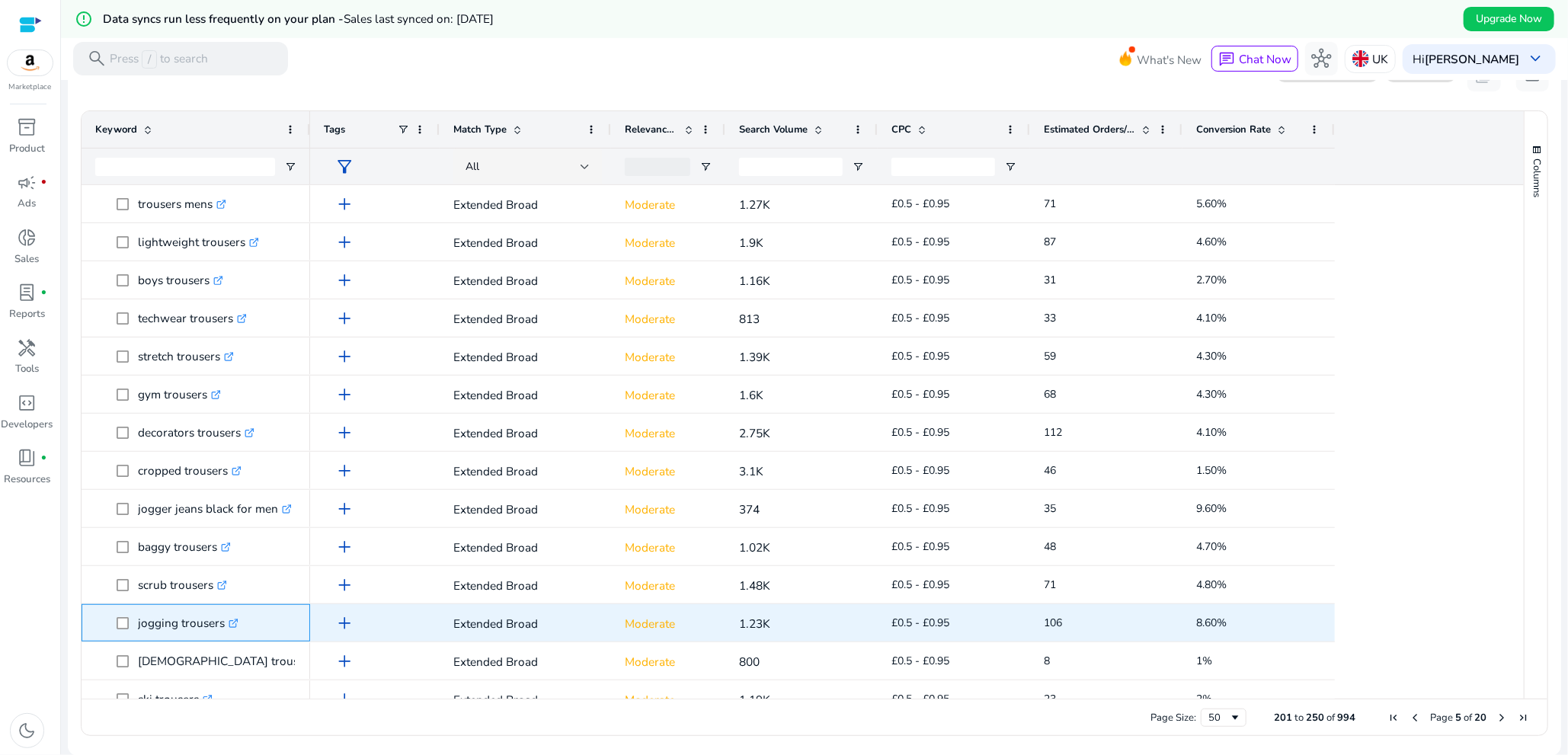
click at [185, 633] on p "jogging trousers .st0{fill:#2c8af8}" at bounding box center [188, 623] width 101 height 31
copy span "jogging trousers .st0{fill:#2c8af8}"
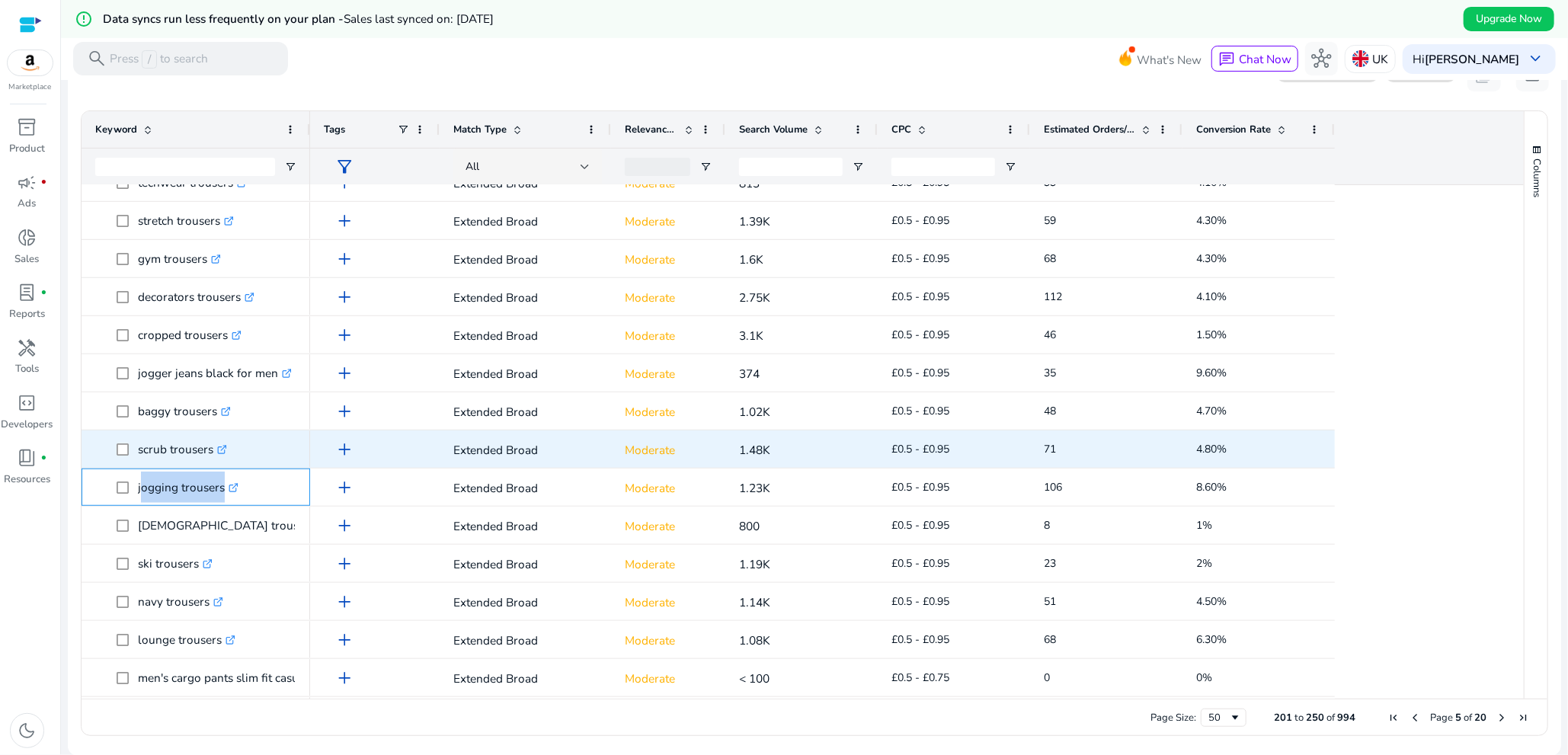
scroll to position [686, 0]
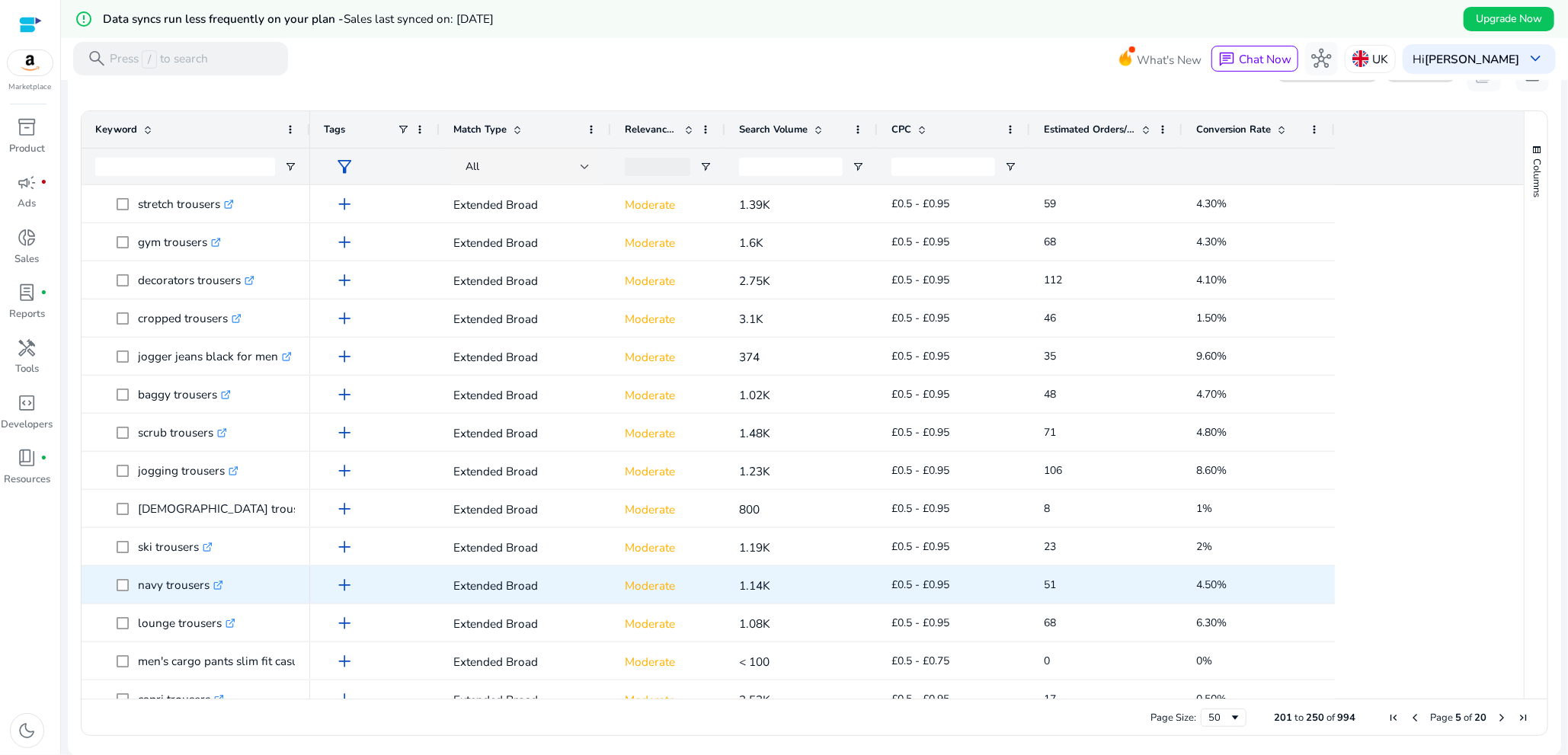
click at [176, 594] on p "navy trousers .st0{fill:#2c8af8}" at bounding box center [181, 585] width 85 height 31
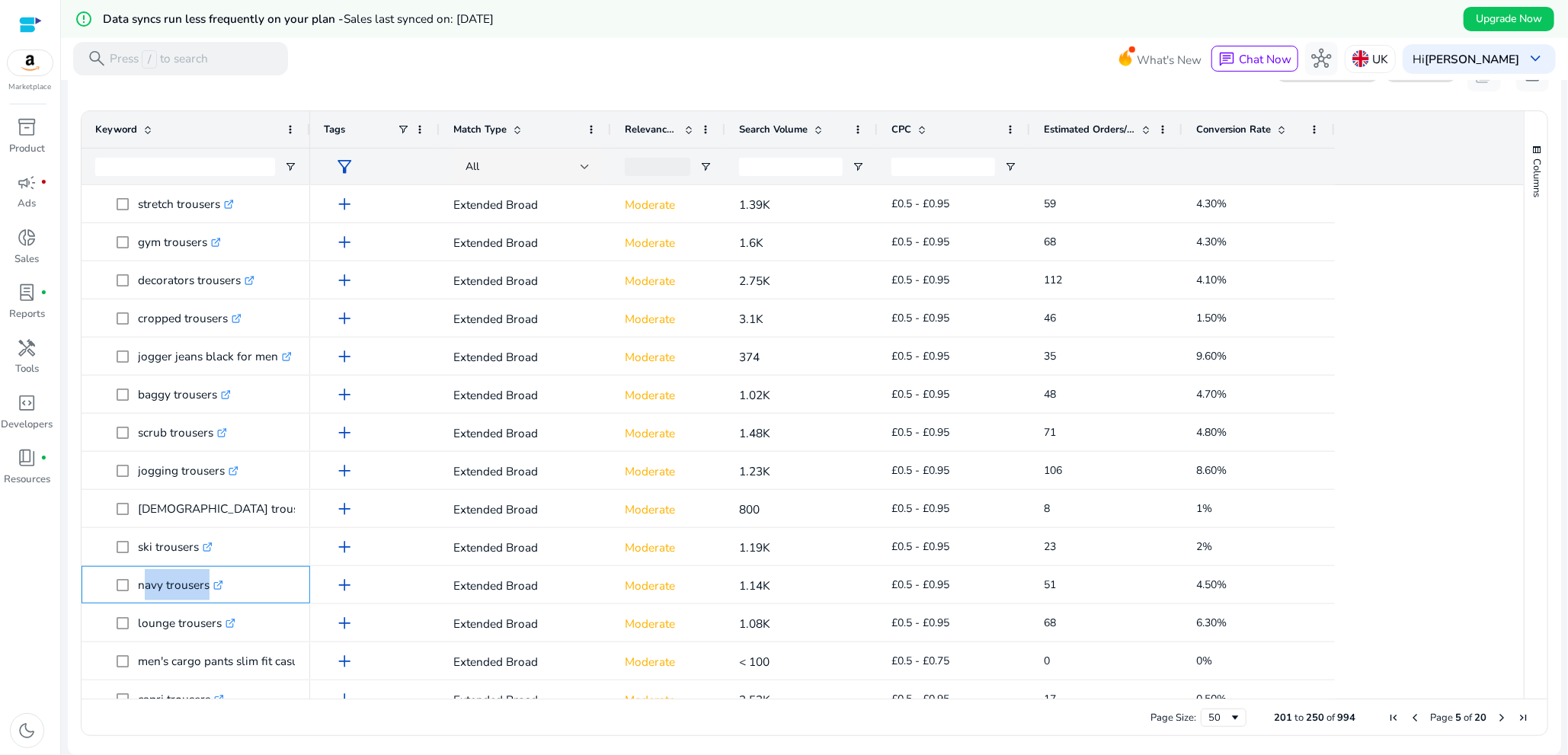
copy span "navy trousers .st0{fill:#2c8af8}"
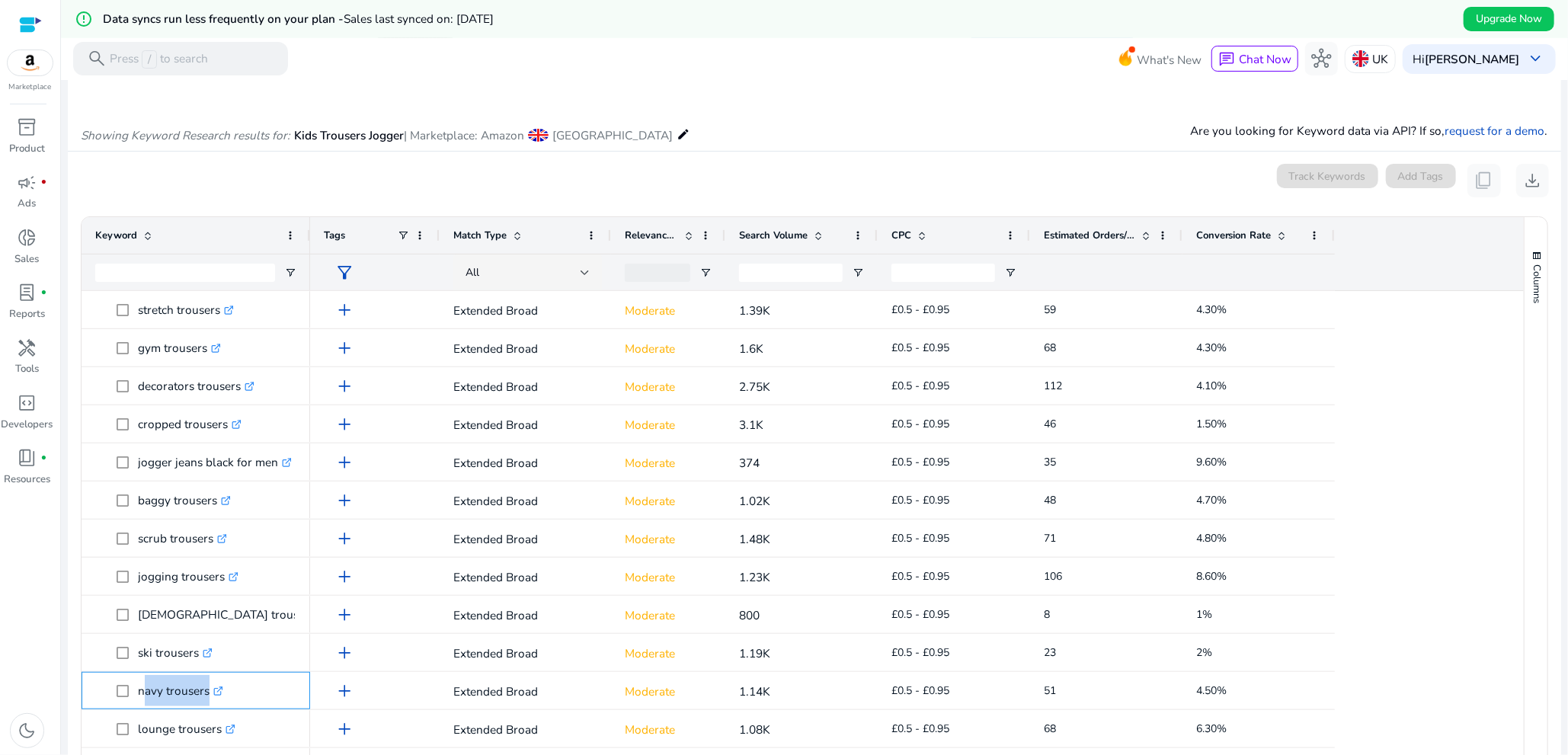
scroll to position [0, 0]
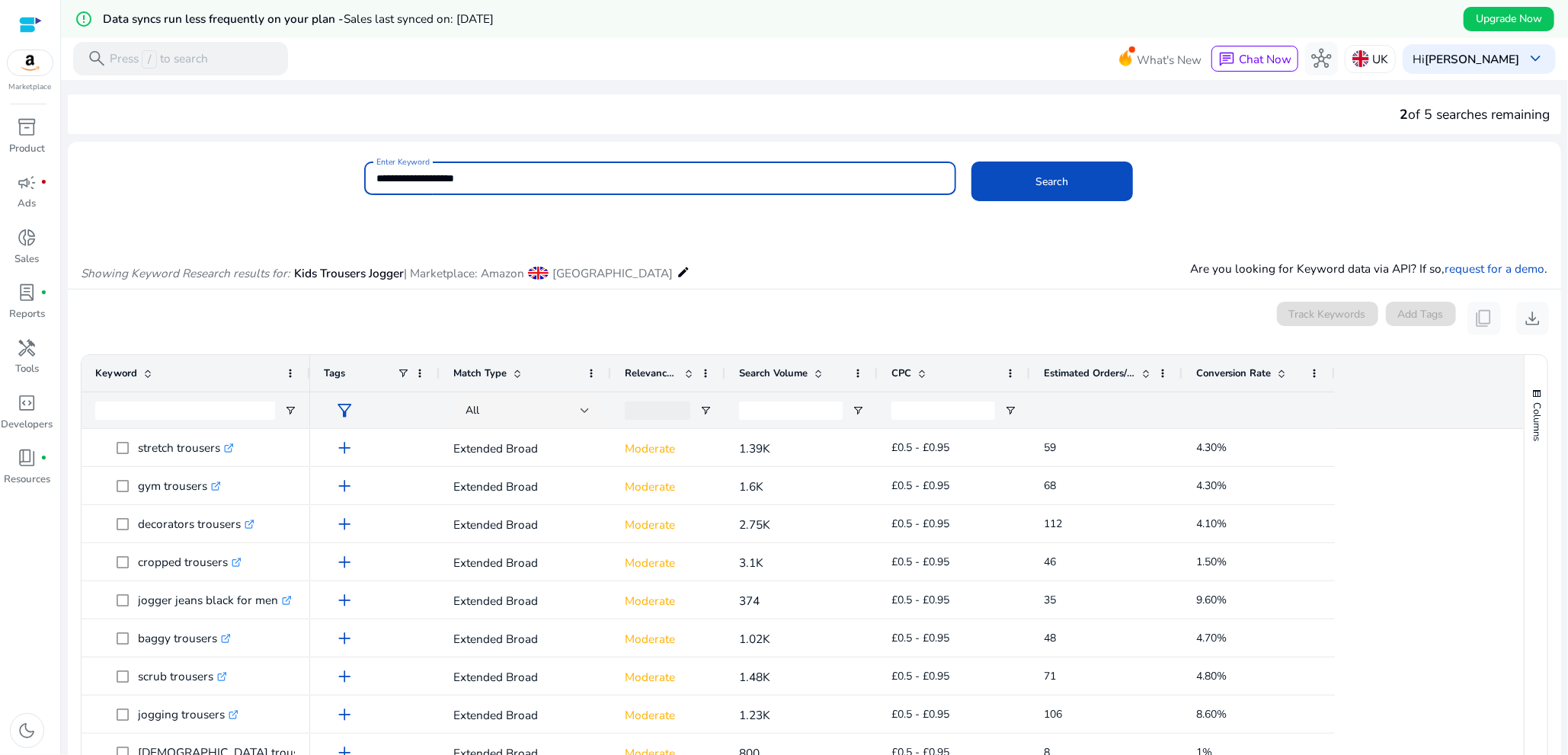
drag, startPoint x: 523, startPoint y: 179, endPoint x: 167, endPoint y: 159, distance: 356.6
click at [167, 159] on mat-card "**********" at bounding box center [814, 186] width 1493 height 74
paste input
type input "**********"
click at [1013, 190] on span at bounding box center [1051, 181] width 160 height 36
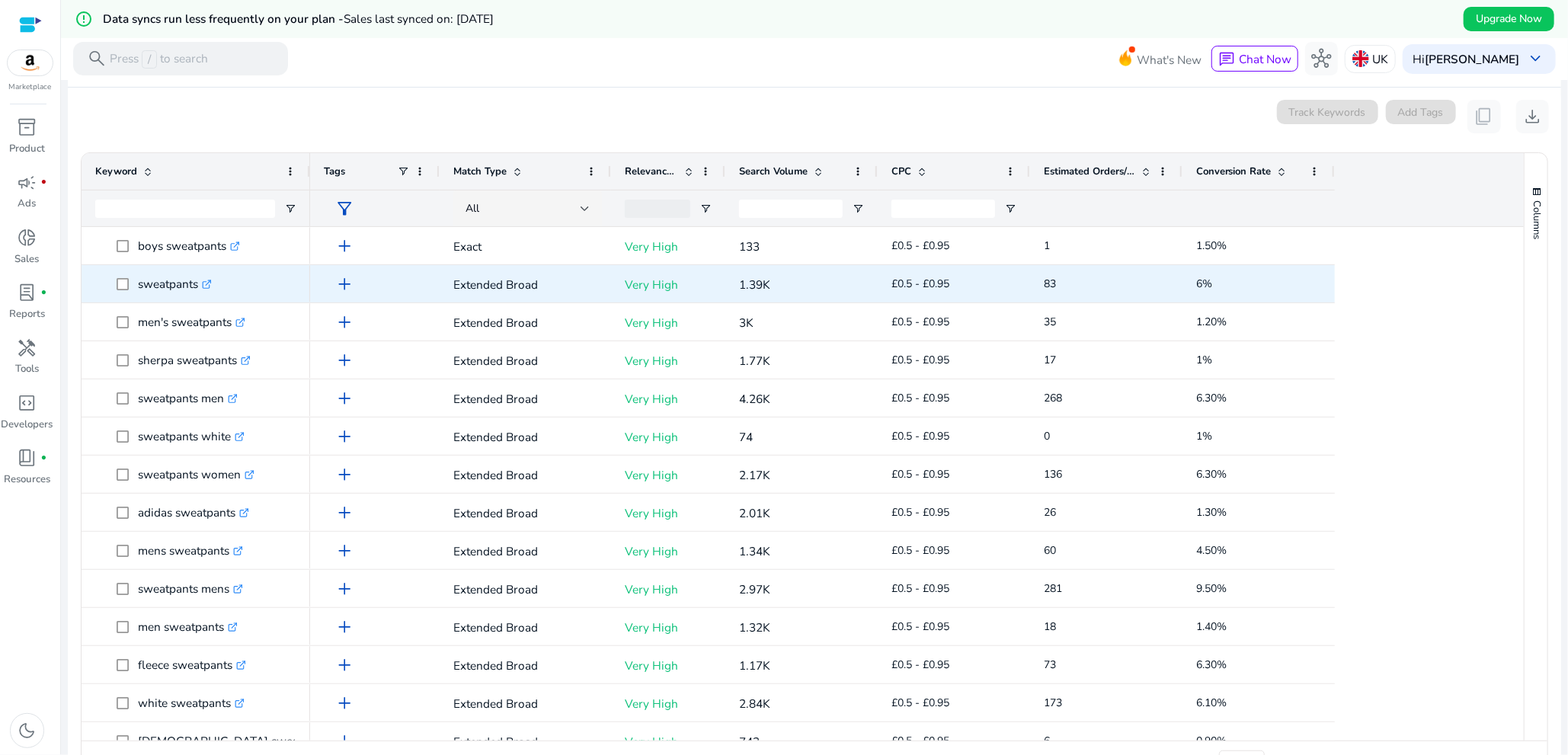
scroll to position [223, 0]
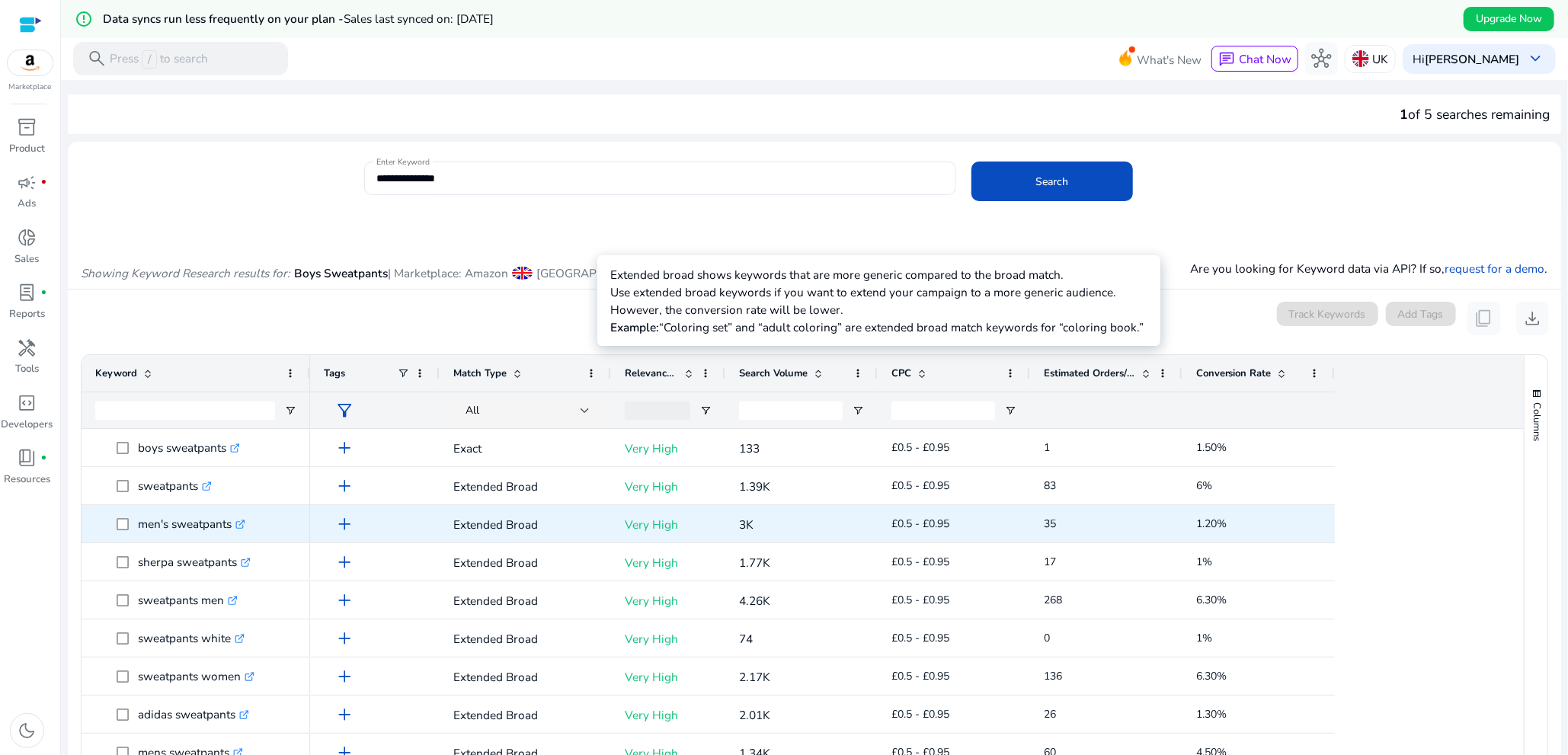
scroll to position [223, 0]
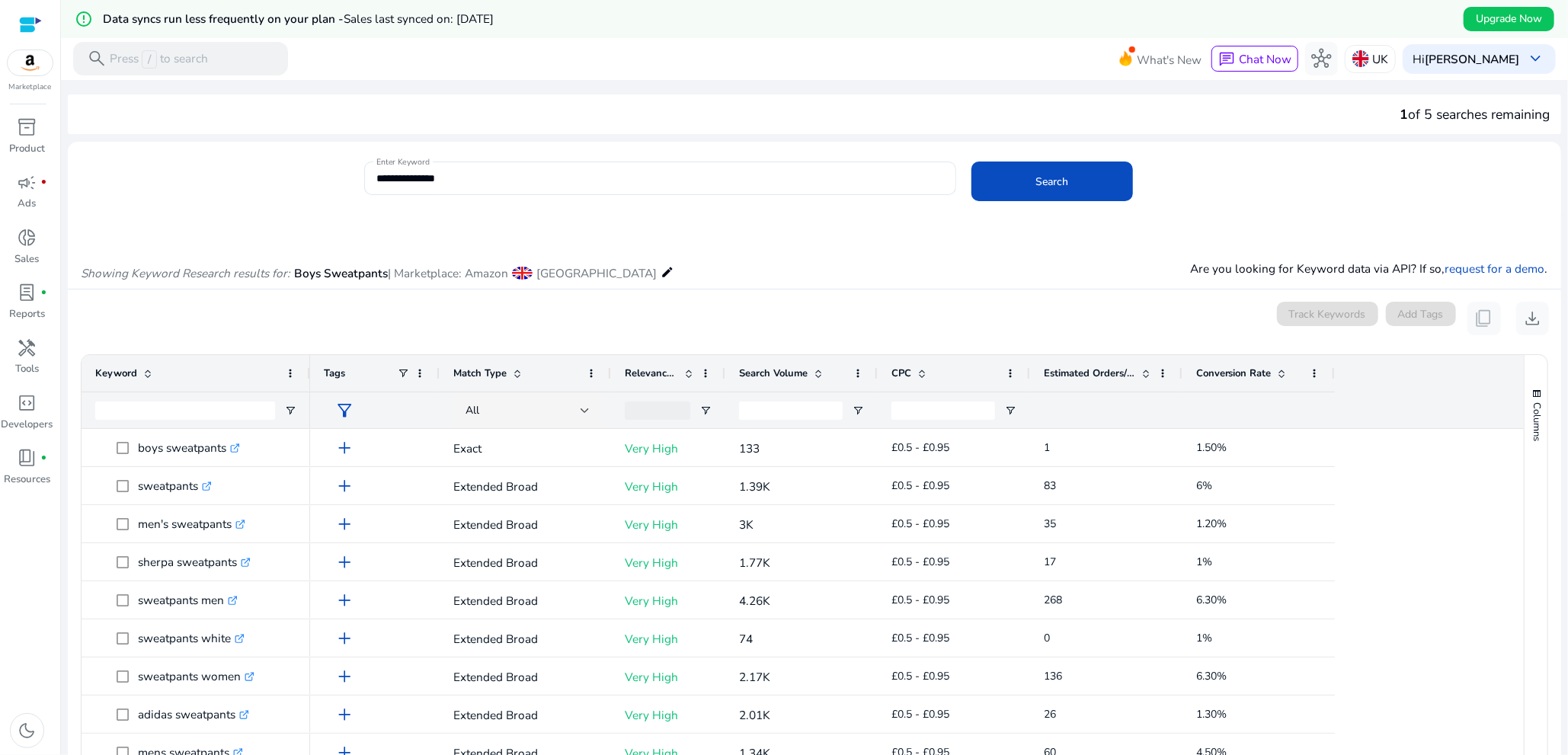
scroll to position [223, 0]
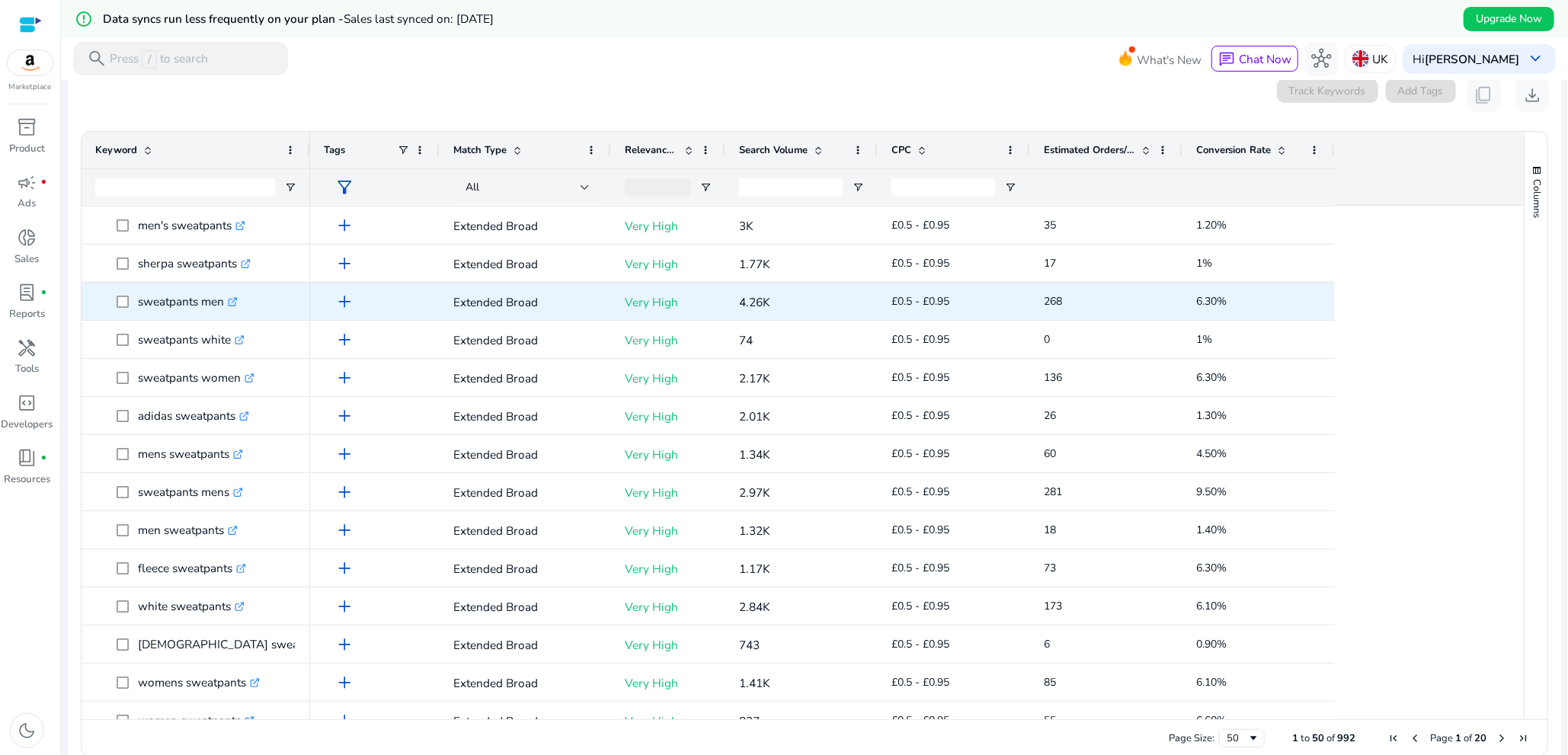
scroll to position [76, 0]
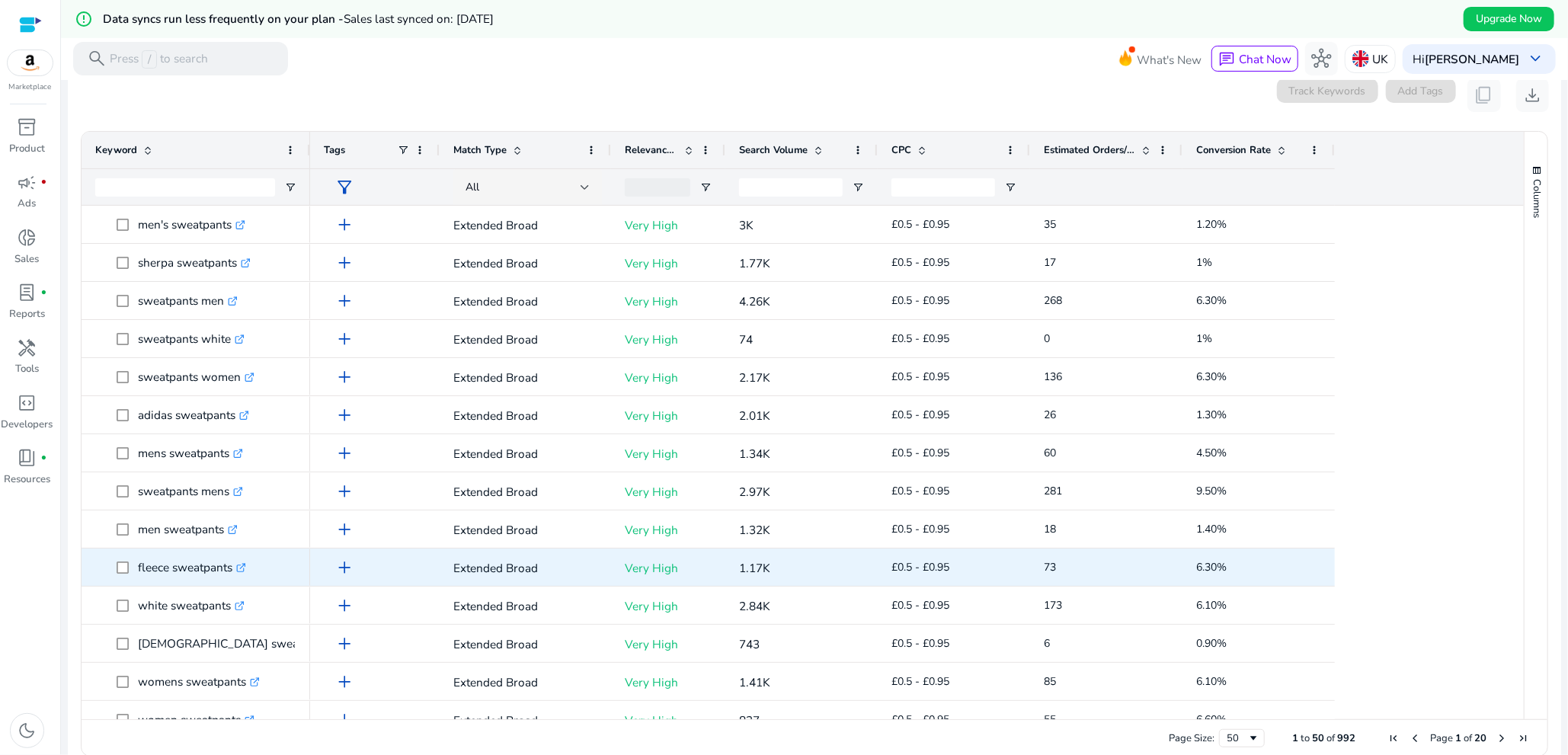
click at [165, 565] on p "fleece sweatpants .st0{fill:#2c8af8}" at bounding box center [192, 567] width 108 height 31
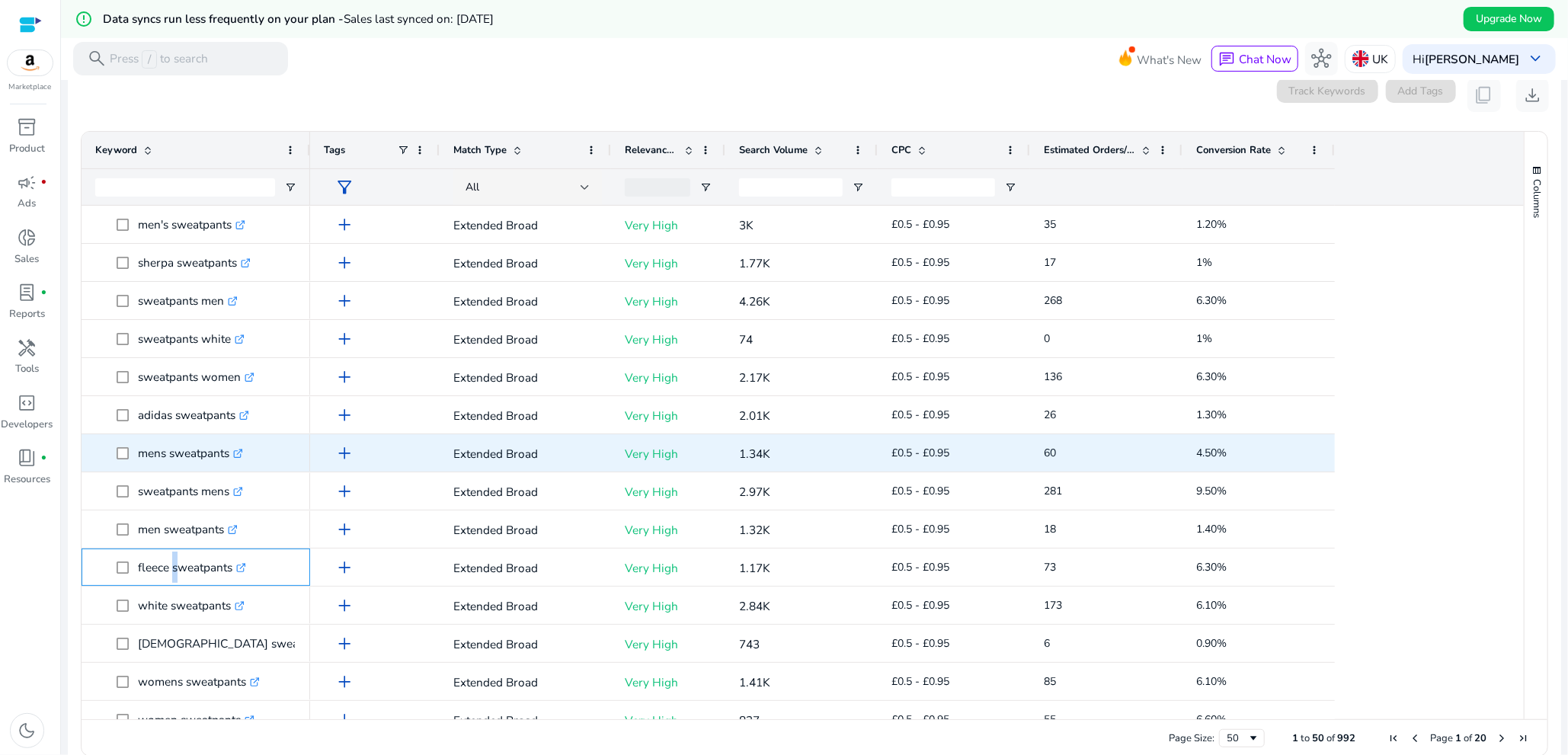
copy p "fleece sweatpants"
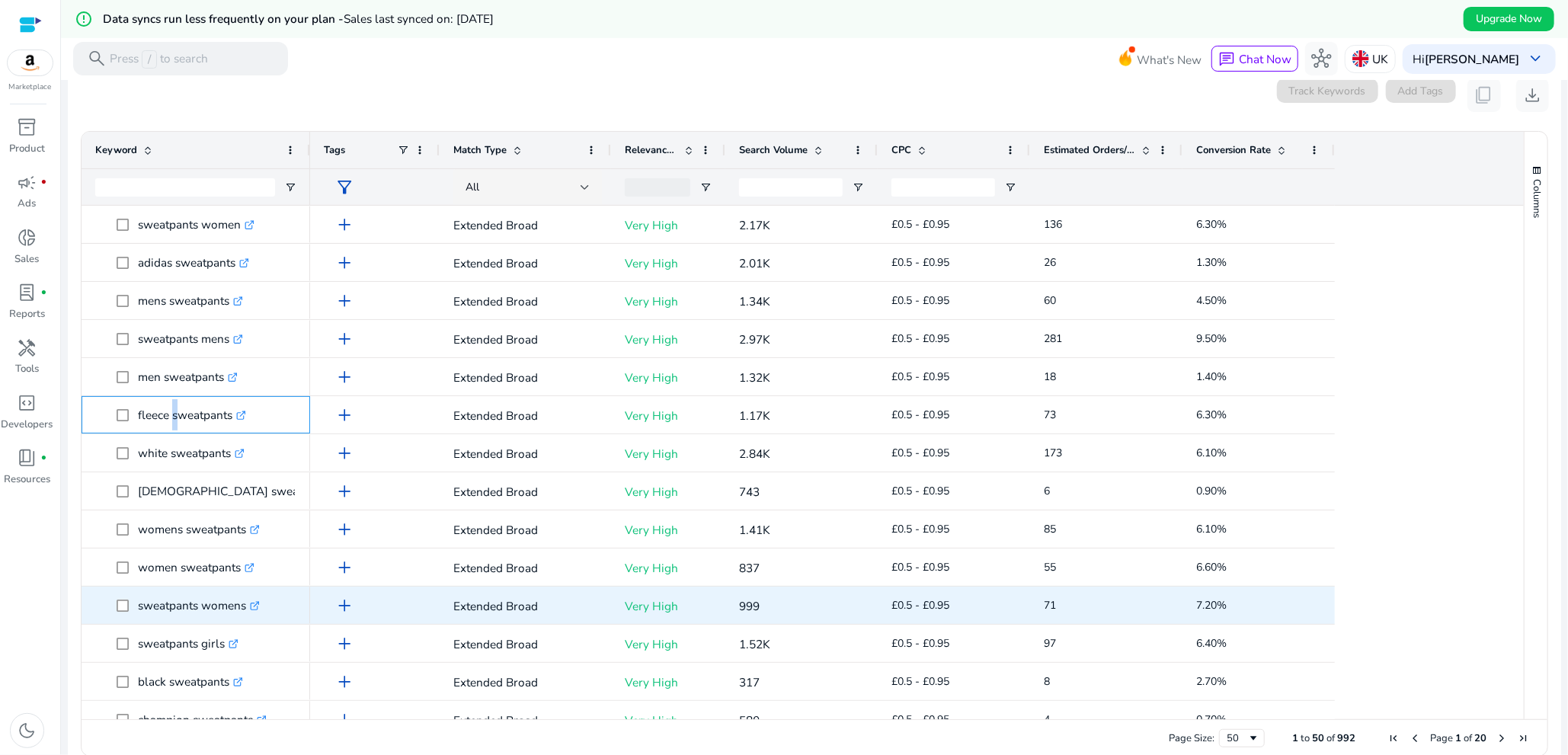
scroll to position [305, 0]
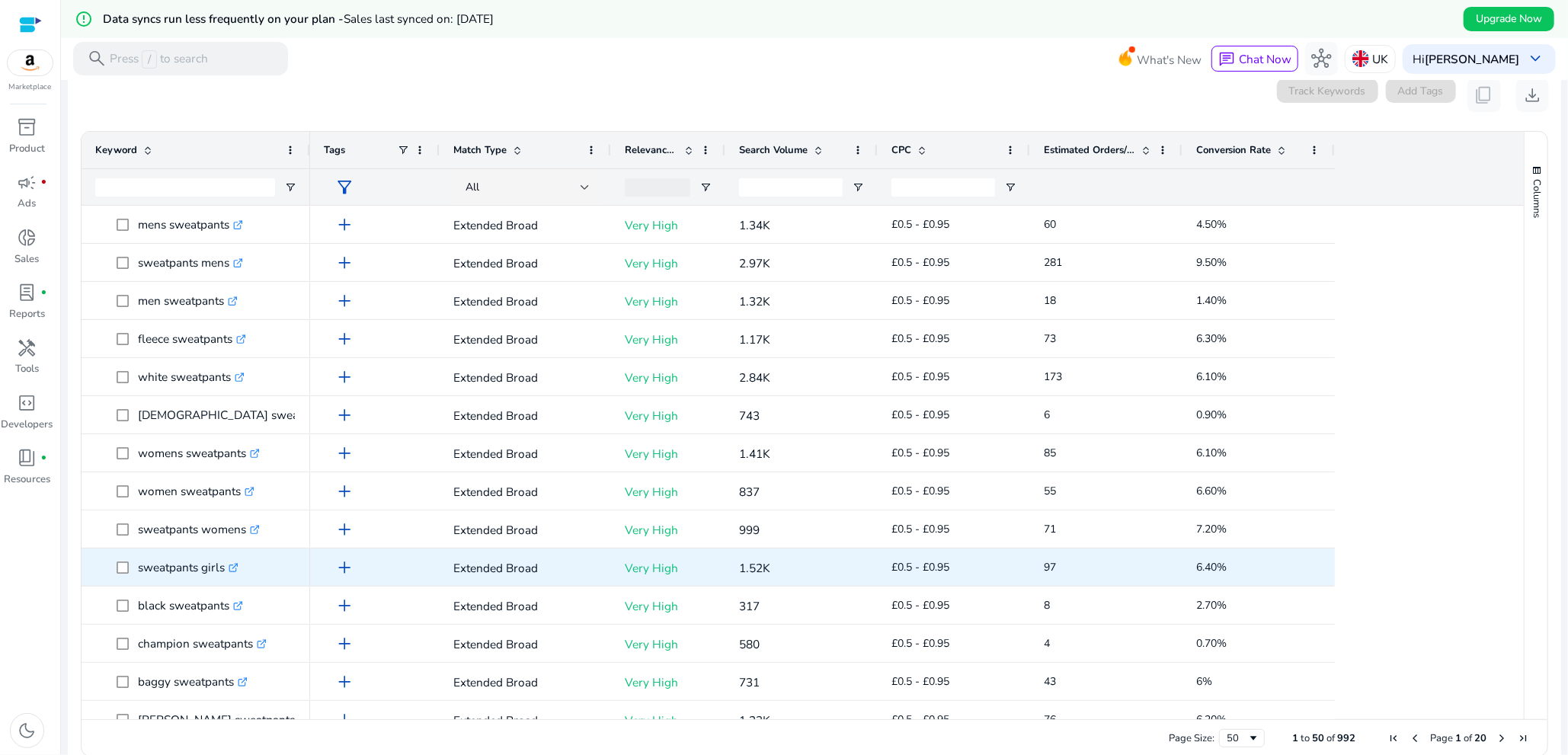
click at [180, 578] on p "sweatpants girls .st0{fill:#2c8af8}" at bounding box center [188, 567] width 101 height 31
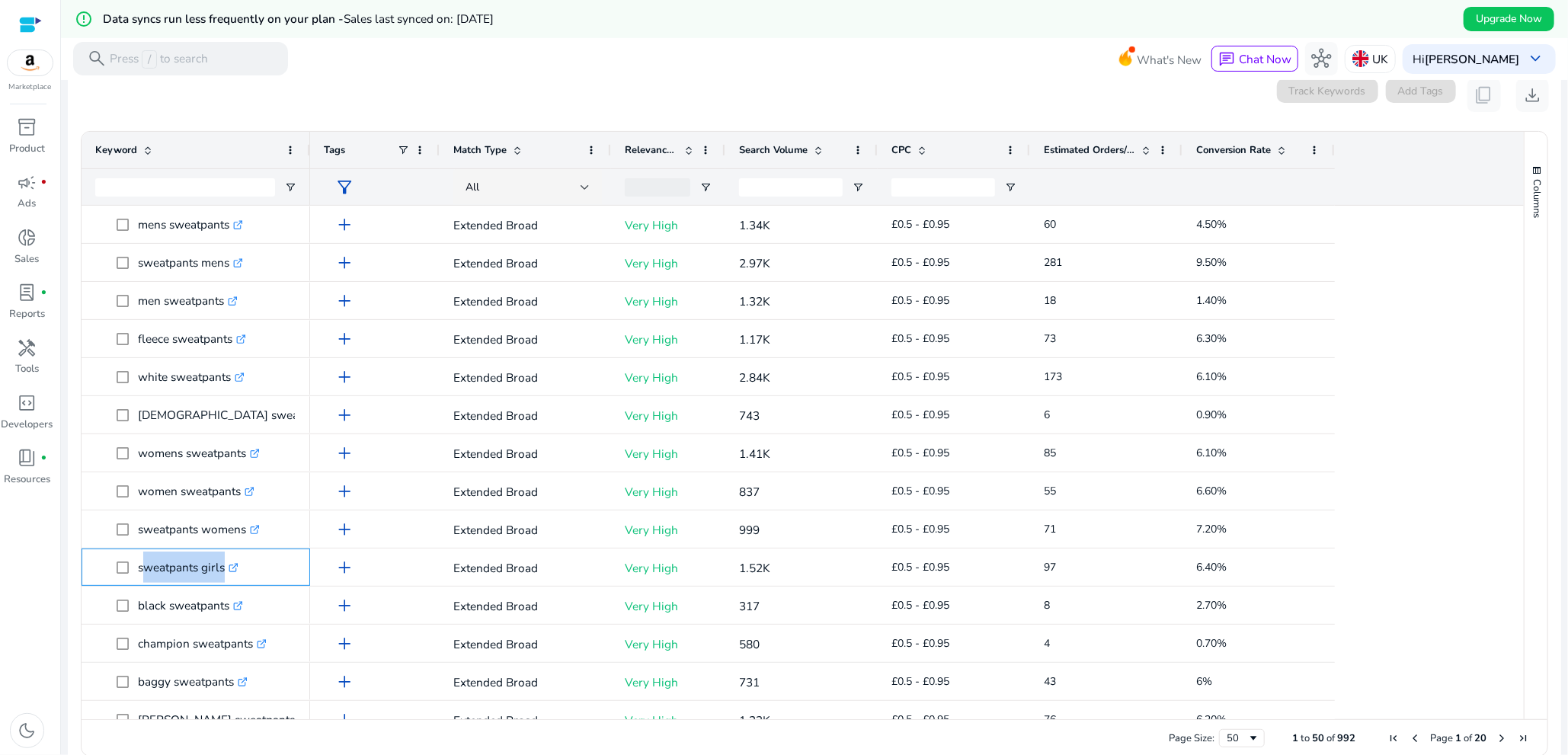
copy span "sweatpants girls .st0{fill:#2c8af8}"
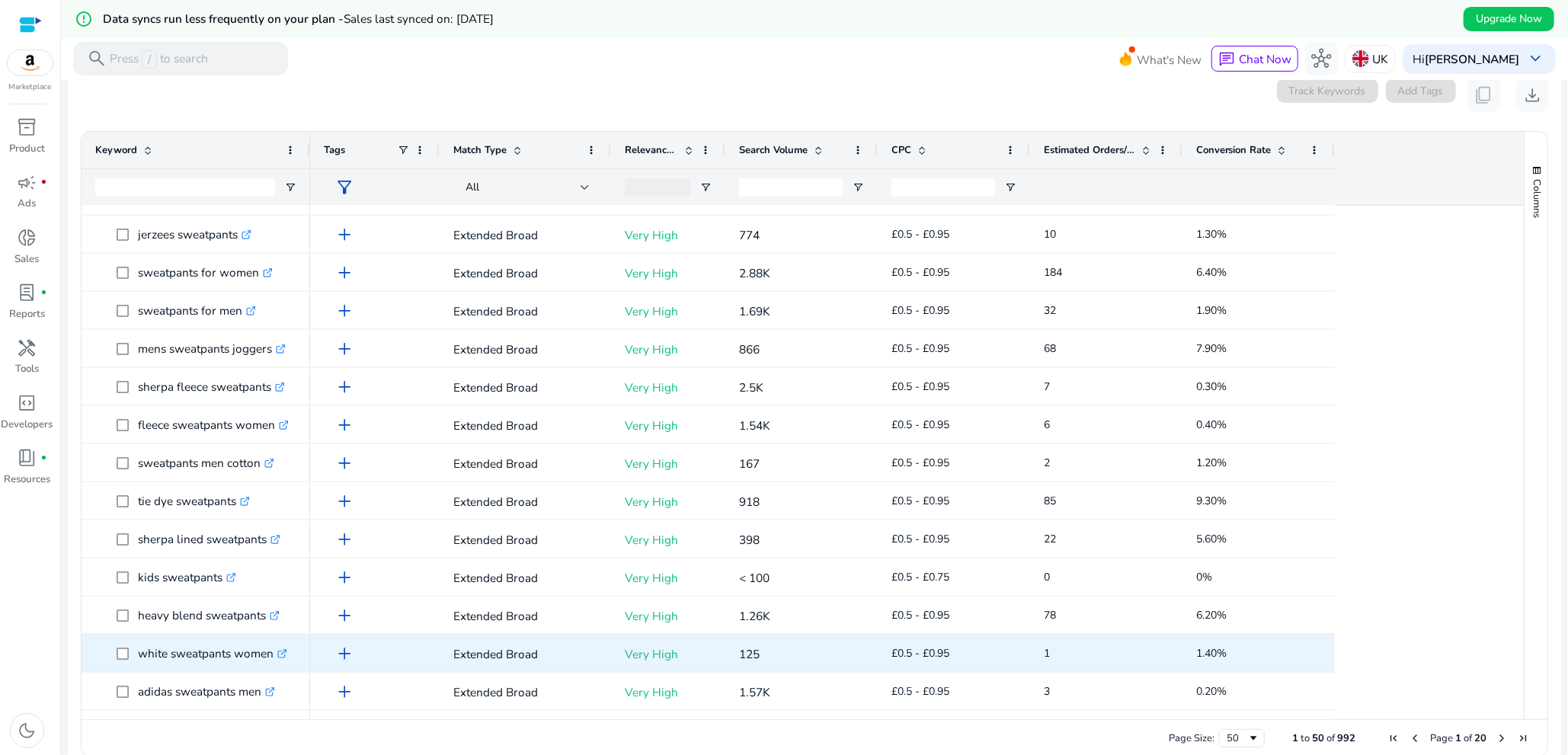
scroll to position [0, 0]
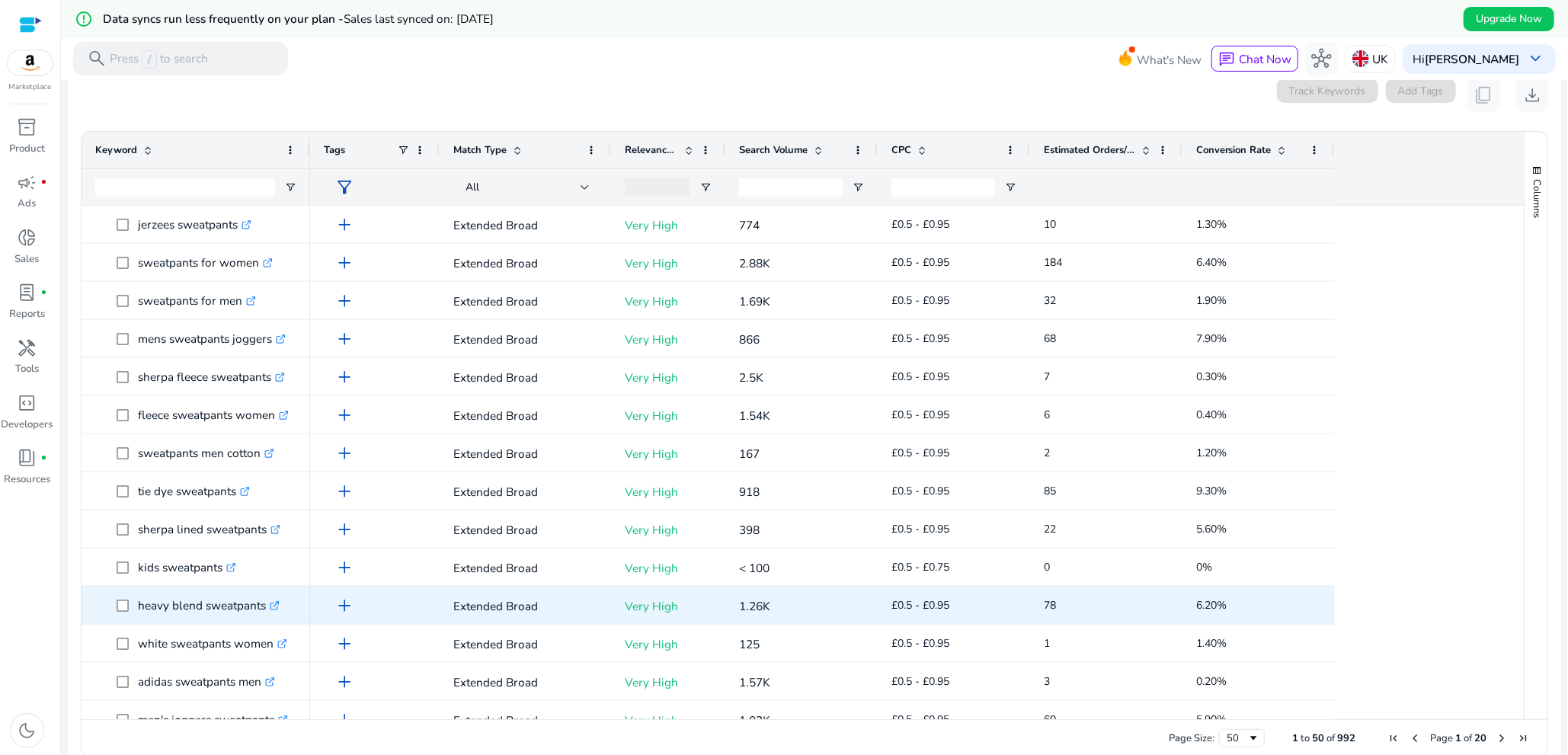
click at [280, 606] on icon ".st0{fill:#2c8af8}" at bounding box center [274, 607] width 10 height 10
click at [173, 615] on p "heavy blend sweatpants .st0{fill:#2c8af8}" at bounding box center [209, 605] width 142 height 31
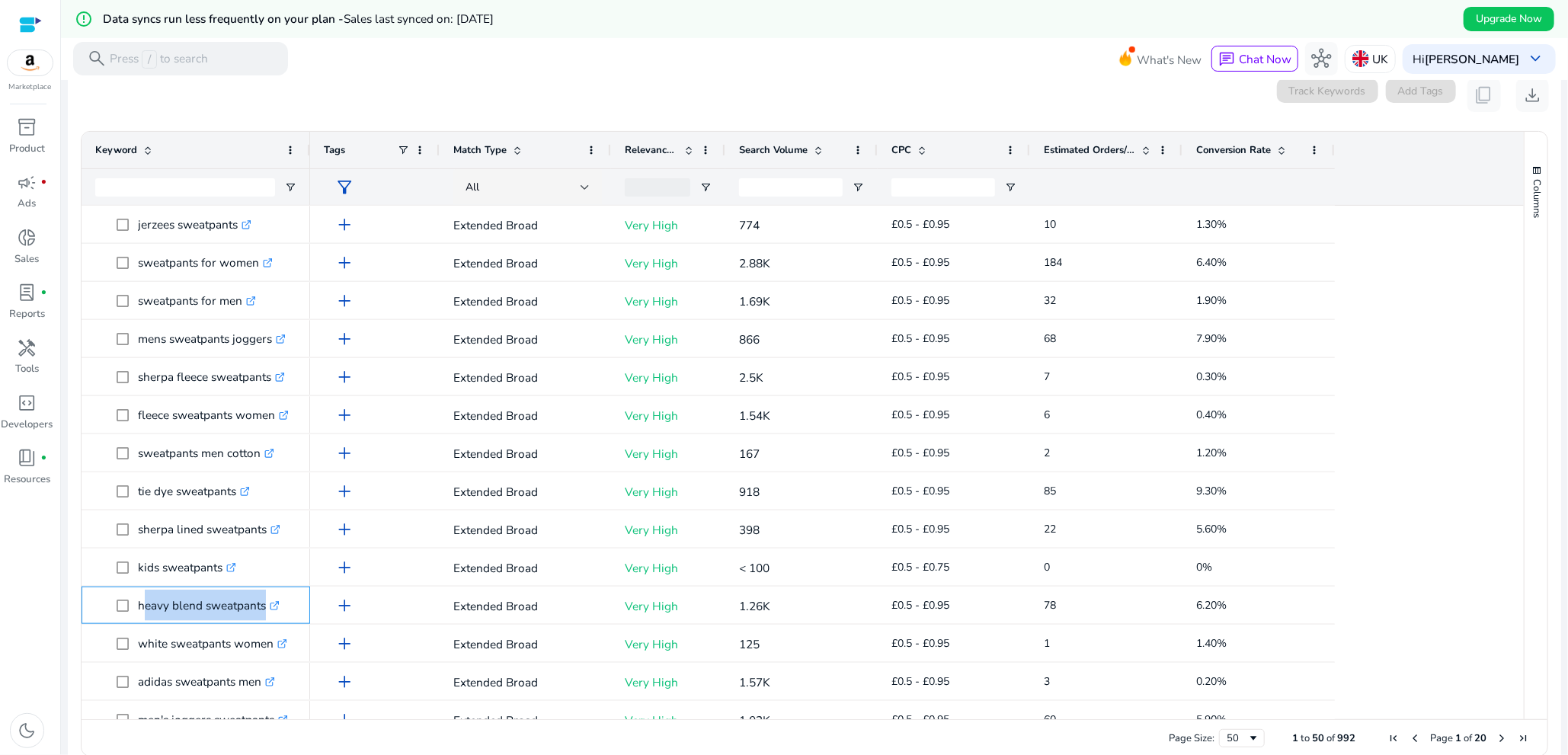
copy span "heavy blend sweatpants .st0{fill:#2c8af8}"
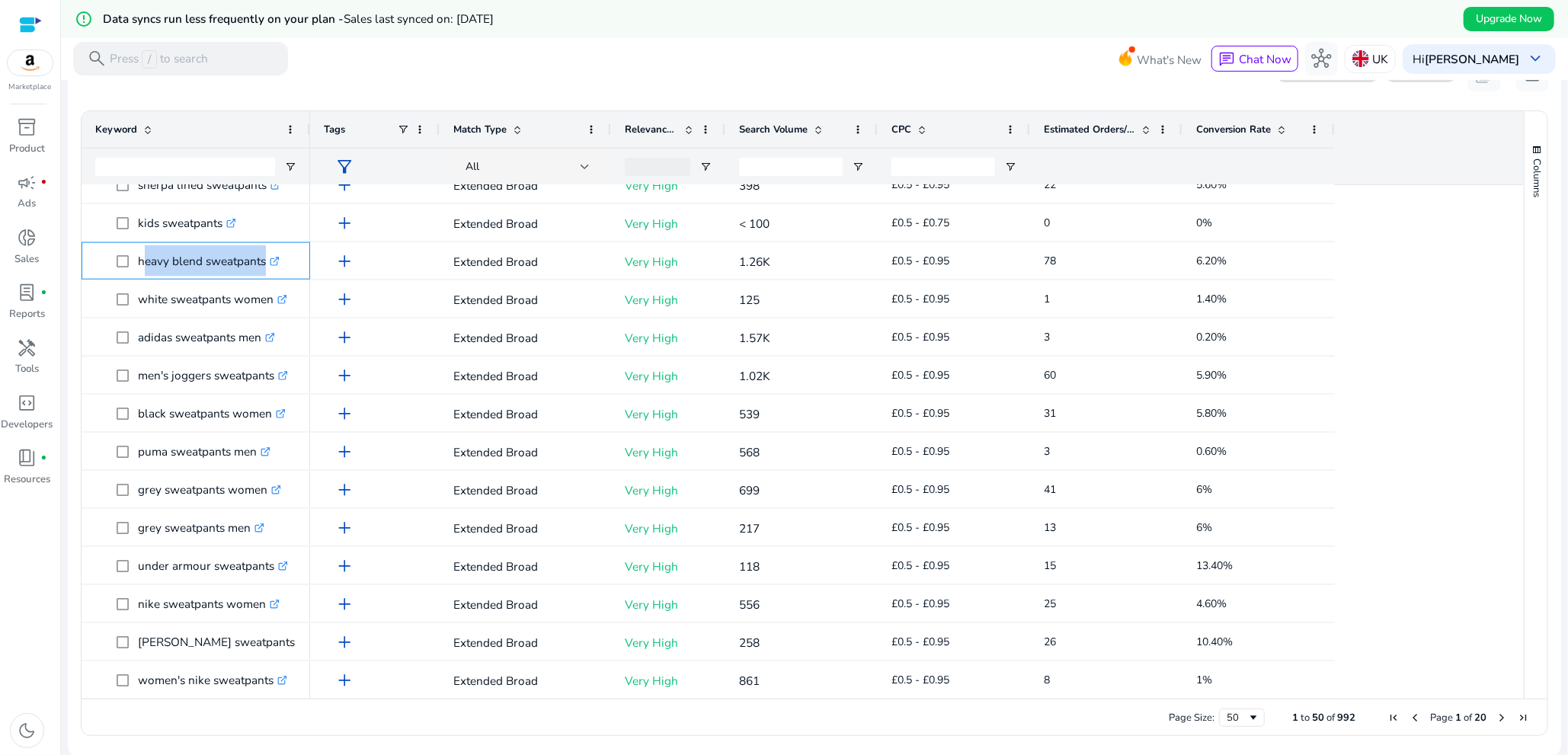
scroll to position [1086, 0]
